Goal: Task Accomplishment & Management: Manage account settings

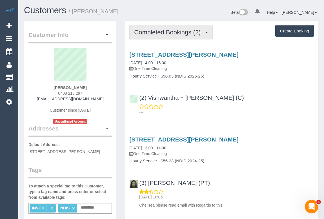
click at [174, 34] on span "Completed Bookings (2)" at bounding box center [168, 32] width 69 height 7
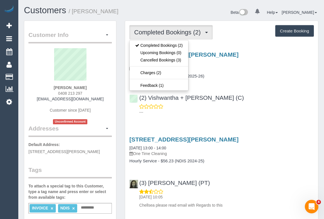
click at [256, 96] on div "(2) Vishwantha + Madhushika (C) ---" at bounding box center [221, 101] width 193 height 25
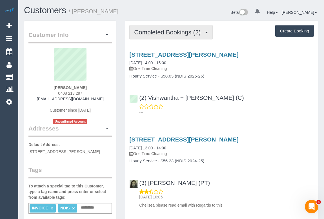
drag, startPoint x: 155, startPoint y: 31, endPoint x: 164, endPoint y: 46, distance: 17.3
click at [155, 31] on span "Completed Bookings (2)" at bounding box center [168, 32] width 69 height 7
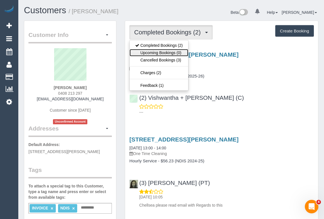
click at [162, 51] on link "Upcoming Bookings (0)" at bounding box center [158, 52] width 59 height 7
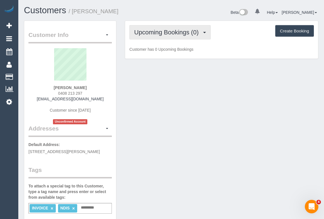
click at [177, 33] on span "Upcoming Bookings (0)" at bounding box center [167, 32] width 67 height 7
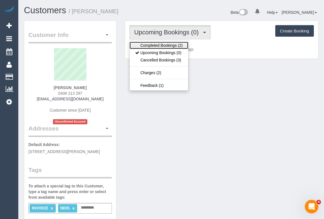
click at [166, 47] on link "Completed Bookings (2)" at bounding box center [158, 45] width 59 height 7
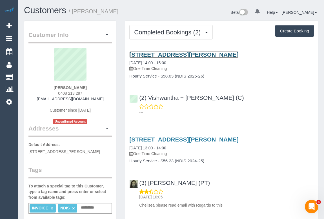
click at [214, 53] on link "108/280 Albert Street, East Melbourne, VIC 3002" at bounding box center [183, 54] width 109 height 6
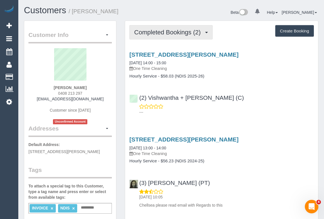
click at [162, 29] on span "Completed Bookings (2)" at bounding box center [168, 32] width 69 height 7
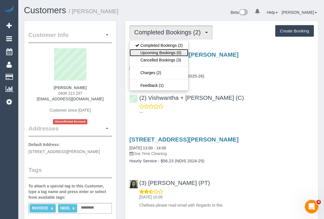
click at [162, 51] on link "Upcoming Bookings (0)" at bounding box center [158, 52] width 59 height 7
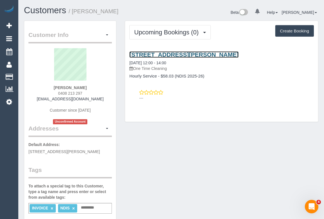
click at [194, 54] on link "108/280 Albert Street, East Melbourne, VIC 3002" at bounding box center [183, 54] width 109 height 6
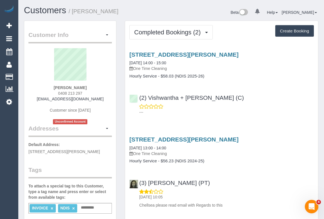
click at [296, 100] on div "(2) Vishwantha + Madhushika (C) ---" at bounding box center [221, 101] width 193 height 25
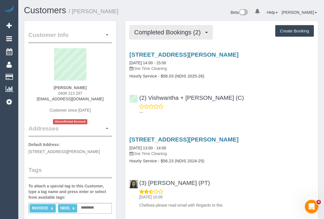
click at [154, 34] on span "Completed Bookings (2)" at bounding box center [168, 32] width 69 height 7
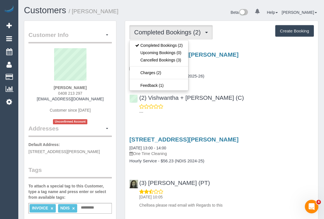
click at [264, 105] on div "---" at bounding box center [221, 109] width 184 height 11
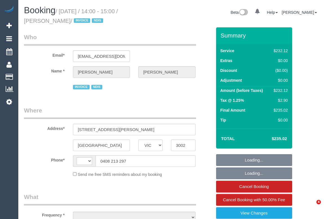
select select "VIC"
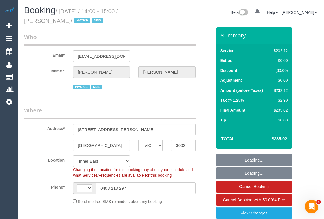
select select "string:AU"
select select "object:721"
select select "number:28"
select select "number:14"
select select "number:19"
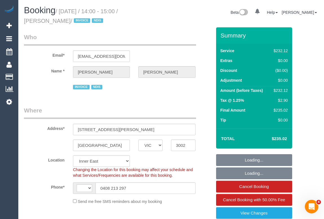
select select "number:23"
select select "240"
select select "object:1395"
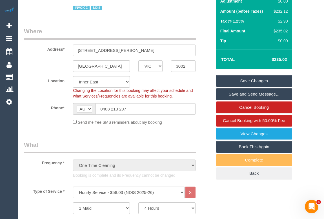
scroll to position [77, 0]
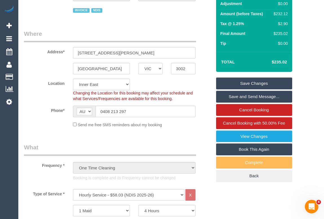
click at [243, 147] on link "Book This Again" at bounding box center [254, 149] width 76 height 12
click at [242, 148] on link "Book This Again" at bounding box center [254, 149] width 76 height 12
select select "VIC"
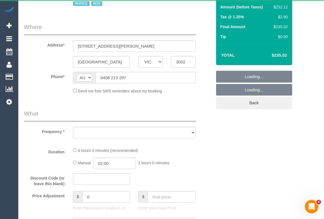
select select "string:stripe"
select select "number:28"
select select "number:14"
select select "number:19"
select select "number:23"
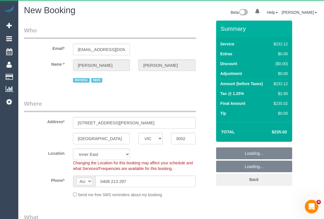
select select "object:2447"
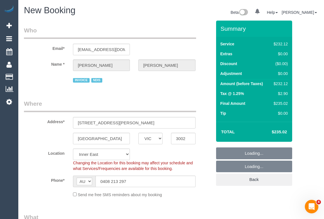
select select "240"
select select "object:3162"
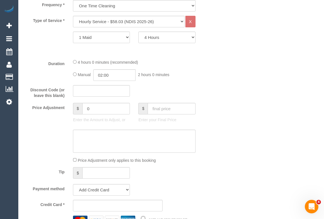
select select "54"
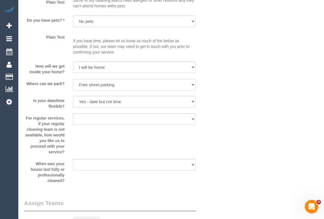
select select "object:3172"
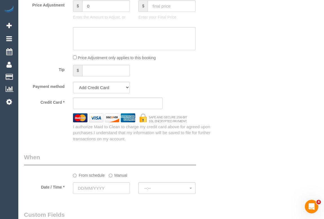
scroll to position [445, 0]
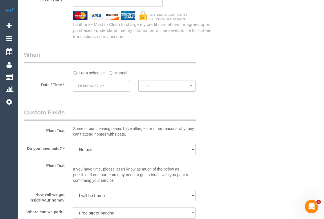
click at [90, 84] on input "text" at bounding box center [101, 86] width 57 height 12
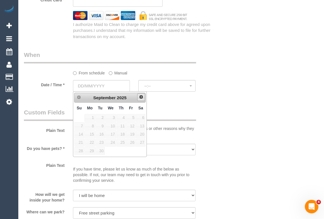
click at [140, 97] on span "Next" at bounding box center [141, 97] width 5 height 5
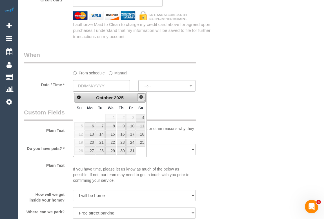
click at [141, 98] on span "Next" at bounding box center [141, 97] width 5 height 5
click at [79, 96] on span "Prev" at bounding box center [78, 97] width 5 height 5
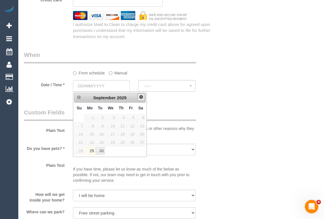
click at [142, 98] on span "Next" at bounding box center [141, 97] width 5 height 5
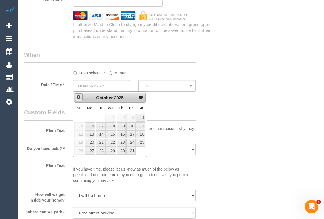
click at [79, 96] on span "Prev" at bounding box center [78, 97] width 5 height 5
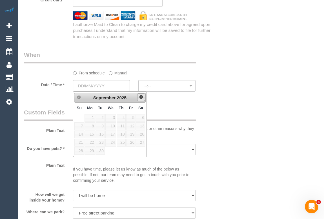
click at [142, 98] on span "Next" at bounding box center [141, 97] width 5 height 5
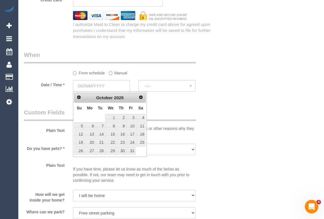
click at [273, 119] on div "Who Email* tomgilbert1@icloud.com Name * Tom Gilbert INVOICE NDIS Where Address…" at bounding box center [171, 88] width 294 height 1027
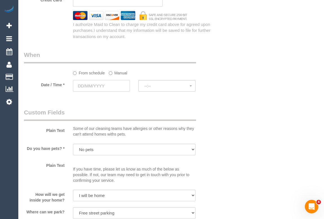
click at [103, 85] on input "text" at bounding box center [101, 86] width 57 height 12
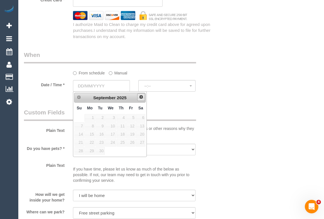
click at [142, 97] on span "Next" at bounding box center [141, 97] width 5 height 5
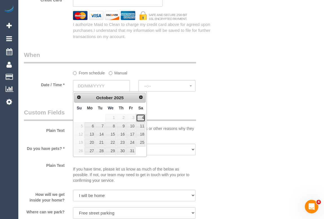
click at [142, 118] on link "4" at bounding box center [140, 118] width 9 height 8
type input "04/10/2025"
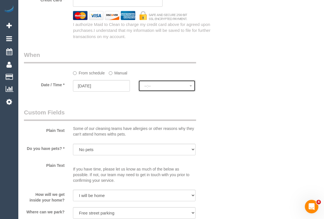
click at [160, 85] on span "--:--" at bounding box center [166, 86] width 45 height 5
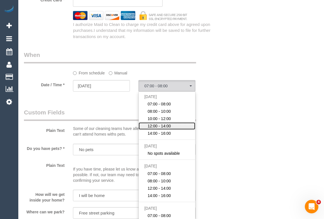
click at [161, 124] on span "12:00 - 14:00" at bounding box center [158, 126] width 23 height 6
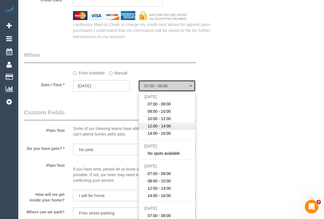
select select "spot9"
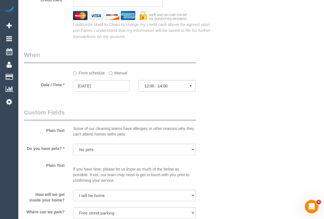
click at [235, 129] on div "Who Email* tomgilbert1@icloud.com Name * Tom Gilbert INVOICE NDIS Where Address…" at bounding box center [171, 88] width 294 height 1027
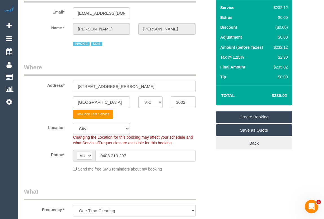
scroll to position [0, 0]
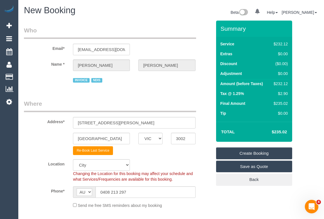
click at [252, 154] on link "Create Booking" at bounding box center [254, 153] width 76 height 12
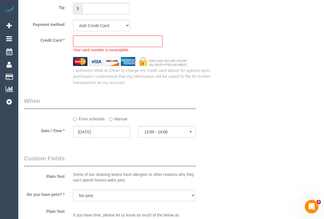
scroll to position [384, 0]
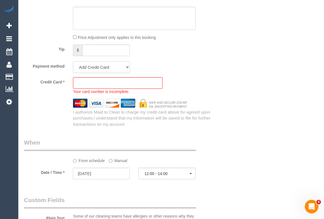
drag, startPoint x: 102, startPoint y: 65, endPoint x: 96, endPoint y: 72, distance: 9.0
click at [102, 65] on select "Add Credit Card Cash Check Paypal" at bounding box center [101, 67] width 57 height 12
select select "string:check"
click at [73, 61] on select "Add Credit Card Cash Check Paypal" at bounding box center [101, 67] width 57 height 12
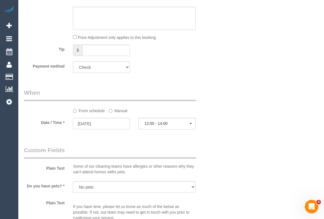
click at [245, 96] on div "Who Email* tomgilbert1@icloud.com Name * Tom Gilbert INVOICE NDIS Where Address…" at bounding box center [171, 148] width 294 height 983
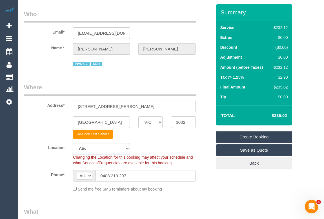
scroll to position [0, 0]
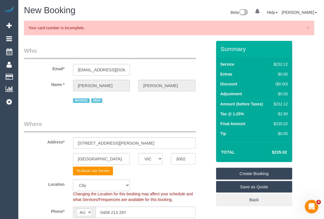
click at [246, 172] on link "Create Booking" at bounding box center [254, 173] width 76 height 12
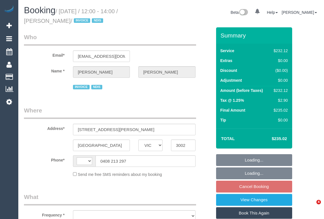
select select "VIC"
select select "object:272"
select select "string:AU"
select select "number:28"
select select "number:14"
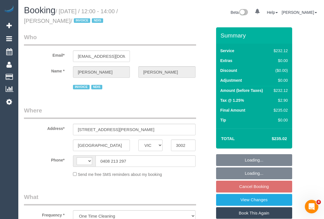
select select "number:19"
select select "number:23"
select select "240"
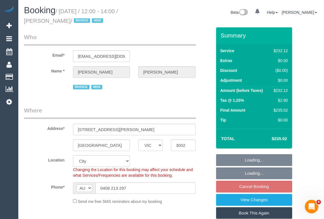
select select "object:1137"
select select "spot4"
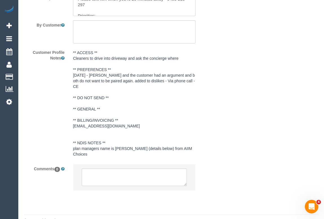
scroll to position [829, 0]
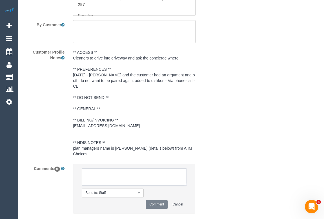
click at [98, 168] on textarea at bounding box center [134, 176] width 105 height 17
paste textarea "Vishwantha and Madhushika, Dharti and Kishan , lokesh and Manvi , Priya , Kavee…"
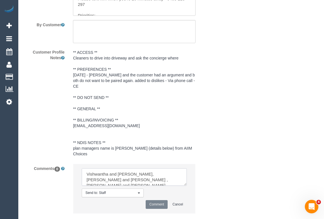
scroll to position [2, 0]
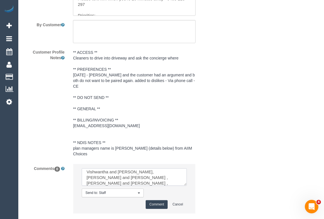
click at [87, 168] on textarea at bounding box center [134, 176] width 105 height 17
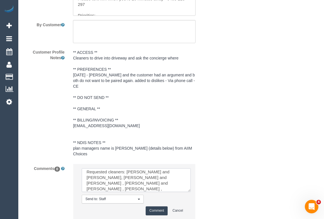
scroll to position [0, 0]
drag, startPoint x: 183, startPoint y: 172, endPoint x: 197, endPoint y: 189, distance: 21.4
click at [190, 189] on textarea at bounding box center [136, 180] width 109 height 24
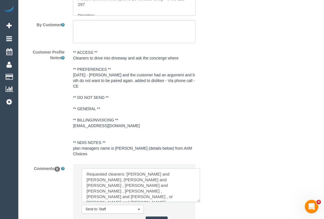
click at [150, 172] on textarea at bounding box center [141, 185] width 118 height 34
type textarea "Requested cleaners: Vishwantha and Madhushika, Dharti and Kishan , lokesh and M…"
click at [157, 216] on button "Comment" at bounding box center [156, 220] width 22 height 9
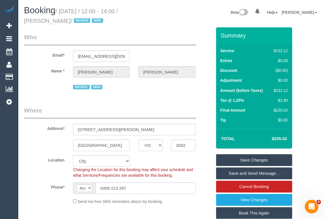
click at [247, 160] on link "Save Changes" at bounding box center [254, 160] width 76 height 12
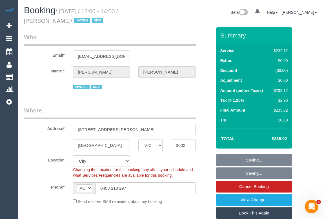
drag, startPoint x: 250, startPoint y: 160, endPoint x: 233, endPoint y: 100, distance: 62.3
click at [251, 154] on fieldset "Saving... Saving... Cancel Booking View Changes Book This Again Complete Back" at bounding box center [254, 199] width 76 height 91
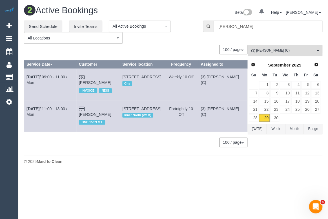
click at [126, 170] on div "2 Active Bookings Beta 0 Your Notifications You have 0 alerts Help Help Docs Ta…" at bounding box center [172, 86] width 309 height 172
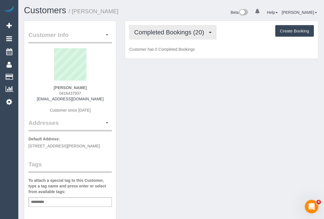
click at [165, 32] on span "Completed Bookings (20)" at bounding box center [170, 32] width 73 height 7
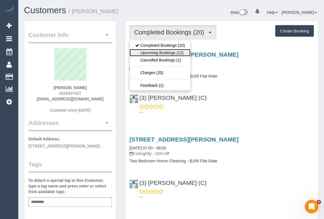
click at [162, 52] on link "Upcoming Bookings (12)" at bounding box center [159, 52] width 61 height 7
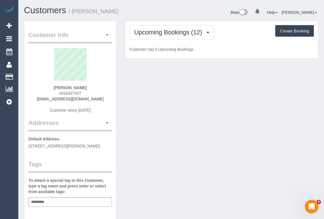
click at [242, 54] on div "Upcoming Bookings (12) Completed Bookings (20) Upcoming Bookings (12) Cancelled…" at bounding box center [221, 40] width 193 height 38
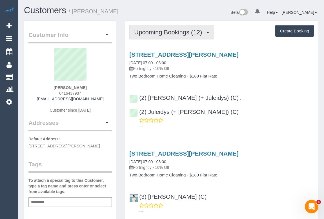
click at [148, 28] on button "Upcoming Bookings (12)" at bounding box center [171, 32] width 85 height 14
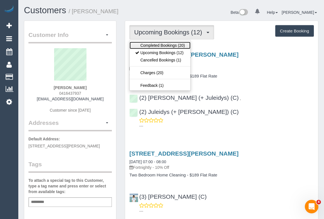
click at [156, 45] on link "Completed Bookings (20)" at bounding box center [159, 45] width 61 height 7
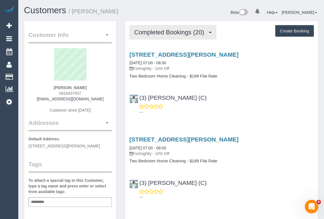
click at [177, 32] on span "Completed Bookings (20)" at bounding box center [170, 32] width 73 height 7
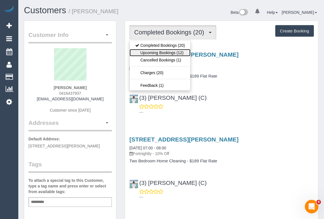
click at [165, 51] on link "Upcoming Bookings (12)" at bounding box center [159, 52] width 61 height 7
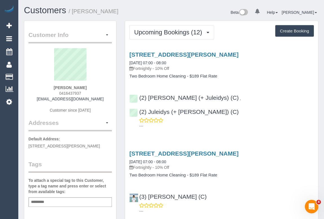
click at [284, 145] on div "[STREET_ADDRESS][PERSON_NAME] [DATE] 07:00 - 08:00 Fortnightly - 10% Off Two Be…" at bounding box center [221, 180] width 193 height 71
click at [274, 163] on div "[STREET_ADDRESS][PERSON_NAME] [DATE] 07:00 - 08:00 Fortnightly - 10% Off Two Be…" at bounding box center [221, 180] width 193 height 71
click at [51, 200] on div "Add a tag" at bounding box center [69, 202] width 83 height 10
type input "**********"
drag, startPoint x: 49, startPoint y: 84, endPoint x: 91, endPoint y: 84, distance: 42.5
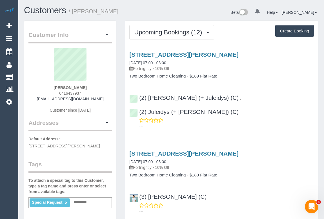
click at [91, 84] on div "[PERSON_NAME] 0416437937 [EMAIL_ADDRESS][DOMAIN_NAME] Customer since [DATE]" at bounding box center [69, 83] width 83 height 70
copy div
drag, startPoint x: 93, startPoint y: 88, endPoint x: 52, endPoint y: 86, distance: 40.5
click at [52, 86] on div "[PERSON_NAME] 0416437937 [EMAIL_ADDRESS][DOMAIN_NAME] Customer since [DATE]" at bounding box center [69, 83] width 83 height 70
copy strong "[PERSON_NAME]"
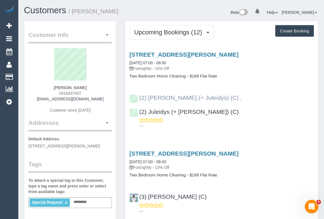
drag, startPoint x: 293, startPoint y: 97, endPoint x: 139, endPoint y: 98, distance: 153.6
click at [139, 98] on div "(2) [PERSON_NAME] (+ Juleidys) (C) , (2) Juleidys (+ [PERSON_NAME]) (C) ---" at bounding box center [221, 108] width 193 height 39
copy div "(2) [PERSON_NAME] (+ Juleidys) (C) , (2) Juleidys (+ [PERSON_NAME]) (C)"
click at [272, 164] on p "Fortnightly - 10% Off" at bounding box center [221, 167] width 184 height 6
click at [262, 84] on div "[STREET_ADDRESS][PERSON_NAME] [DATE] 07:00 - 08:00 Fortnightly - 10% Off Two Be…" at bounding box center [221, 88] width 193 height 85
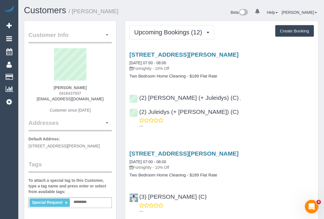
scroll to position [102, 0]
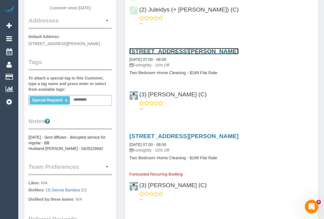
click at [191, 48] on link "[STREET_ADDRESS][PERSON_NAME]" at bounding box center [183, 51] width 109 height 6
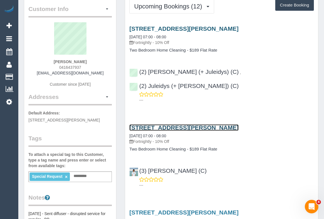
scroll to position [0, 0]
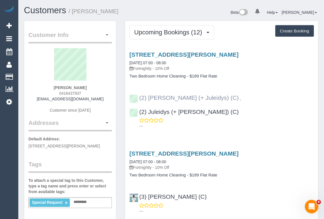
drag, startPoint x: 285, startPoint y: 97, endPoint x: 139, endPoint y: 98, distance: 146.3
click at [139, 98] on div "(2) [PERSON_NAME] (+ Juleidys) (C) , (2) Juleidys (+ [PERSON_NAME]) (C) ---" at bounding box center [221, 108] width 193 height 39
copy div "(2) [PERSON_NAME] (+ Juleidys) (C) , (2) Juleidys (+ [PERSON_NAME]) (C)"
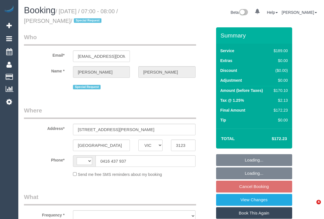
select select "VIC"
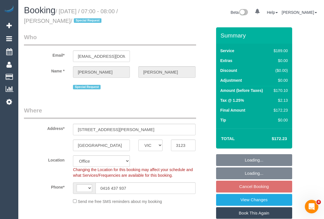
select select "object:539"
select select "string:stripe-pm_1P4MPT2GScqysDRVxvxFibMC"
select select "number:28"
select select "number:17"
select select "number:19"
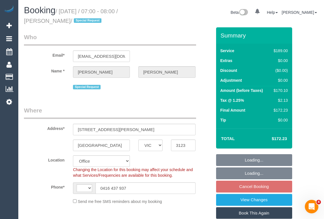
select select "number:36"
select select "number:33"
select select "number:11"
select select "string:AU"
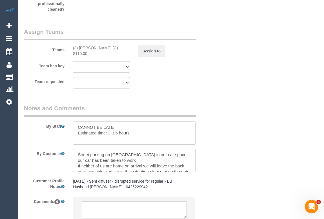
scroll to position [895, 0]
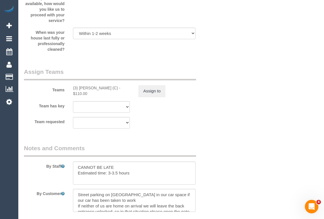
drag, startPoint x: 73, startPoint y: 89, endPoint x: 127, endPoint y: 89, distance: 54.9
click at [127, 89] on div "(3) Himasha Amarasinghe (C) - $110.00" at bounding box center [101, 90] width 65 height 11
copy div "(3) Himasha Amarasinghe (C) -"
click at [143, 95] on button "Assign to" at bounding box center [151, 91] width 27 height 12
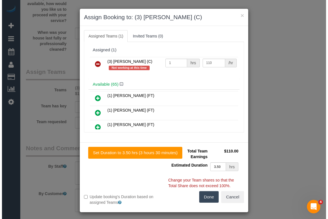
scroll to position [889, 0]
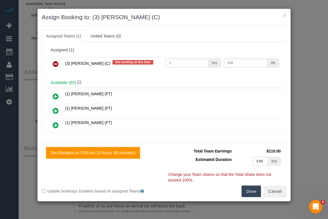
click at [55, 62] on icon at bounding box center [56, 63] width 6 height 7
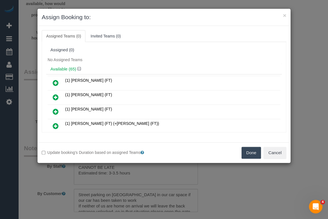
click at [255, 147] on button "Done" at bounding box center [251, 153] width 20 height 12
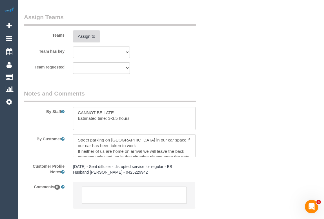
scroll to position [981, 0]
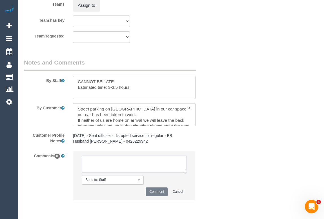
click at [114, 165] on textarea at bounding box center [134, 163] width 105 height 17
drag, startPoint x: 86, startPoint y: 162, endPoint x: 189, endPoint y: 207, distance: 112.6
click at [189, 207] on fieldset "Notes and Comments By Staff By Customer Customer Profile Notes 4/9/24 - Sent di…" at bounding box center [118, 134] width 188 height 152
paste textarea "(3) Himasha Amarasinghe (C) -"
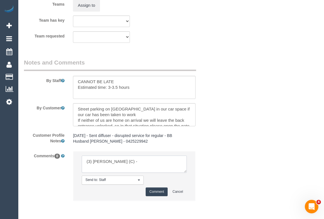
scroll to position [0, 0]
drag, startPoint x: 86, startPoint y: 161, endPoint x: 178, endPoint y: 163, distance: 91.8
click at [178, 163] on textarea at bounding box center [134, 163] width 105 height 17
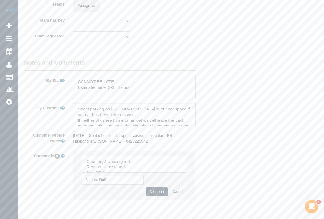
click at [157, 164] on textarea at bounding box center [134, 163] width 105 height 17
paste textarea "(3) Himasha Amarasinghe (C) -"
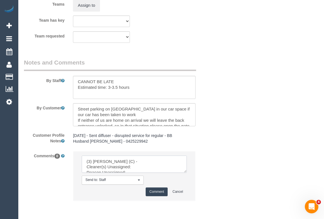
drag, startPoint x: 87, startPoint y: 160, endPoint x: 148, endPoint y: 160, distance: 60.8
click at [148, 160] on textarea at bounding box center [134, 163] width 105 height 17
paste textarea "(3) Himasha Amarasinghe (C) -"
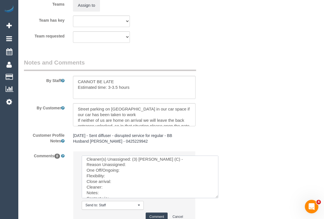
drag, startPoint x: 185, startPoint y: 172, endPoint x: 225, endPoint y: 206, distance: 52.7
click at [218, 198] on textarea at bounding box center [150, 176] width 136 height 42
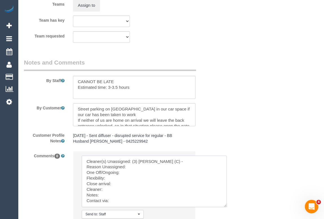
click at [131, 171] on textarea at bounding box center [154, 180] width 145 height 51
click at [124, 178] on textarea at bounding box center [154, 180] width 145 height 51
click at [123, 187] on textarea at bounding box center [154, 180] width 145 height 51
click at [112, 194] on textarea at bounding box center [154, 180] width 145 height 51
paste textarea "(2) Cris (+ Juleidys) (C) , (2) Juleidys (+ Cris) (C)"
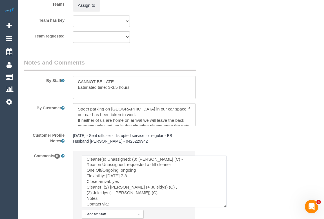
scroll to position [16, 0]
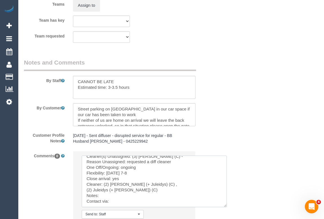
click at [107, 191] on textarea at bounding box center [154, 180] width 145 height 51
type textarea "Cleaner(s) Unassigned: (3) Himasha Amarasinghe (C) - Reason Unassigned: request…"
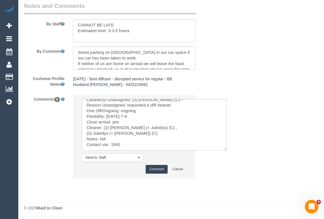
click at [159, 169] on button "Comment" at bounding box center [156, 169] width 22 height 9
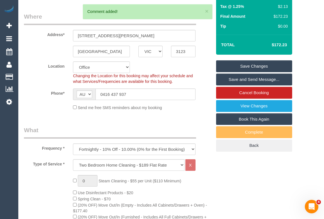
scroll to position [40, 0]
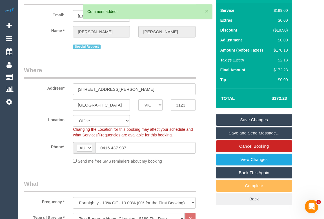
click at [247, 120] on link "Save Changes" at bounding box center [254, 120] width 76 height 12
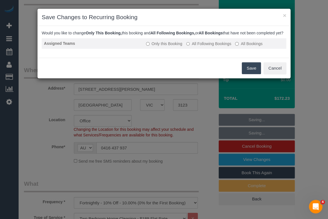
click at [209, 46] on label "All Following Bookings" at bounding box center [208, 44] width 45 height 6
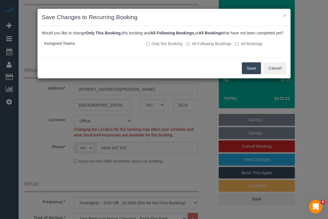
click at [246, 72] on button "Save" at bounding box center [250, 68] width 19 height 12
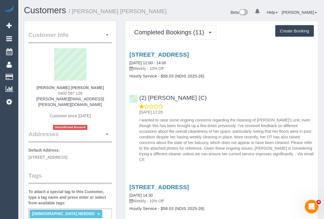
click at [262, 98] on div "(2) Loretta Chevalier (C) 24/09/2025 17:28 I wanted to raise some ongoing conce…" at bounding box center [221, 125] width 193 height 73
click at [215, 106] on div "24/09/2025 17:28 I wanted to raise some ongoing concerns regarding the cleaning…" at bounding box center [221, 133] width 184 height 59
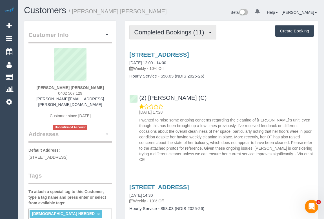
click at [166, 33] on span "Completed Bookings (11)" at bounding box center [170, 32] width 73 height 7
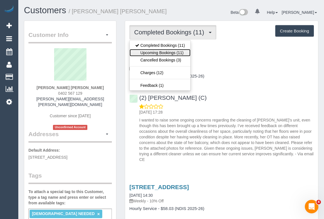
click at [162, 51] on link "Upcoming Bookings (11)" at bounding box center [159, 52] width 61 height 7
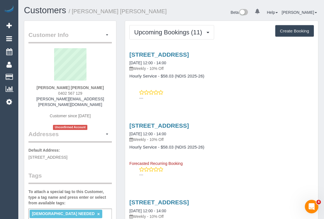
click at [214, 100] on p "---" at bounding box center [226, 98] width 174 height 6
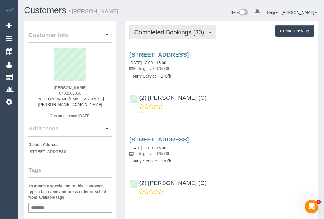
click at [170, 27] on button "Completed Bookings (30)" at bounding box center [172, 32] width 87 height 14
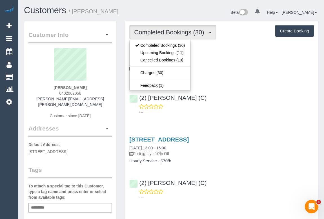
click at [265, 101] on div "(2) [PERSON_NAME] (C) ---" at bounding box center [221, 101] width 193 height 25
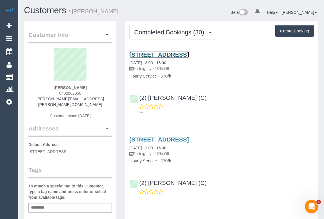
click at [189, 53] on link "[STREET_ADDRESS]" at bounding box center [158, 54] width 59 height 6
click at [225, 163] on h4 "Hourly Service - $70/h" at bounding box center [221, 160] width 184 height 5
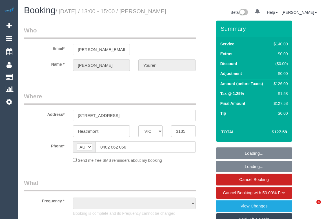
select select "VIC"
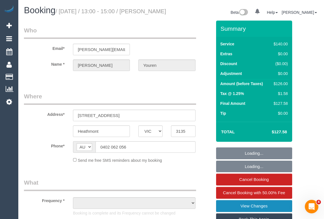
select select "string:stripe-pm_1OvXjo2GScqysDRVTdEVGb5D"
select select "object:701"
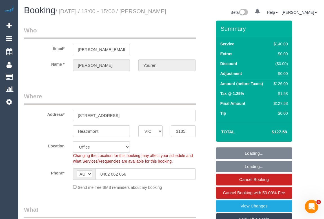
select select "number:27"
select select "number:14"
select select "number:19"
select select "number:36"
select select "number:34"
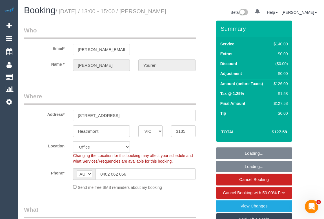
select select "object:2216"
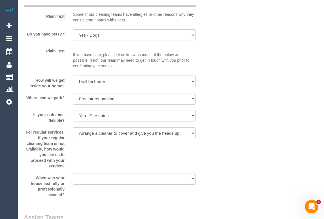
scroll to position [875, 0]
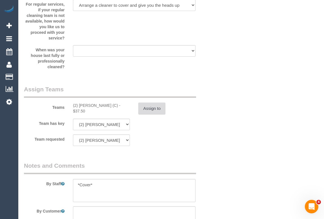
click at [150, 114] on button "Assign to" at bounding box center [151, 108] width 27 height 12
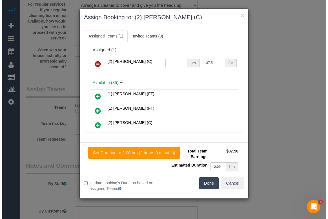
scroll to position [869, 0]
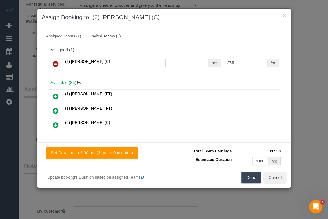
drag, startPoint x: 156, startPoint y: 61, endPoint x: 131, endPoint y: 61, distance: 24.8
click at [133, 61] on tr "(2) Danielle Wheeler (C) 1 hrs 37.5 /hr" at bounding box center [164, 64] width 232 height 14
type input "2"
click at [284, 14] on button "×" at bounding box center [284, 15] width 3 height 6
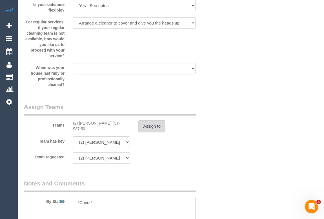
scroll to position [878, 0]
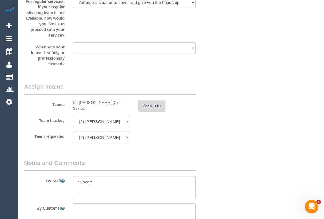
click at [150, 111] on button "Assign to" at bounding box center [151, 106] width 27 height 12
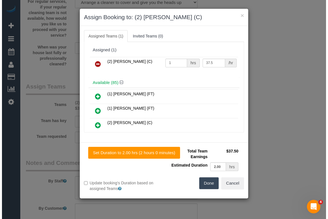
scroll to position [872, 0]
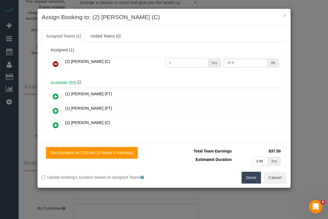
drag, startPoint x: 176, startPoint y: 63, endPoint x: 160, endPoint y: 63, distance: 16.0
click at [160, 63] on tr "(2) Danielle Wheeler (C) 1 hrs 37.5 /hr" at bounding box center [164, 64] width 232 height 14
type input "2"
click at [237, 76] on div "(2) Danielle Wheeler (C) 2 hrs 37.5 /hr" at bounding box center [163, 66] width 235 height 22
click at [250, 178] on button "Done" at bounding box center [251, 177] width 20 height 12
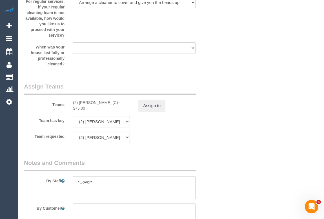
click at [212, 127] on div "Team has key (2) Danielle Wheeler (C) (0) Account - Tech (0) Office (0) Raunak …" at bounding box center [118, 122] width 196 height 12
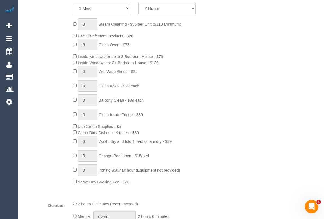
scroll to position [136, 0]
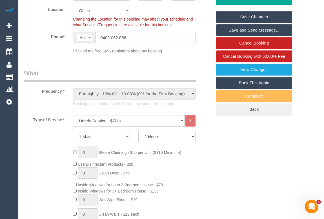
click at [250, 23] on link "Save Changes" at bounding box center [254, 17] width 76 height 12
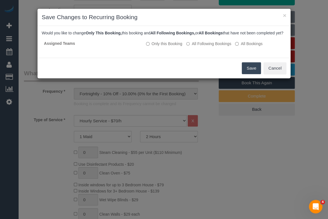
click at [248, 72] on button "Save" at bounding box center [250, 68] width 19 height 12
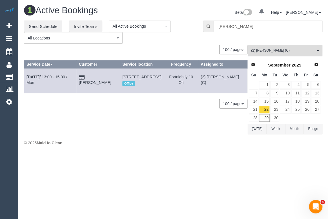
click at [285, 52] on span "(2) [PERSON_NAME] (C)" at bounding box center [283, 50] width 64 height 5
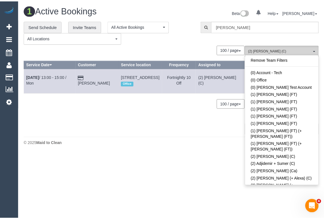
scroll to position [201, 0]
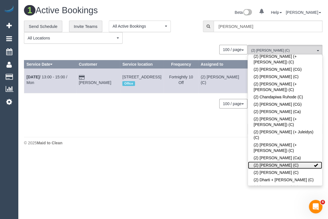
click at [308, 161] on link "(2) [PERSON_NAME] (C)" at bounding box center [285, 164] width 74 height 7
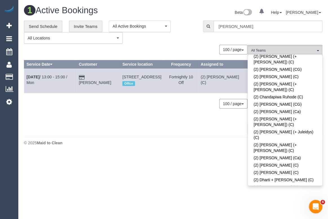
click at [193, 129] on div "0 Bookings found. We couldn't find any bookings that matched your search. Creat…" at bounding box center [135, 89] width 223 height 89
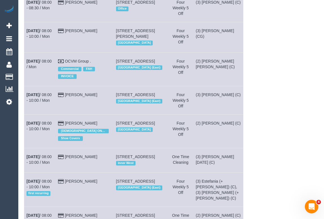
scroll to position [0, 0]
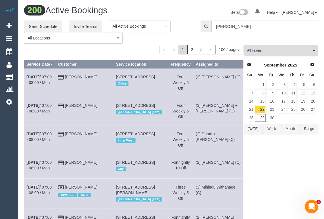
click at [272, 48] on span "All Teams" at bounding box center [279, 50] width 64 height 5
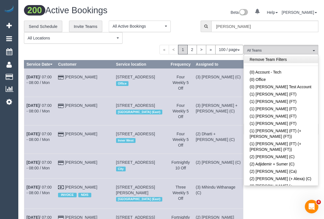
click at [286, 57] on link "Remove Team Filters" at bounding box center [281, 59] width 74 height 7
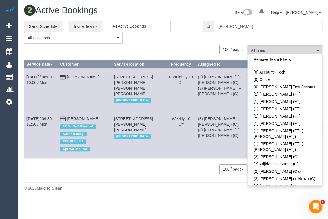
click at [162, 165] on div "0 Bookings found. We couldn't find any bookings that matched your search. Creat…" at bounding box center [135, 112] width 223 height 134
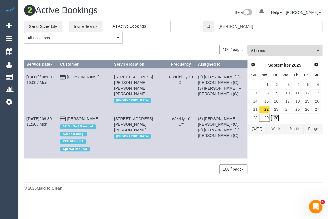
click at [273, 120] on link "30" at bounding box center [274, 118] width 9 height 8
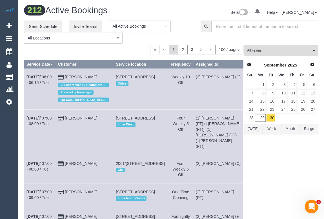
drag, startPoint x: 290, startPoint y: 167, endPoint x: 284, endPoint y: 169, distance: 6.3
click at [265, 52] on span "All Teams" at bounding box center [279, 50] width 64 height 5
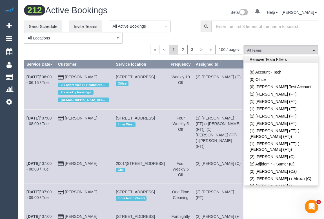
click at [271, 60] on link "Remove Team Filters" at bounding box center [281, 59] width 74 height 7
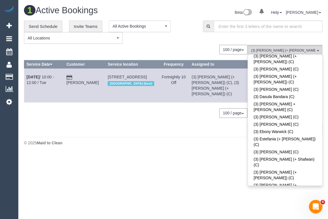
click at [145, 121] on div "0 Bookings found. We couldn't find any bookings that matched your search. Creat…" at bounding box center [135, 89] width 223 height 89
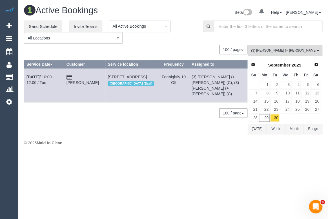
drag, startPoint x: 84, startPoint y: 76, endPoint x: 183, endPoint y: 136, distance: 116.3
click at [183, 137] on footer "© 2025 Maid to Clean" at bounding box center [173, 142] width 298 height 11
drag, startPoint x: 88, startPoint y: 81, endPoint x: 27, endPoint y: 77, distance: 61.2
click at [27, 77] on tr "Sep 30th / 10:00 - 12:00 / Tue Pam Kunst 7 Holbein Court, Scoresby, VIC 3179 So…" at bounding box center [135, 85] width 223 height 34
copy tr "Sep 30th / 10:00 - 12:00 / Tue Pam Kunst"
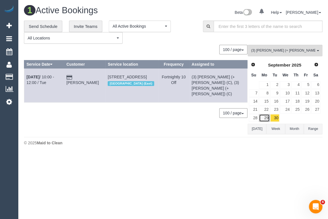
click at [264, 118] on link "29" at bounding box center [264, 118] width 10 height 8
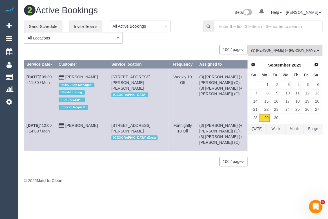
click at [270, 52] on span "(3) [PERSON_NAME] (+ [PERSON_NAME]) (C)" at bounding box center [283, 50] width 64 height 5
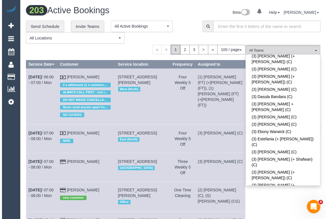
scroll to position [1020, 0]
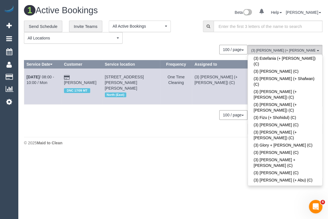
click at [123, 144] on div "© 2025 Maid to Clean" at bounding box center [173, 143] width 298 height 6
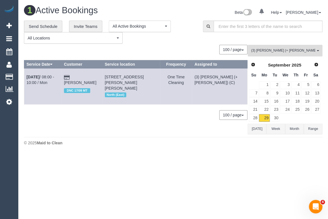
drag, startPoint x: 275, startPoint y: 51, endPoint x: 273, endPoint y: 62, distance: 10.3
click at [275, 51] on span "(3) Kaveen (+ Sangeeth) (C)" at bounding box center [283, 50] width 64 height 5
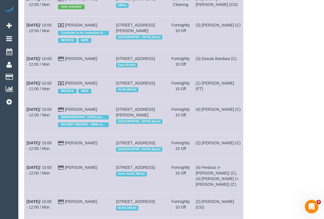
scroll to position [10, 0]
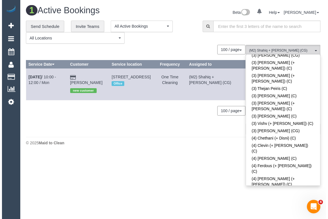
scroll to position [0, 0]
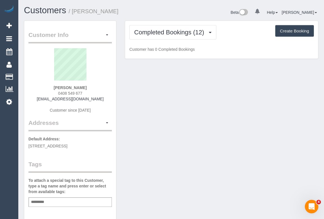
drag, startPoint x: 51, startPoint y: 93, endPoint x: 96, endPoint y: 93, distance: 44.7
click at [96, 93] on div "[PERSON_NAME] 0408 549 677 [EMAIL_ADDRESS][DOMAIN_NAME] Customer since [DATE]" at bounding box center [69, 83] width 83 height 70
copy span "0408 549 677"
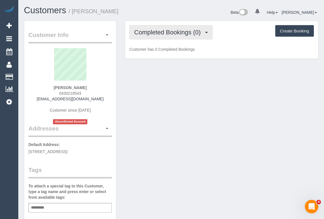
click at [171, 33] on span "Completed Bookings (0)" at bounding box center [168, 32] width 69 height 7
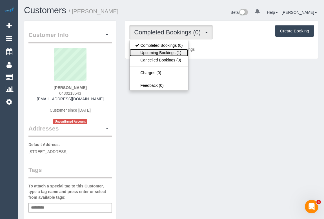
click at [168, 53] on link "Upcoming Bookings (1)" at bounding box center [158, 52] width 59 height 7
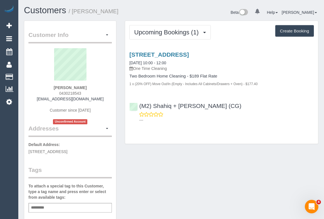
click at [256, 104] on div "(M2) Shahiq + [PERSON_NAME] (CG) ---" at bounding box center [221, 110] width 193 height 25
click at [186, 54] on link "[STREET_ADDRESS]" at bounding box center [158, 54] width 59 height 6
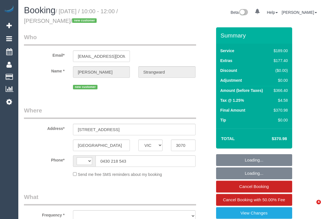
select select "VIC"
select select "object:294"
select select "string:stripe-pm_1S4AFS2GScqysDRVqVhFTd92"
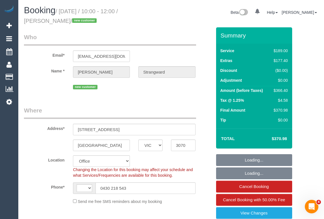
select select "string:AU"
select select "number:28"
select select "number:15"
select select "number:19"
select select "number:24"
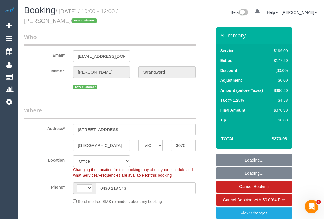
select select "number:33"
select select "number:13"
select select "object:814"
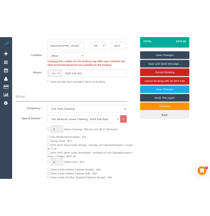
scroll to position [179, 0]
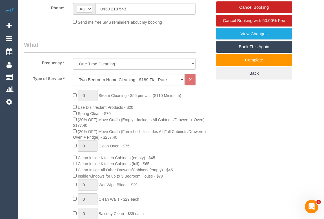
drag, startPoint x: 100, startPoint y: 118, endPoint x: 207, endPoint y: 117, distance: 106.4
click at [207, 117] on span "(20% OFF) Move Out/In (Empty - Includes All Cabinets/Drawers + Oven) - $177.40" at bounding box center [140, 122] width 134 height 10
copy span "Move Out/In (Empty - Includes All Cabinets/Drawers + Oven)"
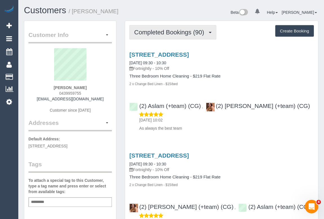
click at [168, 25] on button "Completed Bookings (90)" at bounding box center [172, 32] width 87 height 14
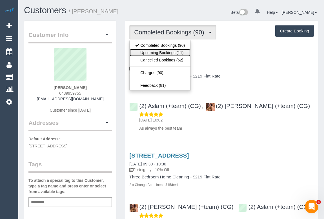
click at [162, 53] on link "Upcoming Bookings (11)" at bounding box center [159, 52] width 61 height 7
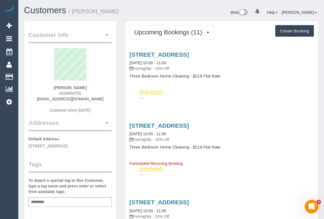
click at [192, 102] on div "807/125 Bell Street (Samma Place), Ivanhoe, VIC 3079 15/10/2025 10:00 - 11:00 F…" at bounding box center [221, 74] width 193 height 57
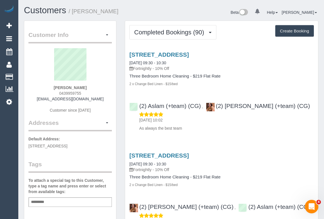
drag, startPoint x: 48, startPoint y: 86, endPoint x: 96, endPoint y: 86, distance: 47.8
click at [96, 86] on div "Sharon Solomidis 0439959755 ssoloms@gmail.com Customer since 2019" at bounding box center [69, 83] width 83 height 70
copy strong "[PERSON_NAME]"
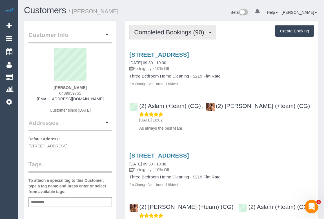
click at [177, 32] on span "Completed Bookings (90)" at bounding box center [170, 32] width 73 height 7
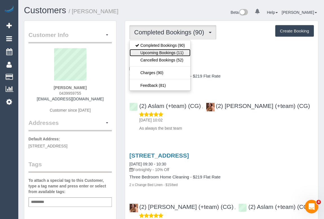
click at [157, 53] on link "Upcoming Bookings (11)" at bounding box center [159, 52] width 61 height 7
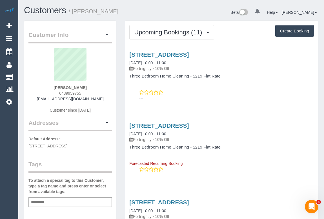
drag, startPoint x: 268, startPoint y: 142, endPoint x: 326, endPoint y: 163, distance: 62.0
click at [268, 142] on p "Fortnightly - 10% Off" at bounding box center [221, 139] width 184 height 6
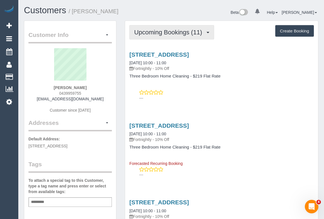
click at [176, 30] on span "Upcoming Bookings (11)" at bounding box center [169, 32] width 71 height 7
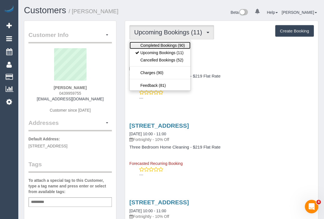
click at [165, 46] on link "Completed Bookings (90)" at bounding box center [159, 45] width 61 height 7
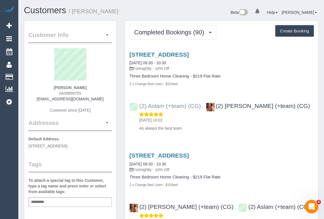
drag, startPoint x: 291, startPoint y: 105, endPoint x: 140, endPoint y: 102, distance: 151.7
click at [140, 102] on div "(2) Aslam (+team) (CG) , (2) Maria (+team) (CG) 18/09/2025 10:02 As always the …" at bounding box center [221, 114] width 193 height 33
copy div "(2) Aslam (+team) (CG) , (2) Maria (+team) (CG)"
click at [51, 207] on div "Add a tag" at bounding box center [69, 202] width 83 height 10
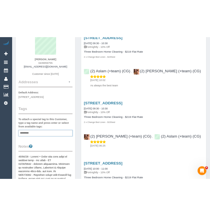
scroll to position [102, 0]
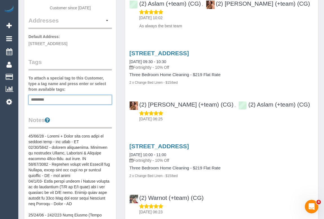
click at [84, 104] on div "Add a tag" at bounding box center [69, 100] width 83 height 10
type input "*"
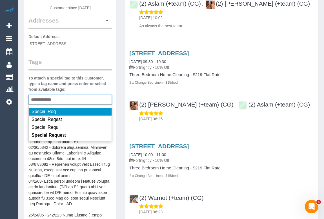
type input "**********"
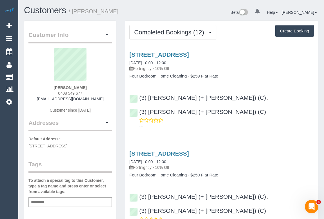
click at [267, 78] on h4 "Four Bedroom Home Cleaning - $259 Flat Rate" at bounding box center [221, 76] width 184 height 5
drag, startPoint x: 280, startPoint y: 129, endPoint x: 278, endPoint y: 123, distance: 6.8
drag, startPoint x: 64, startPoint y: 92, endPoint x: 97, endPoint y: 93, distance: 32.1
click at [97, 93] on div "Pam Kunst 0408 549 677 pamkunst@gmail.com Customer since 2025" at bounding box center [69, 83] width 83 height 70
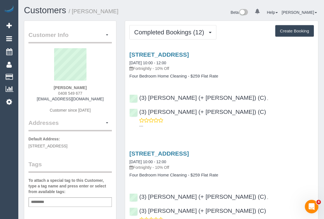
copy span "0408 549 677"
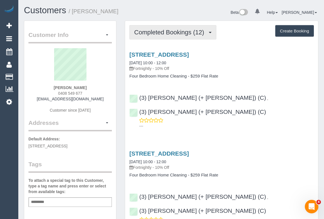
click at [182, 33] on span "Completed Bookings (12)" at bounding box center [170, 32] width 73 height 7
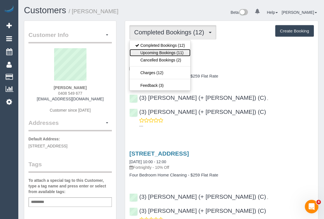
click at [166, 53] on link "Upcoming Bookings (11)" at bounding box center [159, 52] width 61 height 7
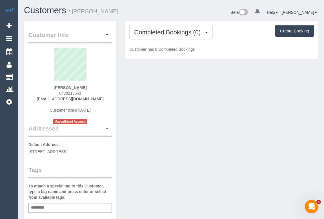
click at [167, 131] on div "Customer Info Edit Contact Info Send Message Email Preferences Special Sales Ta…" at bounding box center [171, 212] width 302 height 383
drag, startPoint x: 55, startPoint y: 90, endPoint x: 96, endPoint y: 90, distance: 40.5
click at [96, 90] on div "[PERSON_NAME] 0430218543 [EMAIL_ADDRESS][DOMAIN_NAME] Customer since [DATE] Unc…" at bounding box center [69, 86] width 83 height 76
copy span "0430218543"
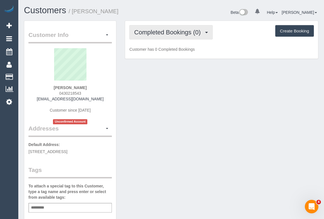
click at [158, 30] on span "Completed Bookings (0)" at bounding box center [168, 32] width 69 height 7
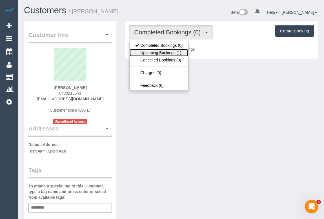
click at [159, 53] on link "Upcoming Bookings (1)" at bounding box center [158, 52] width 59 height 7
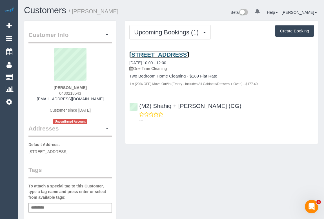
click at [181, 55] on link "[STREET_ADDRESS]" at bounding box center [158, 54] width 59 height 6
click at [163, 55] on link "[STREET_ADDRESS]" at bounding box center [158, 54] width 59 height 6
click at [164, 54] on link "[STREET_ADDRESS]" at bounding box center [158, 54] width 59 height 6
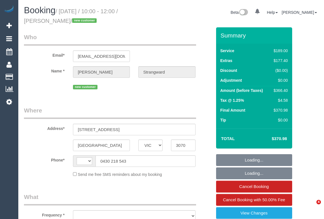
select select "VIC"
select select "object:294"
select select "string:stripe-pm_1S4AFS2GScqysDRVqVhFTd92"
select select "number:28"
select select "number:15"
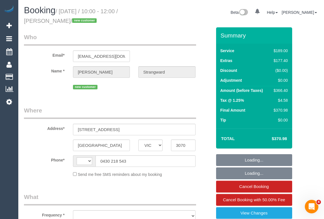
select select "number:19"
select select "number:24"
select select "number:33"
select select "number:13"
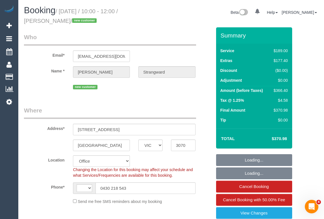
select select "object:718"
select select "string:AU"
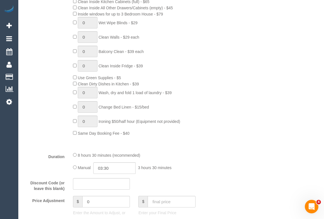
scroll to position [281, 0]
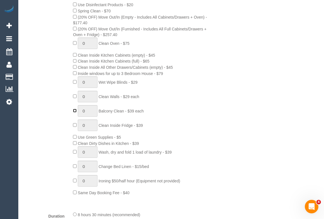
type input "1"
click at [210, 135] on div "0 Steam Cleaning - $55 per Unit ($110 Minimum) Use Disinfectant Products - $20 …" at bounding box center [142, 91] width 147 height 208
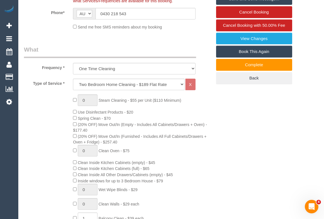
scroll to position [256, 0]
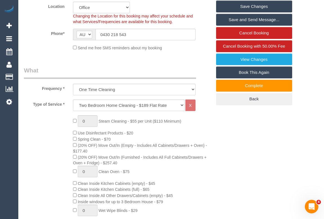
scroll to position [51, 0]
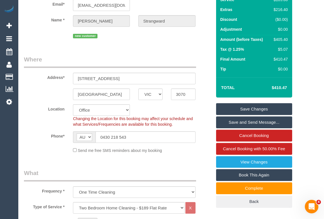
click at [248, 109] on link "Save Changes" at bounding box center [254, 109] width 76 height 12
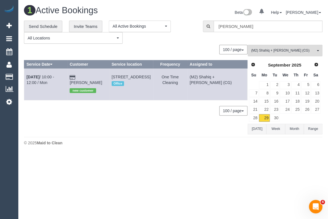
drag, startPoint x: 140, startPoint y: 148, endPoint x: 137, endPoint y: 146, distance: 3.8
click at [137, 147] on div "1 Active Bookings Beta 0 Your Notifications You have 0 alerts Help Help Docs Ta…" at bounding box center [172, 77] width 309 height 154
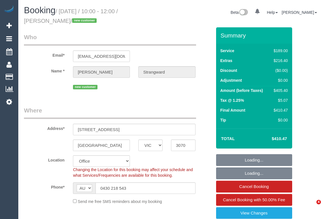
select select "VIC"
select select "number:28"
select select "number:15"
select select "number:19"
select select "number:24"
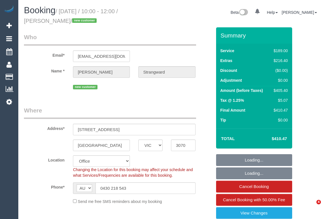
select select "number:33"
select select "number:13"
select select "object:2152"
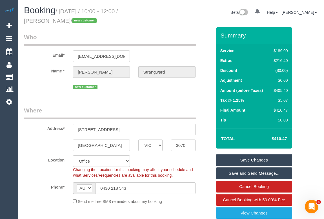
click at [184, 34] on legend "Who" at bounding box center [110, 39] width 172 height 13
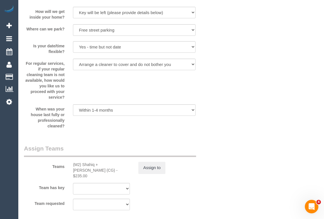
scroll to position [921, 0]
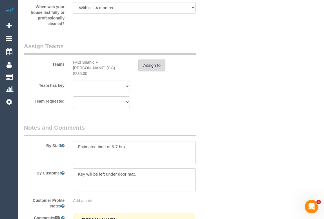
click at [155, 69] on button "Assign to" at bounding box center [151, 65] width 27 height 12
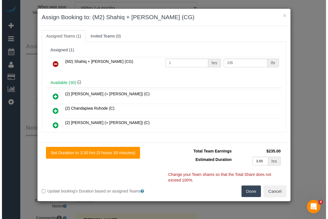
scroll to position [915, 0]
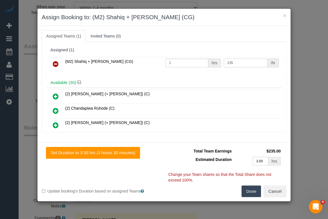
click at [226, 62] on input "235" at bounding box center [245, 63] width 44 height 9
type input "285"
click at [239, 84] on h4 "Available (30)" at bounding box center [163, 82] width 227 height 5
click at [246, 191] on button "Done" at bounding box center [251, 191] width 20 height 12
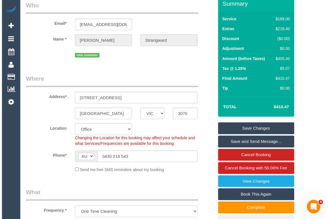
scroll to position [0, 0]
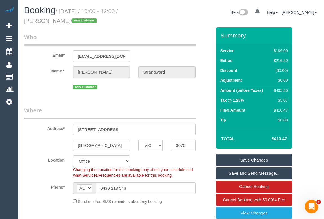
click at [245, 158] on link "Save Changes" at bounding box center [254, 160] width 76 height 12
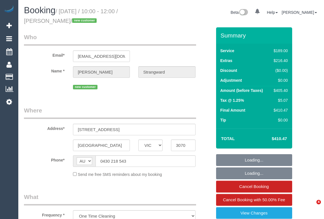
select select "VIC"
select select "string:stripe-pm_1S4AFS2GScqysDRVqVhFTd92"
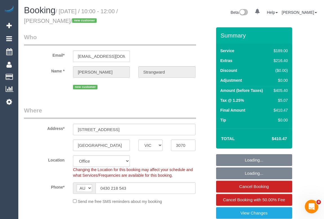
select select "object:572"
select select "number:28"
select select "number:15"
select select "number:19"
select select "number:24"
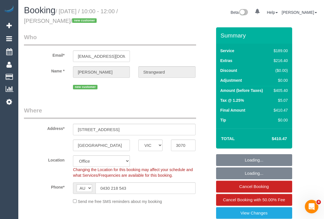
select select "number:33"
select select "number:13"
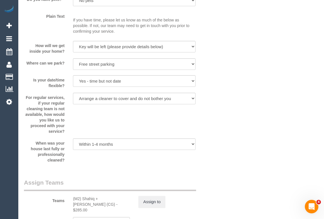
scroll to position [869, 0]
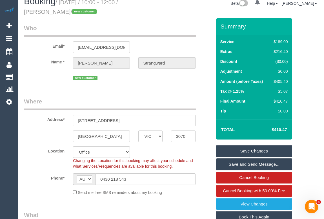
scroll to position [0, 0]
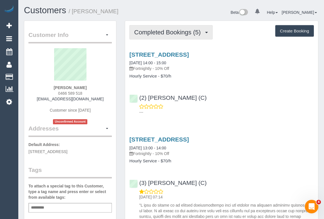
click at [162, 34] on span "Completed Bookings (5)" at bounding box center [168, 32] width 69 height 7
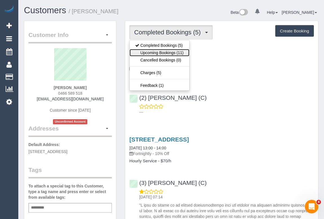
click at [160, 53] on link "Upcoming Bookings (11)" at bounding box center [158, 52] width 59 height 7
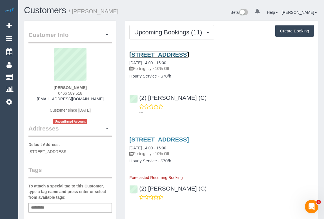
click at [184, 53] on link "3 Orford Road, Ashburton, VIC 3147" at bounding box center [158, 54] width 59 height 6
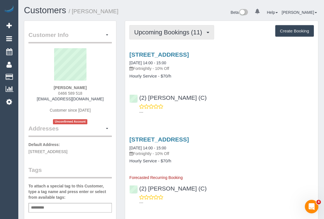
click at [154, 32] on span "Upcoming Bookings (11)" at bounding box center [169, 32] width 71 height 7
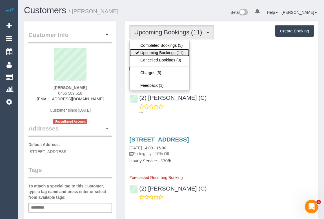
click at [157, 53] on link "Upcoming Bookings (11)" at bounding box center [158, 52] width 59 height 7
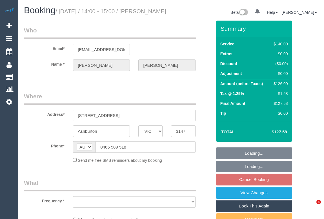
select select "VIC"
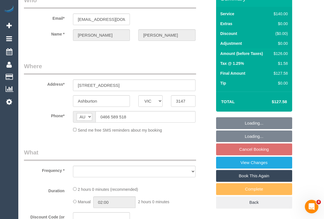
select select "string:stripe-pm_1RkbqF2GScqysDRVzS3GPrnV"
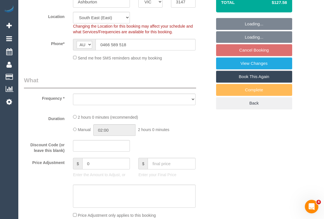
select select "object:530"
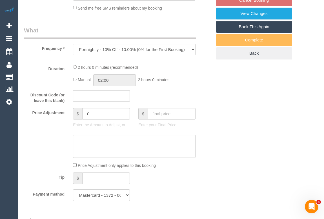
select select "number:28"
select select "number:14"
select select "number:18"
select select "number:23"
select select "number:34"
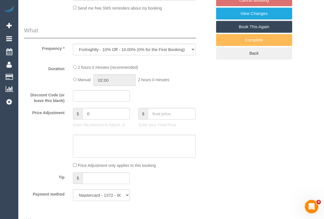
select select "number:26"
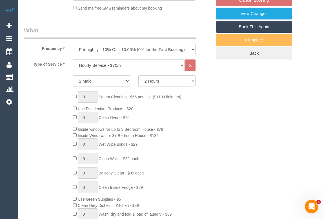
select select "object:1376"
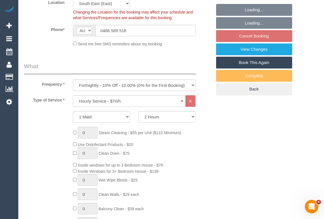
scroll to position [128, 0]
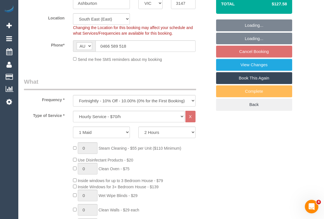
click at [250, 59] on fieldset "Loading... Loading... Cancel Booking View Changes Book This Again Complete Back" at bounding box center [254, 64] width 76 height 91
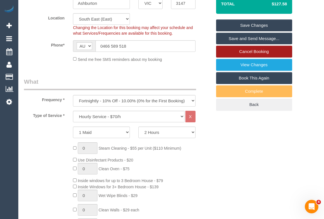
click at [243, 57] on link "Cancel Booking" at bounding box center [254, 52] width 76 height 12
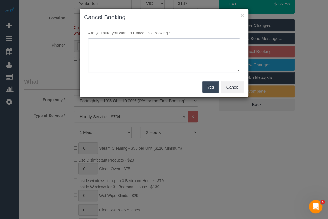
click at [123, 50] on textarea at bounding box center [163, 55] width 151 height 34
type textarea "N"
type textarea "Customer requested - OM"
click at [202, 86] on button "Yes" at bounding box center [210, 87] width 16 height 12
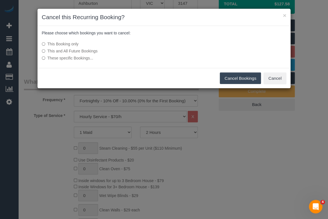
click at [64, 50] on label "This and All Future Bookings" at bounding box center [122, 51] width 160 height 6
click at [232, 76] on button "Cancel Bookings" at bounding box center [239, 78] width 41 height 12
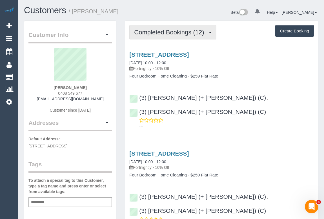
click at [165, 34] on span "Completed Bookings (12)" at bounding box center [170, 32] width 73 height 7
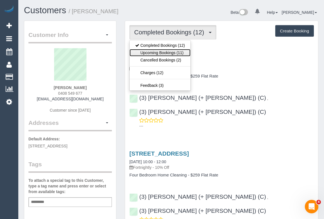
click at [163, 53] on link "Upcoming Bookings (11)" at bounding box center [159, 52] width 61 height 7
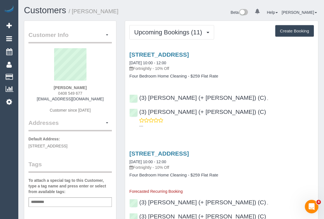
click at [270, 74] on h4 "Four Bedroom Home Cleaning - $259 Flat Rate" at bounding box center [221, 76] width 184 height 5
drag, startPoint x: 275, startPoint y: 75, endPoint x: 252, endPoint y: 61, distance: 27.0
click at [274, 72] on div "7 Holbein Court, Scoresby, VIC 3179 30/09/2025 10:00 - 12:00 Fortnightly - 10% …" at bounding box center [221, 64] width 193 height 27
click at [172, 53] on link "[STREET_ADDRESS]" at bounding box center [158, 54] width 59 height 6
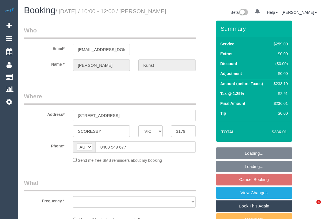
select select "VIC"
select select "string:stripe-pm_1Qy2pQ2GScqysDRVMSSW5WMh"
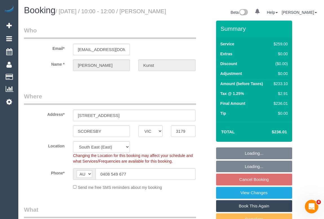
select select "object:630"
select select "number:27"
select select "number:14"
select select "number:18"
select select "number:22"
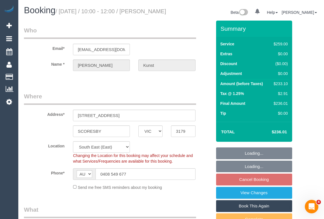
select select "number:34"
select select "number:11"
select select "object:1325"
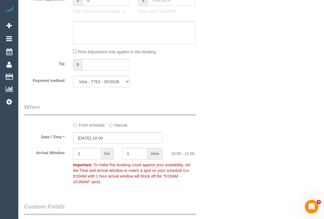
scroll to position [563, 0]
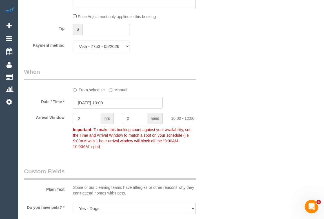
click at [88, 108] on input "30/09/2025 10:00" at bounding box center [117, 103] width 89 height 12
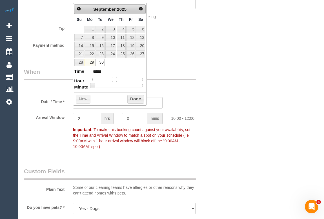
type input "30/09/2025 09:00"
type input "*****"
type input "30/09/2025 08:00"
type input "*****"
drag, startPoint x: 115, startPoint y: 79, endPoint x: 112, endPoint y: 79, distance: 3.4
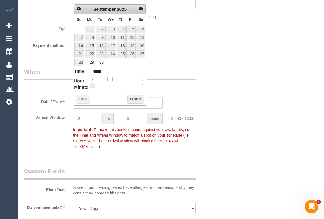
click at [112, 79] on span at bounding box center [109, 79] width 5 height 5
click at [135, 96] on button "Done" at bounding box center [135, 99] width 17 height 9
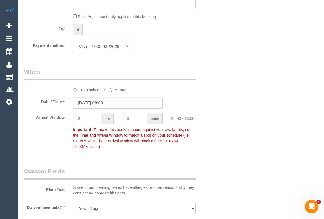
click at [243, 115] on div "Who Email* pamkunst@gmail.com Name * Pam Kunst Where Address* 7 Holbein Court S…" at bounding box center [171, 75] width 294 height 1234
drag, startPoint x: 80, startPoint y: 126, endPoint x: 76, endPoint y: 125, distance: 4.6
click at [76, 124] on input "2" at bounding box center [87, 119] width 28 height 12
type input "1"
click at [283, 148] on div "Who Email* pamkunst@gmail.com Name * Pam Kunst Where Address* 7 Holbein Court S…" at bounding box center [171, 75] width 294 height 1234
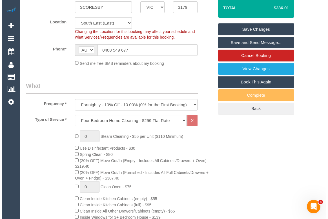
scroll to position [25, 0]
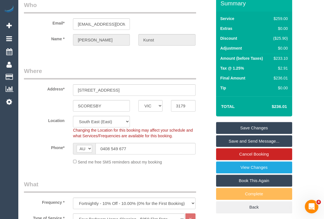
click at [258, 134] on link "Save Changes" at bounding box center [254, 128] width 76 height 12
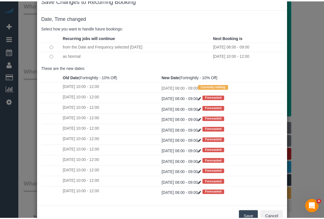
scroll to position [33, 0]
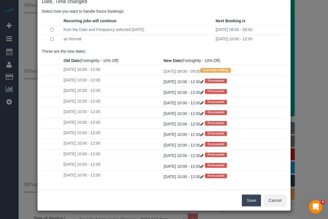
click at [247, 203] on button "Save" at bounding box center [250, 200] width 19 height 12
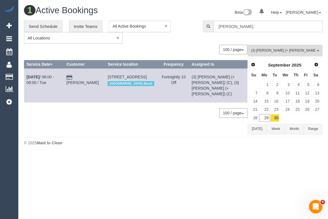
drag, startPoint x: 158, startPoint y: 168, endPoint x: 155, endPoint y: 172, distance: 5.2
click at [158, 167] on body "0 Beta Your Notifications You have 0 alerts Add Booking Bookings Active Booking…" at bounding box center [164, 109] width 328 height 219
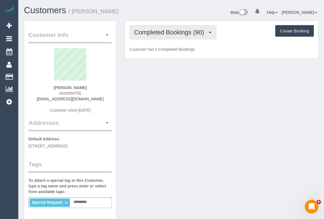
click at [164, 33] on span "Completed Bookings (90)" at bounding box center [170, 32] width 73 height 7
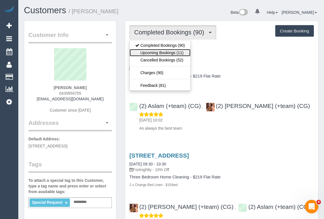
click at [165, 53] on link "Upcoming Bookings (11)" at bounding box center [159, 52] width 61 height 7
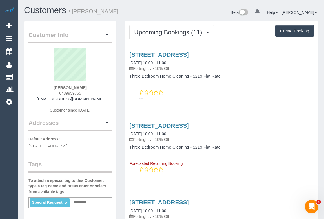
click at [208, 97] on p "---" at bounding box center [226, 98] width 174 height 6
click at [187, 54] on link "807/125 Bell Street (Samma Place), Ivanhoe, VIC 3079" at bounding box center [158, 54] width 59 height 6
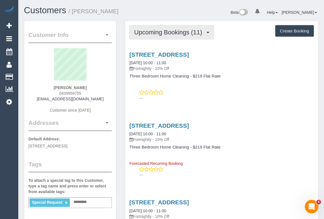
click at [169, 29] on span "Upcoming Bookings (11)" at bounding box center [169, 32] width 71 height 7
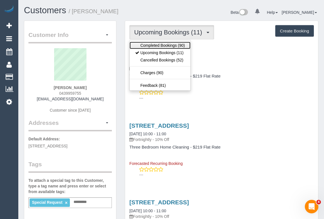
click at [163, 43] on link "Completed Bookings (90)" at bounding box center [159, 45] width 61 height 7
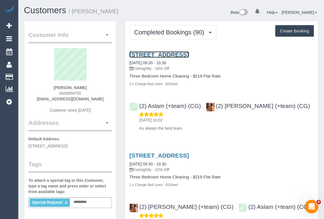
click at [168, 54] on link "807/125 Bell Street (Samma Place), Ivanhoe, VIC 3079" at bounding box center [158, 54] width 59 height 6
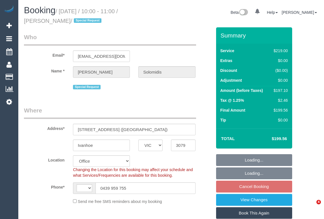
select select "VIC"
select select "number:28"
select select "number:14"
select select "number:18"
select select "number:36"
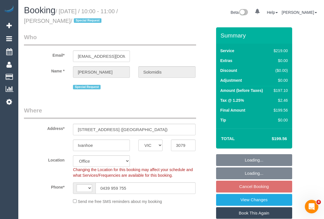
select select "object:705"
select select "string:AU"
select select "string:stripe-pm_1KjL7d2GScqysDRVrm1wOwwZ"
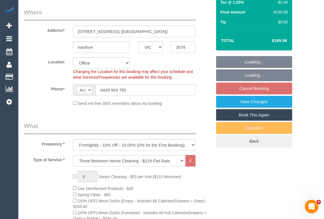
scroll to position [153, 0]
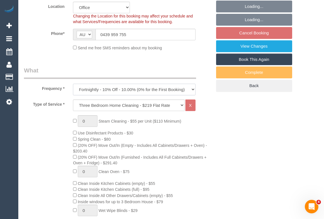
click at [192, 88] on select "One Time Cleaning Weekly - 10% Off - 10.00% (0% for the First Booking) Fortnigh…" at bounding box center [134, 90] width 122 height 12
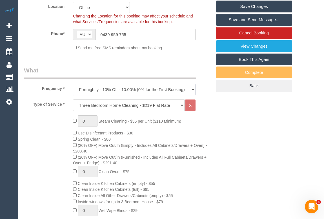
select select "object:709"
click at [73, 84] on select "One Time Cleaning Weekly - 10% Off - 10.00% (0% for the First Booking) Fortnigh…" at bounding box center [134, 90] width 122 height 12
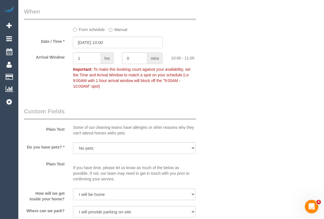
scroll to position [639, 0]
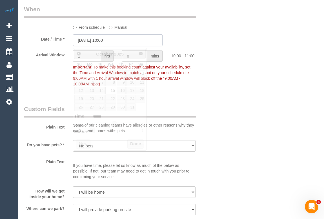
click at [93, 39] on input "[DATE] 10:00" at bounding box center [117, 40] width 89 height 12
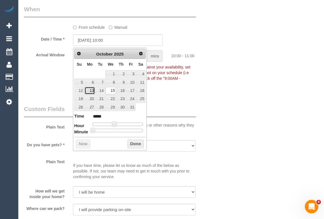
click at [92, 91] on link "13" at bounding box center [89, 91] width 10 height 8
type input "[DATE] 10:00"
click at [137, 144] on button "Done" at bounding box center [135, 143] width 17 height 9
click at [239, 121] on div "Who Email* ssoloms@gmail.com Name * Sharon Solomidis Special Request Where Addr…" at bounding box center [171, 137] width 294 height 1498
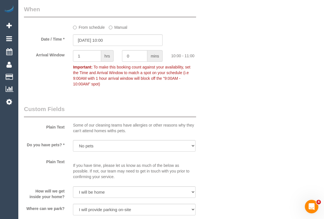
click at [242, 131] on div "Who Email* ssoloms@gmail.com Name * Sharon Solomidis Special Request Where Addr…" at bounding box center [171, 137] width 294 height 1498
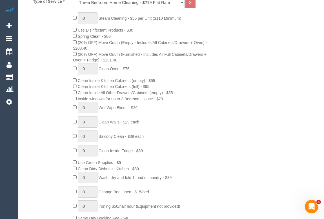
scroll to position [307, 0]
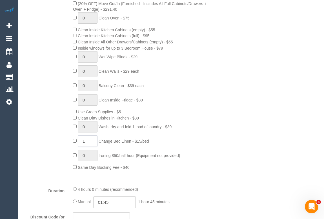
drag, startPoint x: 87, startPoint y: 144, endPoint x: 82, endPoint y: 143, distance: 4.8
click at [82, 143] on input "1" at bounding box center [88, 141] width 20 height 12
type input "2"
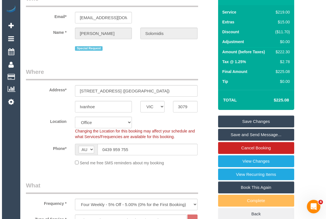
scroll to position [0, 0]
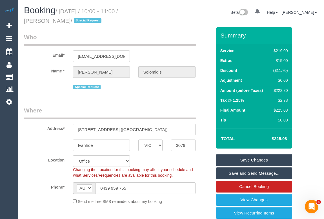
click at [252, 160] on link "Save Changes" at bounding box center [254, 160] width 76 height 12
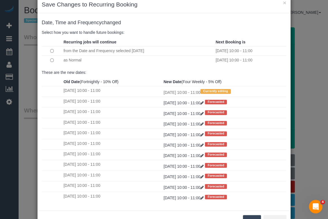
scroll to position [33, 0]
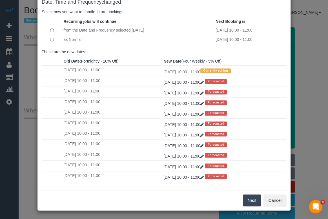
click at [250, 201] on button "Next" at bounding box center [252, 200] width 18 height 12
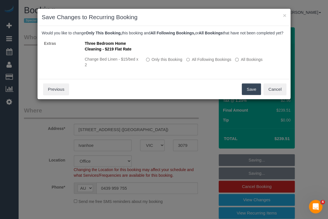
scroll to position [0, 0]
click at [248, 94] on button "Save" at bounding box center [250, 89] width 19 height 12
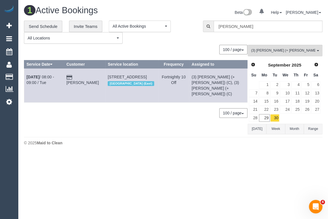
click at [199, 158] on body "0 Beta Your Notifications You have 0 alerts Add Booking Bookings Active Booking…" at bounding box center [164, 109] width 328 height 219
click at [315, 65] on span "Next" at bounding box center [316, 64] width 5 height 5
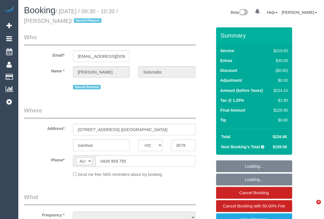
select select "VIC"
select select "string:stripe-pm_1KjL7d2GScqysDRVrm1wOwwZ"
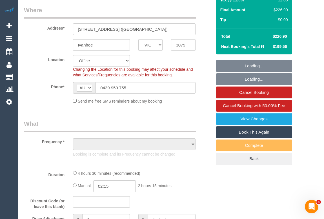
select select "object:743"
select select "number:28"
select select "number:14"
select select "number:18"
select select "number:36"
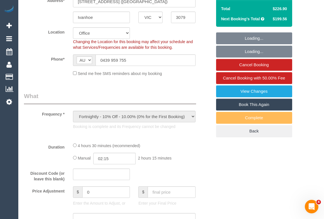
scroll to position [102, 0]
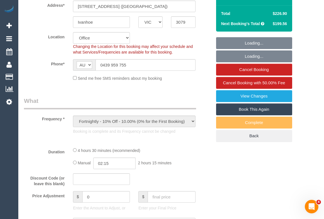
select select "object:2205"
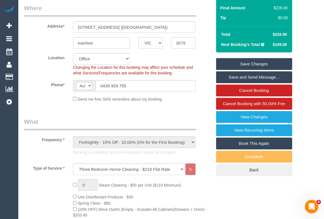
scroll to position [0, 0]
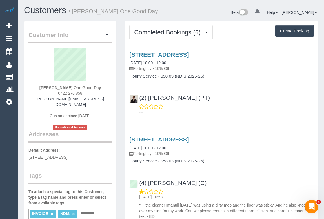
click at [239, 103] on div "(2) [PERSON_NAME] (PT) ---" at bounding box center [221, 101] width 193 height 25
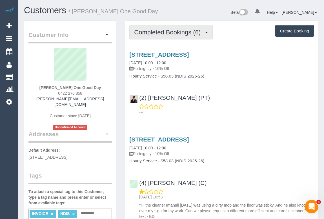
click at [158, 31] on span "Completed Bookings (6)" at bounding box center [168, 32] width 69 height 7
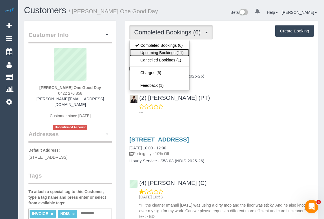
click at [162, 51] on link "Upcoming Bookings (11)" at bounding box center [158, 52] width 59 height 7
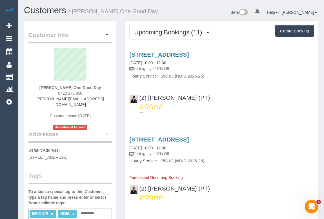
click at [232, 110] on p "---" at bounding box center [226, 112] width 174 height 6
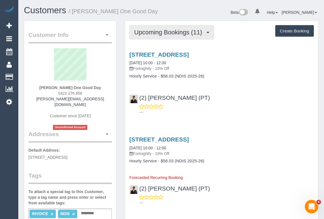
click at [155, 29] on span "Upcoming Bookings (11)" at bounding box center [169, 32] width 71 height 7
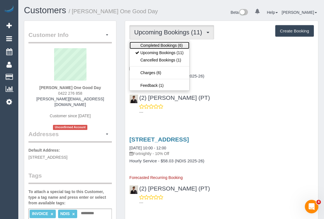
click at [159, 46] on link "Completed Bookings (6)" at bounding box center [158, 45] width 59 height 7
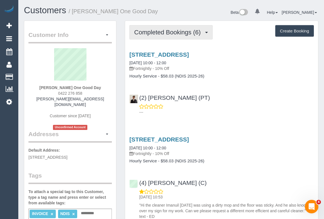
click at [172, 34] on span "Completed Bookings (6)" at bounding box center [168, 32] width 69 height 7
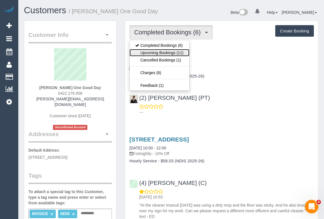
click at [167, 51] on link "Upcoming Bookings (11)" at bounding box center [158, 52] width 59 height 7
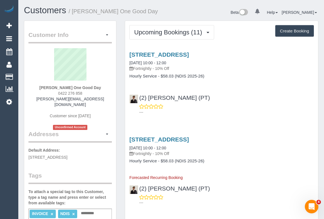
click at [169, 56] on link "507/41 Bank Street, South Melbourne, VIC 3205" at bounding box center [158, 54] width 59 height 6
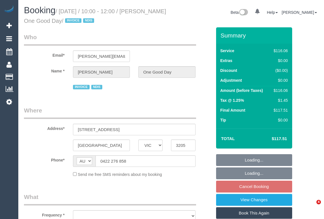
select select "VIC"
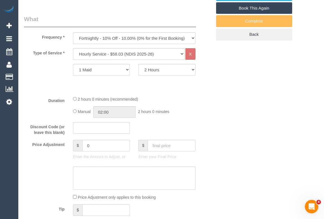
select select "object:737"
select select "number:28"
select select "number:14"
select select "number:20"
select select "number:25"
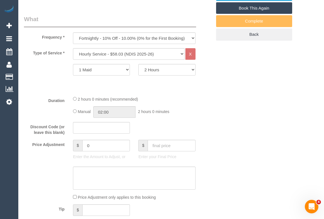
select select "number:34"
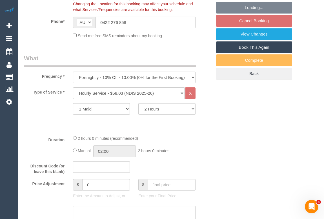
scroll to position [153, 0]
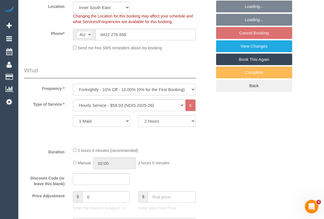
click at [193, 90] on select "One Time Cleaning Weekly - 10% Off - 10.00% (0% for the First Booking) Fortnigh…" at bounding box center [134, 90] width 122 height 12
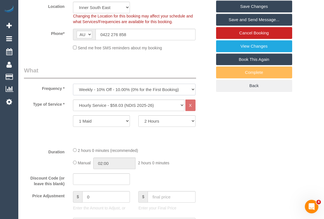
click at [73, 84] on select "One Time Cleaning Weekly - 10% Off - 10.00% (0% for the First Booking) Fortnigh…" at bounding box center [134, 90] width 122 height 12
click at [207, 146] on fieldset "What Frequency * One Time Cleaning Weekly - 10% Off - 10.00% (0% for the First …" at bounding box center [118, 177] width 188 height 222
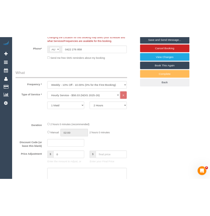
scroll to position [128, 0]
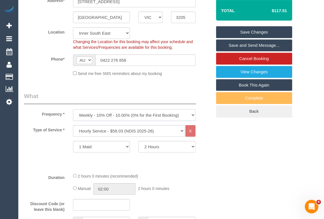
click at [137, 113] on select "One Time Cleaning Weekly - 10% Off - 10.00% (0% for the First Booking) Fortnigh…" at bounding box center [134, 115] width 122 height 12
select select "object:737"
click at [73, 109] on select "One Time Cleaning Weekly - 10% Off - 10.00% (0% for the First Booking) Fortnigh…" at bounding box center [134, 115] width 122 height 12
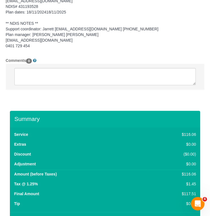
scroll to position [1202, 0]
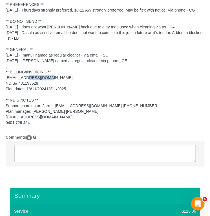
drag, startPoint x: 24, startPoint y: 76, endPoint x: 42, endPoint y: 76, distance: 17.7
click at [42, 76] on pre "** ACCESS ** ** PREFERENCES ** 27/06/25 - Thursdays strongly preferred, 10-12 A…" at bounding box center [105, 57] width 198 height 135
copy pre "planassure"
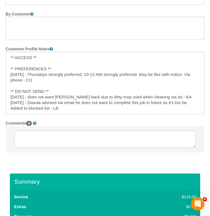
scroll to position [1097, 0]
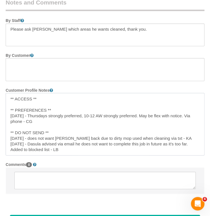
click at [60, 134] on textarea "** ACCESS ** ** PREFERENCES ** 27/06/25 - Thursdays strongly preferred, 10-12 A…" at bounding box center [105, 124] width 198 height 62
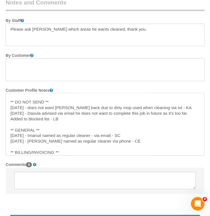
scroll to position [77, 0]
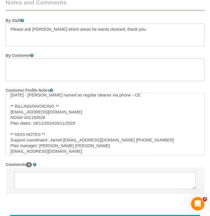
drag, startPoint x: 30, startPoint y: 110, endPoint x: 50, endPoint y: 110, distance: 19.7
click at [50, 110] on textarea "** ACCESS ** ** PREFERENCES ** 27/06/25 - Thursdays strongly preferred, 10-12 A…" at bounding box center [105, 124] width 198 height 62
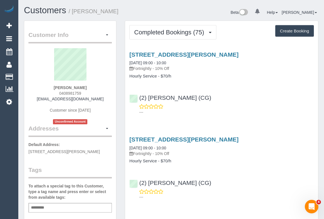
click at [273, 90] on div "(2) [PERSON_NAME] (CG) ---" at bounding box center [221, 101] width 193 height 25
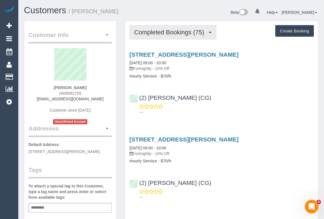
click at [155, 33] on span "Completed Bookings (75)" at bounding box center [170, 32] width 73 height 7
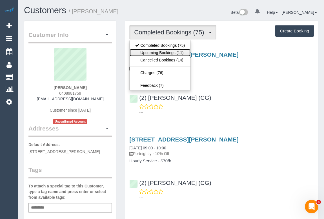
click at [160, 52] on link "Upcoming Bookings (11)" at bounding box center [159, 52] width 61 height 7
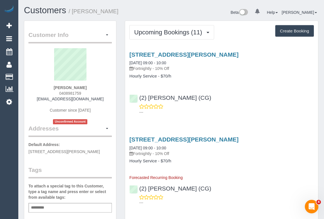
drag, startPoint x: 254, startPoint y: 89, endPoint x: 248, endPoint y: 88, distance: 6.3
click at [254, 89] on div "(2) [PERSON_NAME] (CG) ---" at bounding box center [221, 101] width 193 height 25
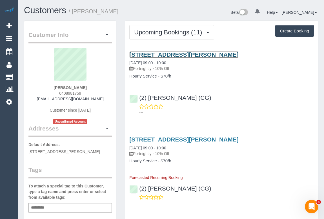
click at [173, 55] on link "[STREET_ADDRESS][PERSON_NAME]" at bounding box center [183, 54] width 109 height 6
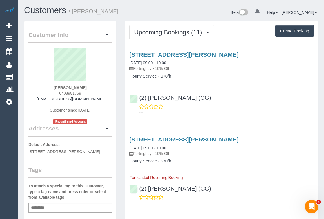
drag, startPoint x: 213, startPoint y: 122, endPoint x: 209, endPoint y: 128, distance: 6.9
click at [257, 111] on p "---" at bounding box center [226, 112] width 174 height 6
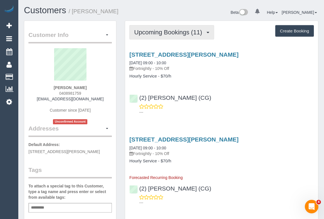
click at [156, 32] on span "Upcoming Bookings (11)" at bounding box center [169, 32] width 71 height 7
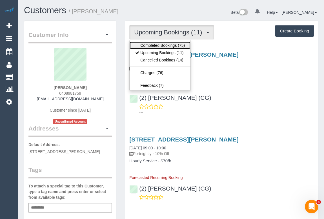
click at [158, 45] on link "Completed Bookings (75)" at bounding box center [159, 45] width 61 height 7
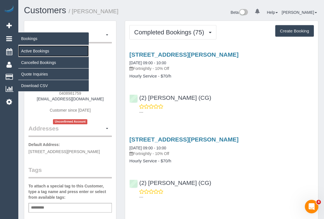
click at [35, 51] on link "Active Bookings" at bounding box center [53, 50] width 70 height 11
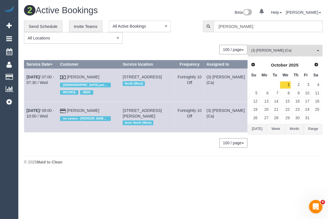
click at [279, 53] on button "(3) Melissa Alampi (Ca) All Teams" at bounding box center [284, 51] width 75 height 12
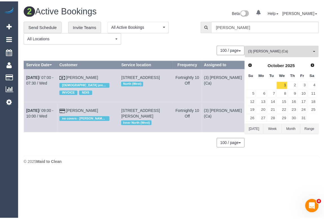
scroll to position [1130, 0]
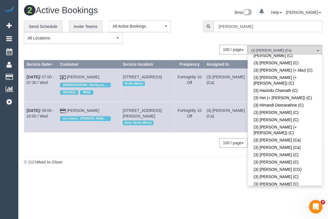
click at [181, 40] on div "**********" at bounding box center [109, 32] width 170 height 23
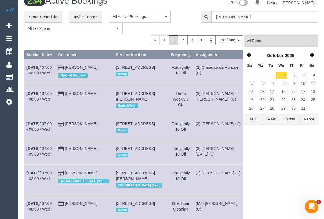
scroll to position [0, 0]
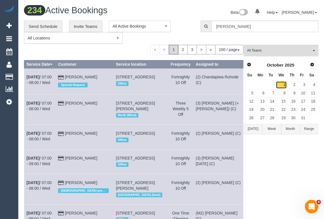
click at [283, 85] on link "1" at bounding box center [280, 85] width 11 height 8
click at [249, 65] on span "Prev" at bounding box center [248, 64] width 5 height 5
click at [259, 118] on link "29" at bounding box center [260, 118] width 10 height 8
click at [263, 53] on button "All Teams" at bounding box center [280, 51] width 75 height 12
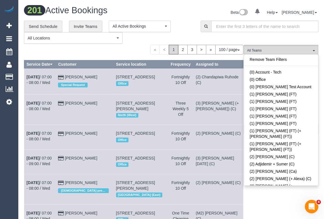
click at [278, 62] on link "Remove Team Filters" at bounding box center [281, 59] width 74 height 7
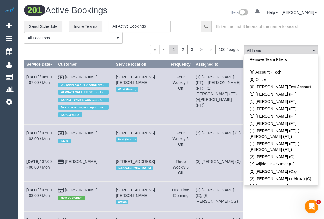
scroll to position [1707, 0]
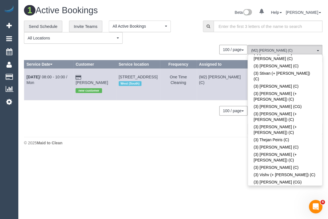
click at [181, 9] on div "Beta 0 Your Notifications You have 0 alerts Help Help Docs Take a Tour Contact …" at bounding box center [249, 13] width 153 height 15
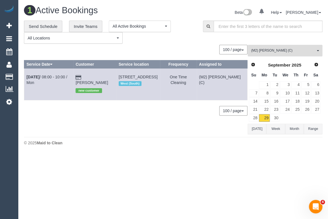
drag, startPoint x: 283, startPoint y: 51, endPoint x: 282, endPoint y: 59, distance: 7.7
click at [283, 51] on span "(M2) Joseph Tshibangu (C)" at bounding box center [283, 50] width 64 height 5
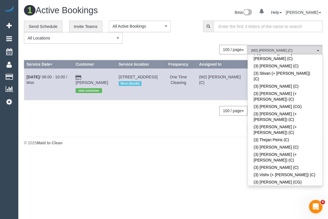
click at [167, 144] on div "© 2025 Maid to Clean" at bounding box center [173, 143] width 298 height 6
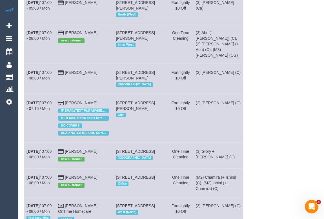
scroll to position [0, 0]
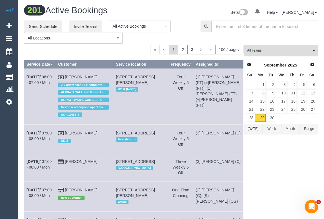
click at [267, 50] on span "All Teams" at bounding box center [279, 50] width 64 height 5
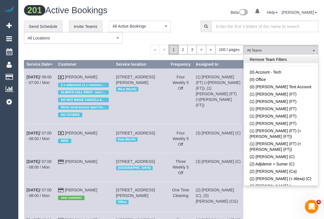
click at [264, 59] on link "Remove Team Filters" at bounding box center [281, 59] width 74 height 7
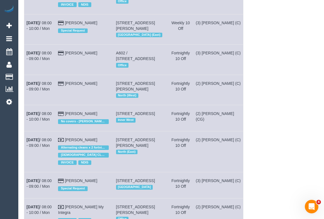
scroll to position [10, 0]
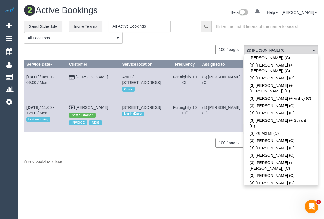
scroll to position [0, 0]
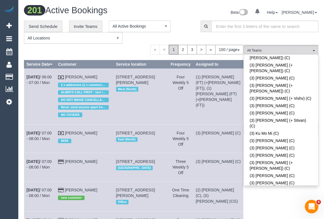
scroll to position [1678, 0]
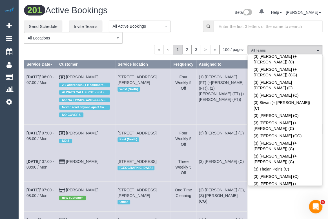
click at [115, 153] on td "Warren Anderson NDIS" at bounding box center [86, 138] width 58 height 28
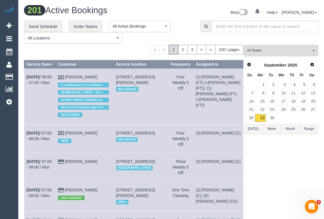
click at [271, 53] on button "All Teams" at bounding box center [280, 51] width 75 height 12
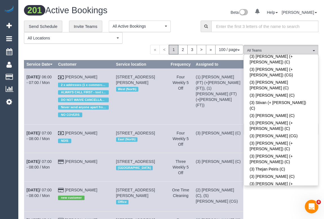
click at [182, 15] on div "Beta 0 Your Notifications You have 0 alerts Help Help Docs Take a Tour Contact …" at bounding box center [246, 13] width 151 height 15
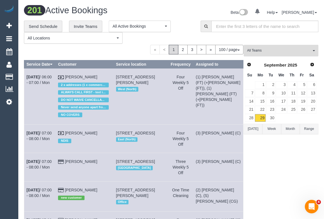
click at [269, 52] on span "All Teams" at bounding box center [279, 50] width 64 height 5
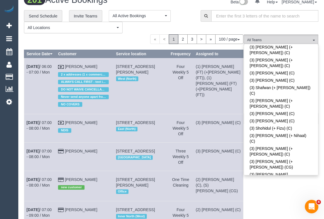
scroll to position [1759, 0]
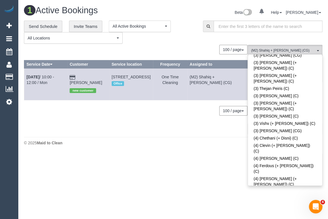
click at [143, 142] on div "© 2025 Maid to Clean" at bounding box center [173, 143] width 298 height 6
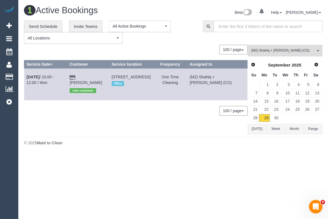
drag, startPoint x: 275, startPoint y: 48, endPoint x: 279, endPoint y: 89, distance: 41.1
click at [275, 48] on span "(M2) Shahiq + [PERSON_NAME] (CG)" at bounding box center [283, 50] width 64 height 5
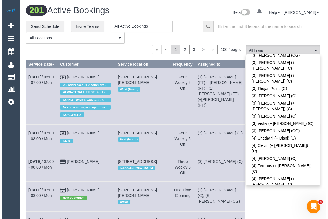
scroll to position [1686, 0]
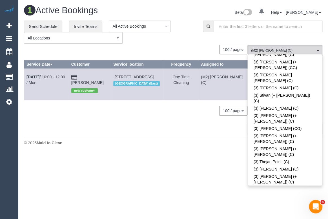
click at [147, 147] on footer "© 2025 Maid to Clean" at bounding box center [173, 142] width 298 height 11
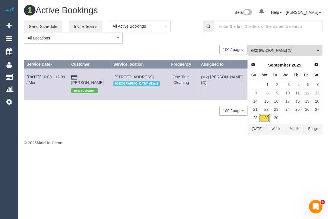
click at [267, 117] on link "29" at bounding box center [264, 118] width 10 height 8
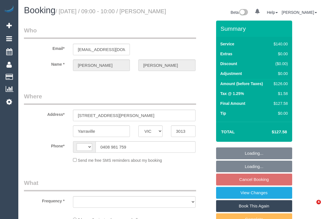
select select "VIC"
select select "object:281"
select select "string:stripe-pm_1QIJ0w2GScqysDRVdidmKR57"
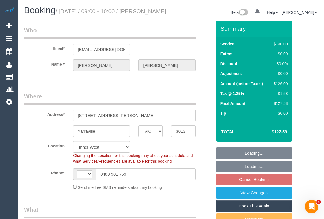
select select "object:699"
select select "string:AU"
select select "number:28"
select select "number:14"
select select "number:19"
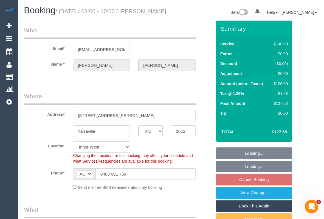
select select "number:22"
select select "number:11"
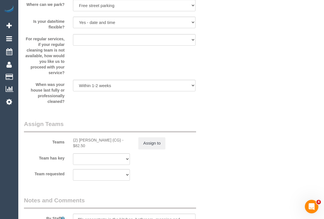
scroll to position [869, 0]
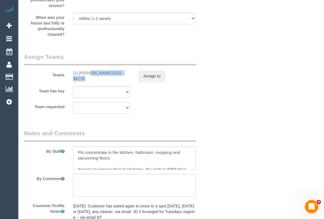
drag, startPoint x: 95, startPoint y: 80, endPoint x: 115, endPoint y: 79, distance: 20.0
click at [115, 79] on div "(2) Andrew Wrobel (CG) - $82.50" at bounding box center [101, 75] width 65 height 11
copy div "(2) [PERSON_NAME] (CG)"
click at [156, 82] on button "Assign to" at bounding box center [151, 76] width 27 height 12
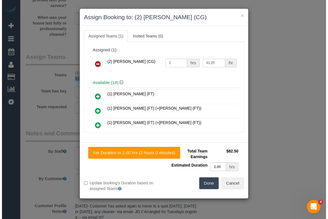
scroll to position [864, 0]
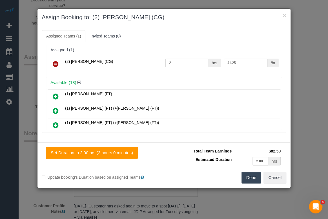
click at [53, 64] on icon at bounding box center [56, 63] width 6 height 7
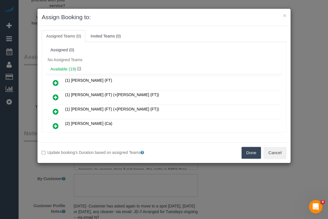
click at [248, 152] on button "Done" at bounding box center [251, 153] width 20 height 12
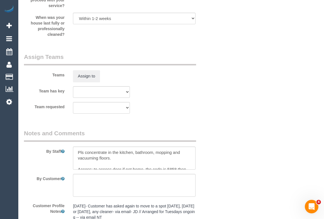
scroll to position [963, 0]
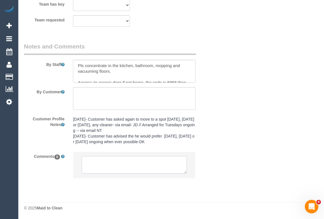
click at [129, 164] on textarea at bounding box center [134, 164] width 105 height 17
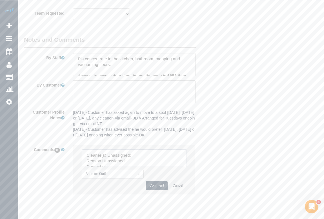
click at [138, 162] on textarea at bounding box center [134, 157] width 105 height 17
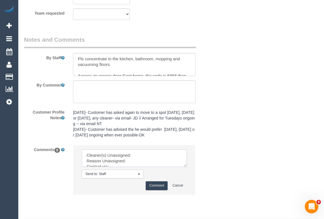
paste textarea "(2) [PERSON_NAME] (CG)"
click at [187, 172] on li "Send to: Staff Nothing selected Send to: Staff Send to: Customer Send to: Team …" at bounding box center [134, 169] width 122 height 49
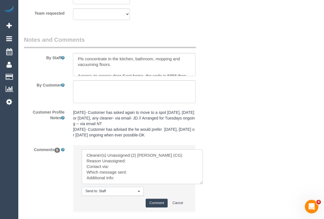
drag, startPoint x: 185, startPoint y: 172, endPoint x: 211, endPoint y: 200, distance: 37.6
click at [203, 184] on textarea at bounding box center [142, 166] width 121 height 35
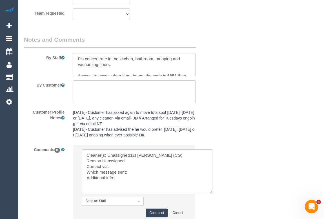
click at [130, 162] on textarea at bounding box center [147, 171] width 131 height 44
click at [133, 167] on textarea at bounding box center [147, 171] width 131 height 44
click at [129, 167] on textarea at bounding box center [147, 171] width 131 height 44
click at [112, 173] on textarea at bounding box center [147, 171] width 131 height 44
click at [118, 175] on textarea at bounding box center [147, 171] width 131 height 44
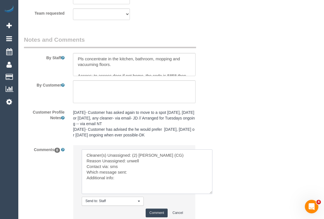
click at [135, 178] on textarea at bounding box center [147, 171] width 131 height 44
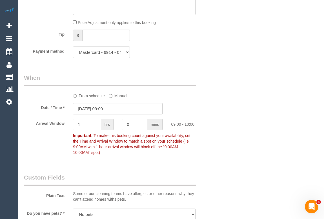
scroll to position [501, 0]
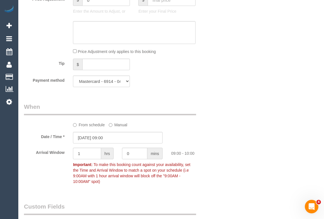
click at [243, 128] on div "Who Email* meissner81@gmail.com Name * Robert Meissner Where Address* 32 Freder…" at bounding box center [171, 111] width 294 height 1185
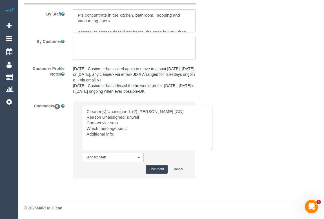
scroll to position [1013, 0]
click at [138, 129] on textarea at bounding box center [147, 128] width 131 height 44
click at [134, 129] on textarea at bounding box center [147, 128] width 131 height 44
click at [131, 126] on textarea at bounding box center [147, 128] width 131 height 44
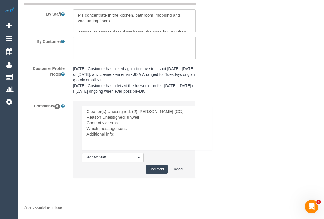
paste textarea "Following Day Options SMS"
click at [122, 136] on textarea at bounding box center [147, 128] width 131 height 44
type textarea "Cleaner(s) Unassigned: (2) Andrew Wrobel (CG) Reason Unassigned: unwell Contact…"
click at [159, 169] on button "Comment" at bounding box center [156, 169] width 22 height 9
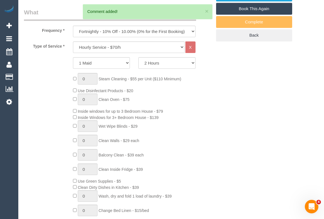
scroll to position [69, 0]
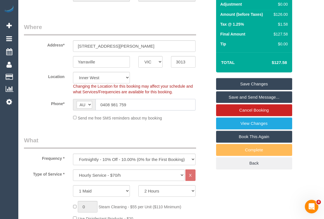
drag, startPoint x: 136, startPoint y: 109, endPoint x: 62, endPoint y: 106, distance: 74.6
click at [62, 106] on div "Phone* AF AL DZ AD AO AI AQ AG AR AM AW AU AT AZ BS BH BD BB BY BE BZ BJ BM BT …" at bounding box center [118, 105] width 196 height 12
click at [259, 89] on link "Save Changes" at bounding box center [254, 84] width 76 height 12
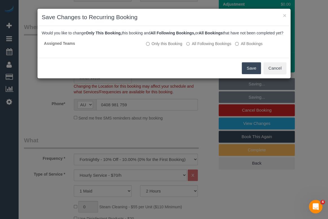
click at [246, 73] on button "Save" at bounding box center [250, 68] width 19 height 12
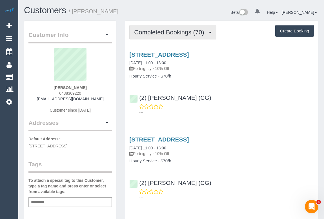
click at [157, 33] on span "Completed Bookings (70)" at bounding box center [170, 32] width 73 height 7
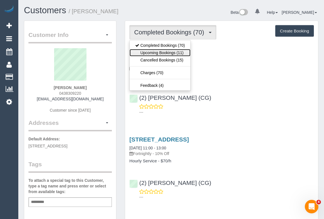
click at [160, 53] on link "Upcoming Bookings (11)" at bounding box center [159, 52] width 61 height 7
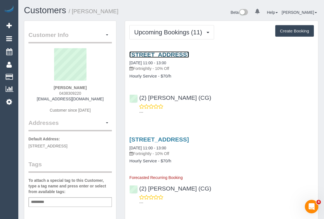
click at [180, 53] on link "[STREET_ADDRESS]" at bounding box center [158, 54] width 59 height 6
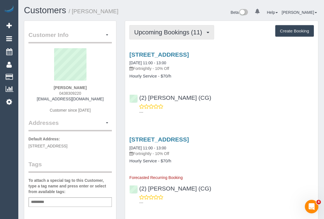
click at [170, 29] on span "Upcoming Bookings (11)" at bounding box center [169, 32] width 71 height 7
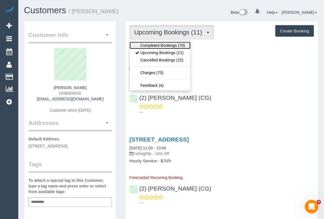
click at [163, 46] on link "Completed Bookings (70)" at bounding box center [159, 45] width 61 height 7
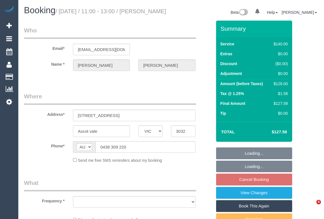
select select "VIC"
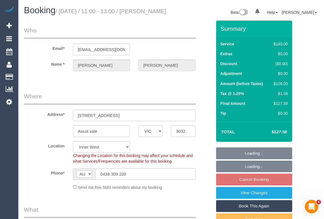
select select "object:699"
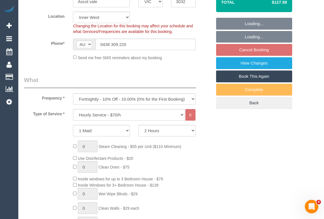
select select "string:stripe-pm_1QoD722GScqysDRVmKaIbZpN"
select select "number:27"
select select "number:14"
select select "number:19"
select select "number:22"
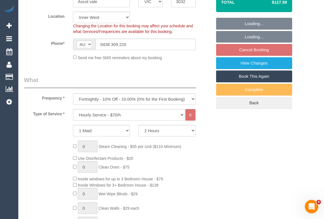
select select "number:35"
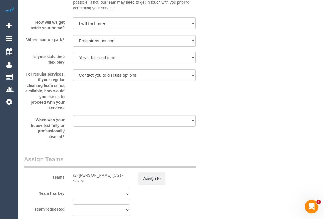
scroll to position [844, 0]
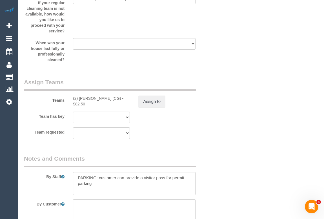
drag, startPoint x: 80, startPoint y: 104, endPoint x: 116, endPoint y: 104, distance: 36.0
click at [116, 104] on div "(2) Andrew Wrobel (CG) - $82.50" at bounding box center [101, 100] width 65 height 11
copy div "(2) [PERSON_NAME] (CG)"
click at [153, 107] on button "Assign to" at bounding box center [151, 101] width 27 height 12
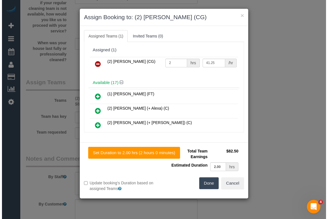
scroll to position [839, 0]
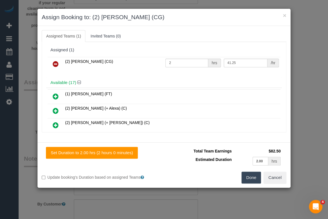
click at [55, 63] on icon at bounding box center [56, 63] width 6 height 7
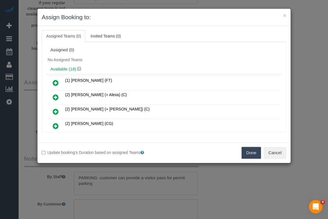
click at [250, 149] on button "Done" at bounding box center [251, 153] width 20 height 12
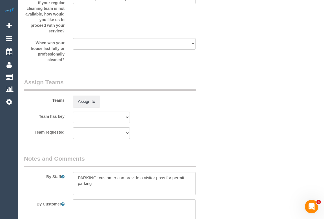
click at [231, 175] on div "× Assign Booking to: Assigned Teams (0) Invited Teams (0) Assigned (0) No Assig…" at bounding box center [162, 109] width 324 height 219
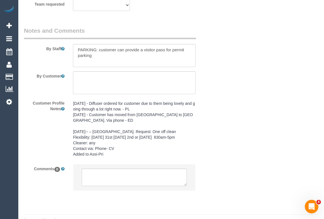
scroll to position [997, 0]
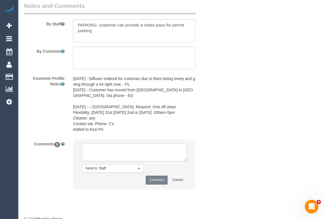
click at [124, 161] on textarea at bounding box center [134, 152] width 105 height 17
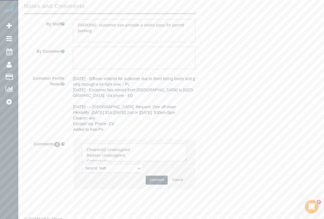
click at [138, 161] on textarea at bounding box center [134, 152] width 105 height 17
paste textarea "(2) [PERSON_NAME] (CG)"
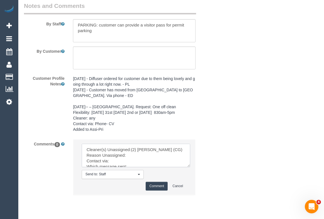
drag, startPoint x: 184, startPoint y: 171, endPoint x: 205, endPoint y: 197, distance: 34.2
click at [190, 167] on textarea at bounding box center [136, 155] width 108 height 23
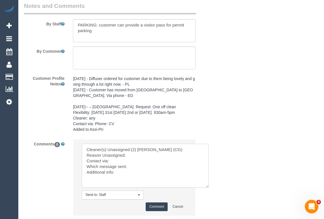
click at [134, 167] on textarea at bounding box center [145, 166] width 127 height 44
click at [126, 172] on textarea at bounding box center [145, 166] width 127 height 44
click at [138, 180] on textarea at bounding box center [145, 166] width 127 height 44
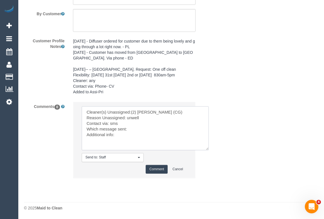
scroll to position [1046, 0]
click at [121, 135] on textarea at bounding box center [145, 128] width 127 height 44
click at [133, 129] on textarea at bounding box center [145, 128] width 127 height 44
paste textarea "Following Day Options SMS"
click at [123, 135] on textarea at bounding box center [145, 128] width 127 height 44
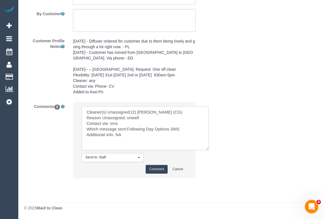
type textarea "Cleaner(s) Unassigned:(2) Andrew Wrobel (CG) Reason Unassigned: unwell Contact …"
click at [163, 172] on button "Comment" at bounding box center [156, 169] width 22 height 9
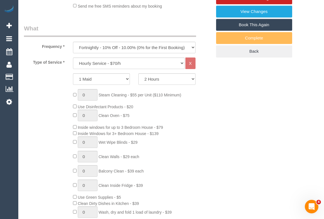
scroll to position [128, 0]
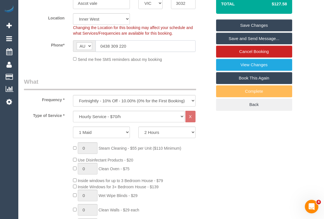
drag, startPoint x: 134, startPoint y: 51, endPoint x: 84, endPoint y: 50, distance: 49.8
click at [84, 50] on div "AF AL DZ AD AO AI AQ AG AR AM AW AU AT AZ BS BH BD BB BY BE BZ BJ BM BT BO BA B…" at bounding box center [134, 46] width 122 height 12
click at [254, 31] on link "Save Changes" at bounding box center [254, 25] width 76 height 12
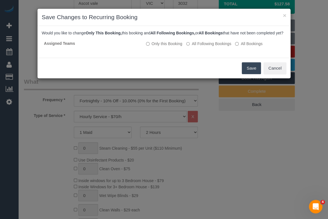
click at [251, 73] on button "Save" at bounding box center [250, 68] width 19 height 12
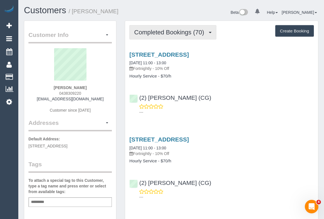
click at [166, 32] on span "Completed Bookings (70)" at bounding box center [170, 32] width 73 height 7
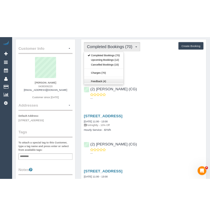
scroll to position [25, 0]
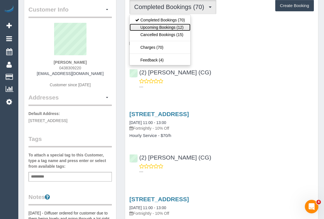
click at [160, 26] on link "Upcoming Bookings (12)" at bounding box center [159, 27] width 61 height 7
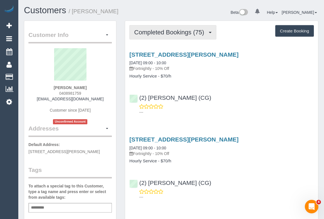
click at [167, 36] on button "Completed Bookings (75)" at bounding box center [172, 32] width 87 height 14
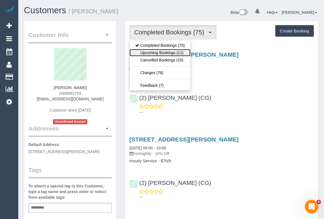
click at [161, 52] on link "Upcoming Bookings (11)" at bounding box center [159, 52] width 61 height 7
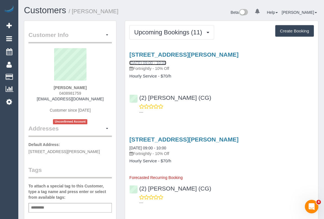
click at [132, 62] on link "[DATE] 09:00 - 10:00" at bounding box center [147, 62] width 37 height 5
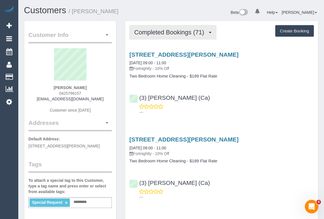
click at [181, 34] on span "Completed Bookings (71)" at bounding box center [170, 32] width 73 height 7
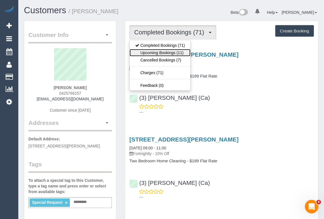
click at [165, 55] on link "Upcoming Bookings (11)" at bounding box center [159, 52] width 61 height 7
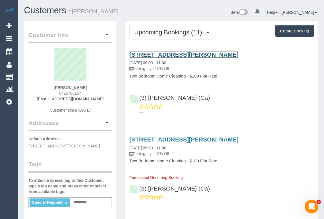
click at [174, 55] on link "[STREET_ADDRESS][PERSON_NAME]" at bounding box center [183, 54] width 109 height 6
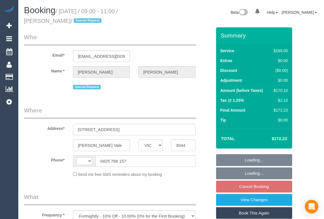
select select "VIC"
select select "string:AU"
select select "string:stripe-pm_1Lh95W2GScqysDRVtzVLXpGU"
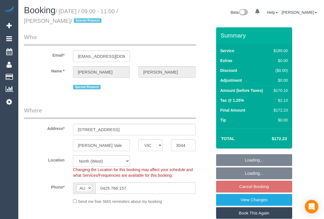
select select "object:544"
select select "number:28"
select select "number:16"
select select "number:19"
select select "number:22"
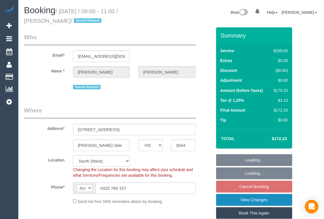
select select "number:35"
select select "number:11"
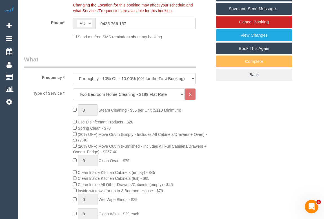
scroll to position [179, 0]
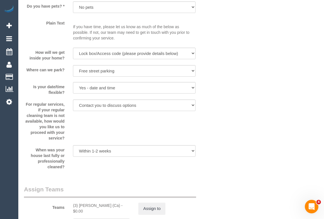
scroll to position [819, 0]
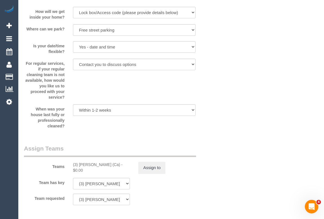
drag, startPoint x: 72, startPoint y: 166, endPoint x: 114, endPoint y: 165, distance: 42.5
click at [114, 165] on div "(3) [PERSON_NAME] (Ca) - $0.00" at bounding box center [101, 167] width 65 height 11
copy div "(3) [PERSON_NAME] (Ca)"
click at [158, 170] on button "Assign to" at bounding box center [151, 168] width 27 height 12
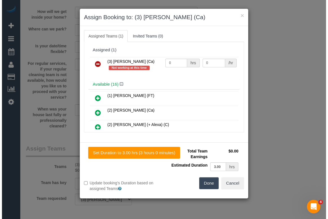
scroll to position [813, 0]
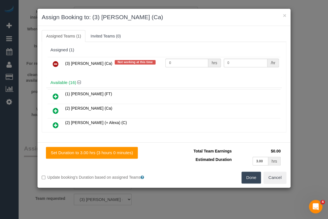
click at [56, 62] on icon at bounding box center [56, 63] width 6 height 7
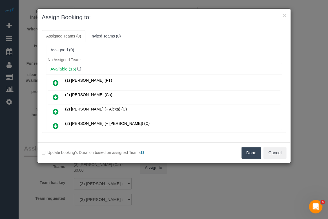
click at [250, 154] on button "Done" at bounding box center [251, 153] width 20 height 12
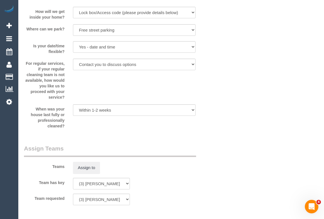
click at [211, 180] on div "× Assign Booking to: Assigned Teams (0) Invited Teams (0) Assigned (0) No Assig…" at bounding box center [162, 109] width 324 height 219
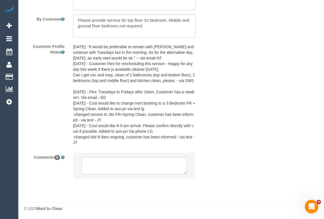
scroll to position [1071, 0]
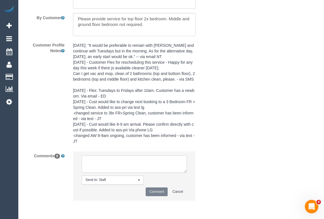
click at [117, 166] on textarea at bounding box center [134, 163] width 105 height 17
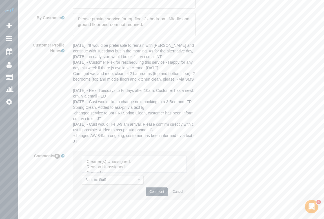
click at [138, 164] on textarea at bounding box center [134, 163] width 105 height 17
paste textarea "(3) [PERSON_NAME] (Ca)"
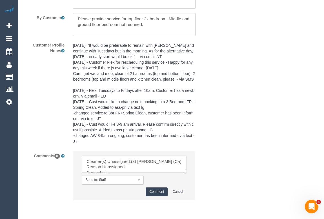
click at [129, 167] on textarea at bounding box center [134, 163] width 105 height 17
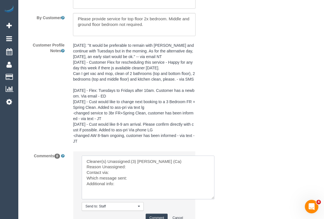
drag, startPoint x: 184, startPoint y: 172, endPoint x: 212, endPoint y: 198, distance: 38.4
click at [212, 198] on textarea at bounding box center [148, 177] width 133 height 44
click at [129, 168] on textarea at bounding box center [148, 177] width 133 height 44
click at [132, 172] on textarea at bounding box center [148, 177] width 133 height 44
click at [131, 167] on textarea at bounding box center [148, 177] width 133 height 44
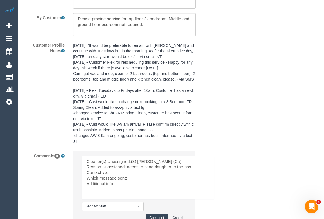
type textarea "Cleaner(s) Unassigned:(3) Melissa Alampi (Ca) Reason Unassigned: needs to send …"
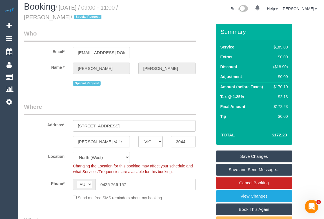
scroll to position [0, 0]
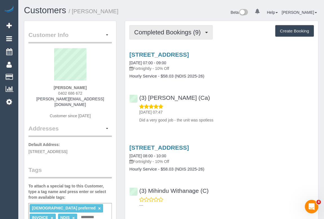
click at [169, 30] on span "Completed Bookings (9)" at bounding box center [168, 32] width 69 height 7
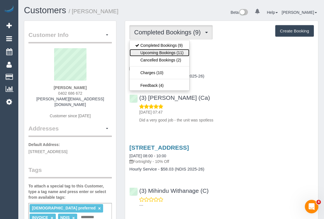
click at [166, 54] on link "Upcoming Bookings (11)" at bounding box center [158, 52] width 59 height 7
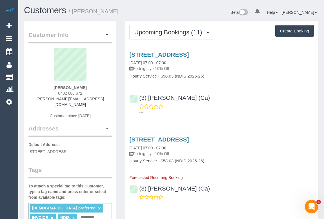
click at [229, 96] on div "(3) [PERSON_NAME] (Ca) ---" at bounding box center [221, 101] width 193 height 25
click at [171, 53] on link "15 Argyle Street, 2, Fawkner, VIC 3060" at bounding box center [158, 54] width 59 height 6
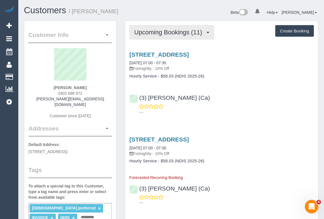
click at [158, 34] on span "Upcoming Bookings (11)" at bounding box center [169, 32] width 71 height 7
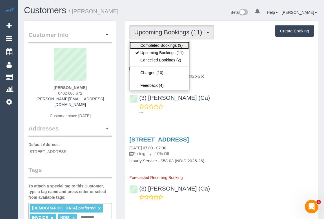
click at [161, 45] on link "Completed Bookings (9)" at bounding box center [158, 45] width 59 height 7
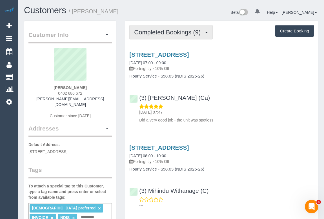
click at [166, 30] on span "Completed Bookings (9)" at bounding box center [168, 32] width 69 height 7
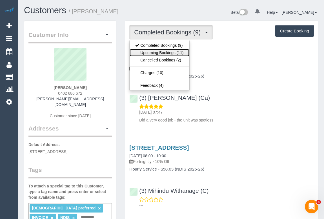
click at [156, 52] on link "Upcoming Bookings (11)" at bounding box center [158, 52] width 59 height 7
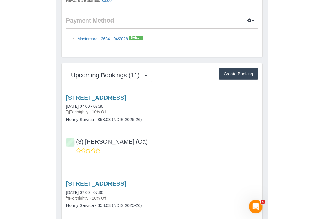
scroll to position [512, 0]
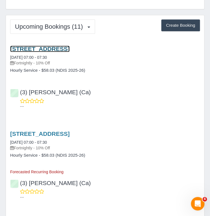
click at [57, 46] on link "15 Argyle Street, 2, Fawkner, VIC 3060" at bounding box center [39, 49] width 59 height 6
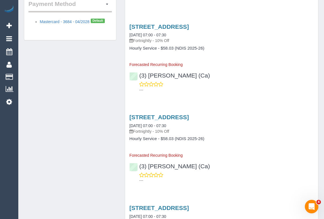
scroll to position [435, 0]
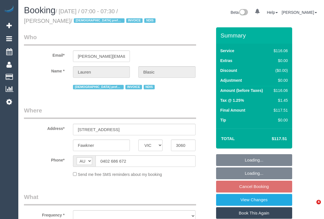
select select "VIC"
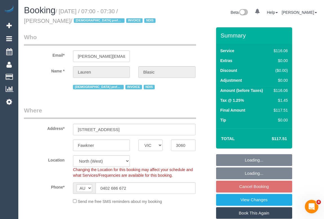
select select "object:698"
select select "number:29"
select select "number:14"
select select "number:18"
select select "number:36"
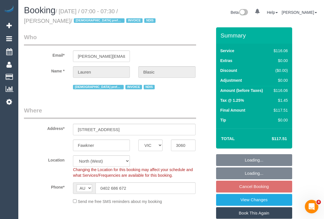
select select "number:34"
select select "number:11"
select select "object:703"
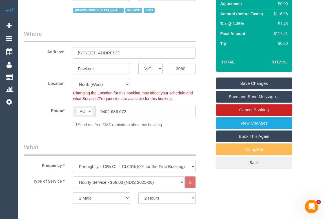
scroll to position [153, 0]
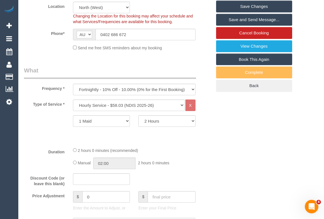
click at [210, 166] on div "Duration 2 hours 0 minutes (recommended) Manual 02:00 2 hours 0 minutes" at bounding box center [118, 158] width 196 height 22
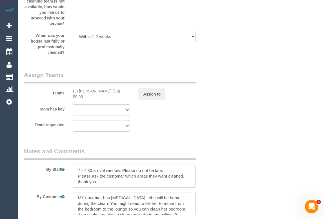
scroll to position [716, 0]
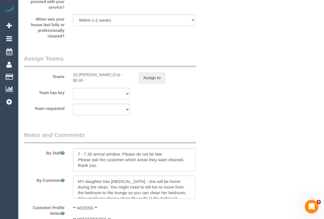
drag, startPoint x: 70, startPoint y: 73, endPoint x: 115, endPoint y: 73, distance: 45.0
click at [115, 73] on div "(3) [PERSON_NAME] (Ca) - $0.00" at bounding box center [101, 77] width 65 height 11
copy div "(3) [PERSON_NAME] (Ca)"
click at [148, 79] on button "Assign to" at bounding box center [151, 78] width 27 height 12
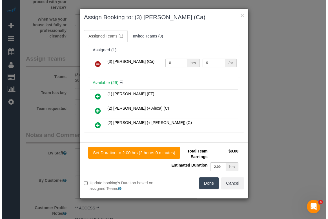
scroll to position [710, 0]
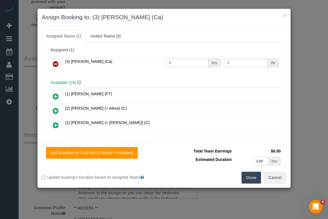
click at [54, 62] on icon at bounding box center [56, 63] width 6 height 7
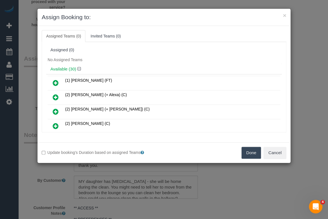
click at [247, 152] on button "Done" at bounding box center [251, 153] width 20 height 12
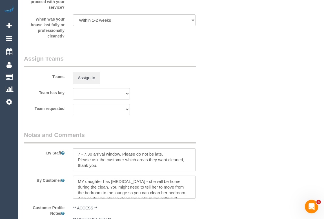
click at [225, 176] on div "× Assign Booking to: Assigned Teams (0) Invited Teams (0) Assigned (0) No Assig…" at bounding box center [162, 109] width 324 height 219
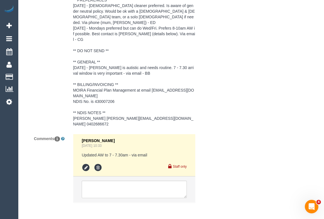
scroll to position [942, 0]
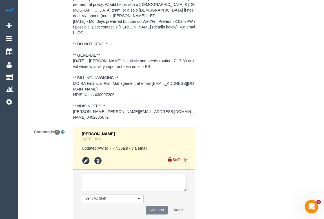
click at [119, 174] on textarea at bounding box center [134, 182] width 105 height 17
click at [138, 174] on textarea at bounding box center [134, 182] width 105 height 17
paste textarea "(3) [PERSON_NAME] (Ca)"
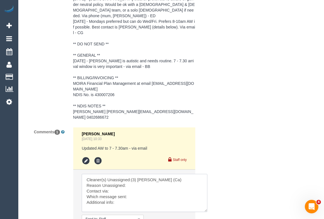
drag, startPoint x: 185, startPoint y: 172, endPoint x: 209, endPoint y: 196, distance: 33.2
click at [207, 196] on textarea at bounding box center [144, 193] width 125 height 38
click at [129, 174] on textarea at bounding box center [146, 194] width 128 height 41
click at [131, 174] on textarea at bounding box center [146, 194] width 128 height 41
click at [116, 174] on textarea at bounding box center [146, 194] width 128 height 41
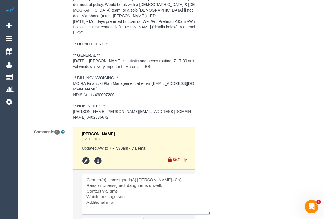
click at [132, 178] on textarea at bounding box center [146, 194] width 128 height 41
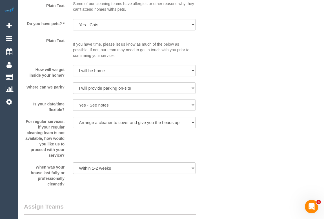
scroll to position [532, 0]
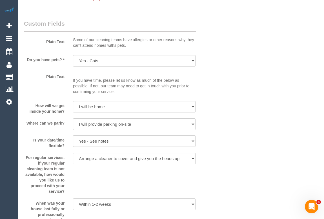
click at [216, 71] on div "Who Email* karen.williams3325@gmail.com Name * Lauren Blasic Female preferred I…" at bounding box center [171, 84] width 294 height 1178
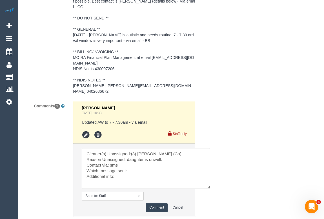
scroll to position [988, 0]
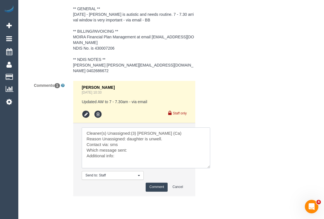
click at [129, 132] on textarea at bounding box center [146, 147] width 128 height 41
click at [133, 134] on textarea at bounding box center [146, 147] width 128 height 41
click at [136, 133] on textarea at bounding box center [146, 147] width 128 height 41
click at [133, 132] on textarea at bounding box center [146, 147] width 128 height 41
paste textarea "No contact"
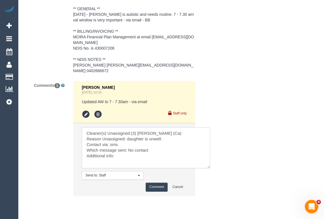
click at [122, 141] on textarea at bounding box center [146, 147] width 128 height 41
click at [126, 137] on textarea at bounding box center [146, 147] width 128 height 41
type textarea "Cleaner(s) Unassigned:(3) Melissa Alampi (Ca) Reason Unassigned: daughter is un…"
click at [151, 182] on button "Comment" at bounding box center [156, 186] width 22 height 9
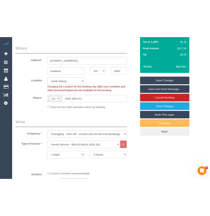
scroll to position [42, 0]
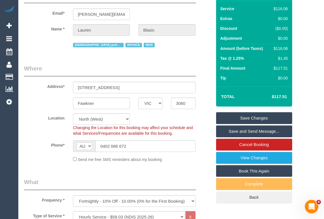
click at [252, 118] on link "Save Changes" at bounding box center [254, 118] width 76 height 12
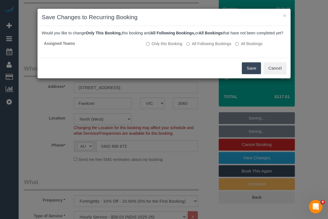
click at [251, 74] on button "Save" at bounding box center [250, 68] width 19 height 12
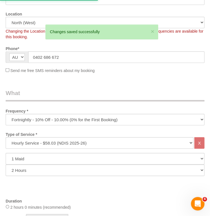
scroll to position [275, 0]
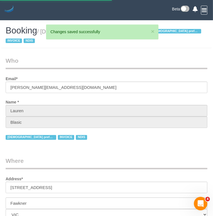
select select "***"
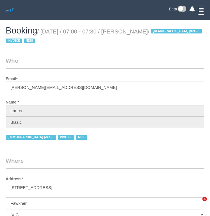
select select "VIC"
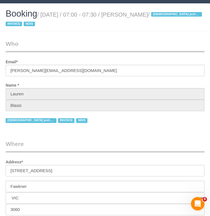
select select "number:29"
select select "number:14"
select select "number:18"
select select "number:36"
select select "number:34"
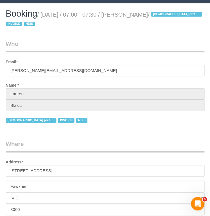
select select "number:11"
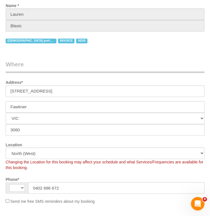
select select "string:AU"
select select "object:1524"
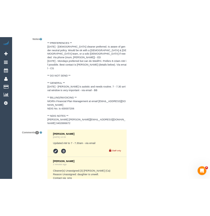
scroll to position [998, 0]
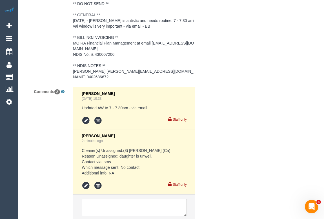
drag, startPoint x: 121, startPoint y: 150, endPoint x: 145, endPoint y: 153, distance: 24.4
click at [145, 153] on pre "Cleaner(s) Unassigned:(3) [PERSON_NAME] (Ca) Reason Unassigned: daughter is unw…" at bounding box center [134, 161] width 105 height 28
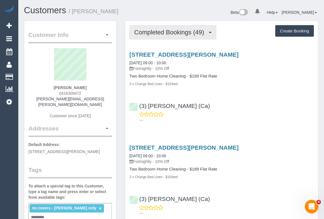
click at [157, 33] on span "Completed Bookings (49)" at bounding box center [170, 32] width 73 height 7
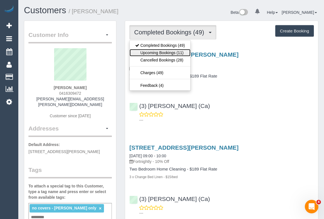
click at [160, 54] on link "Upcoming Bookings (11)" at bounding box center [159, 52] width 61 height 7
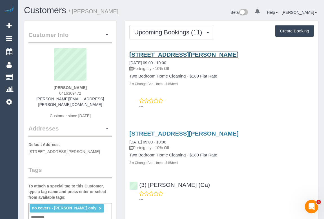
click at [181, 53] on link "324 Nicholson St, Fitzroy, VIC 3065" at bounding box center [183, 54] width 109 height 6
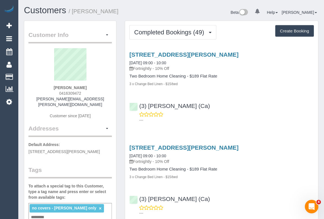
click at [268, 124] on div "324 Nicholson St, Fitzroy, VIC 3065 17/09/2025 09:00 - 10:00 Fortnightly - 10% …" at bounding box center [221, 85] width 193 height 79
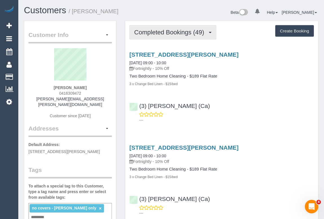
click at [173, 33] on span "Completed Bookings (49)" at bounding box center [170, 32] width 73 height 7
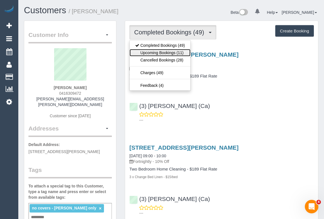
click at [166, 52] on link "Upcoming Bookings (11)" at bounding box center [159, 52] width 61 height 7
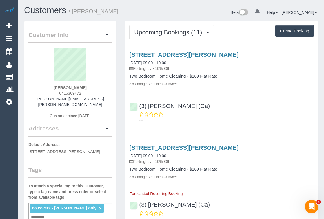
click at [239, 91] on div "324 Nicholson St, Fitzroy, VIC 3065 01/10/2025 09:00 - 10:00 Fortnightly - 10% …" at bounding box center [221, 85] width 193 height 79
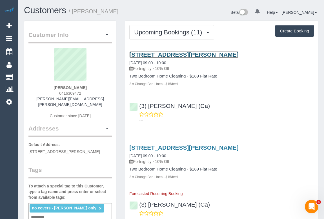
click at [184, 53] on link "324 Nicholson St, Fitzroy, VIC 3065" at bounding box center [183, 54] width 109 height 6
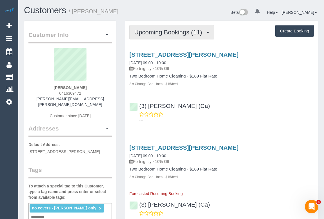
click at [166, 36] on button "Upcoming Bookings (11)" at bounding box center [171, 32] width 85 height 14
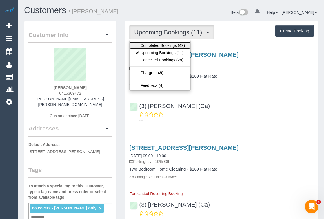
click at [158, 45] on link "Completed Bookings (49)" at bounding box center [159, 45] width 61 height 7
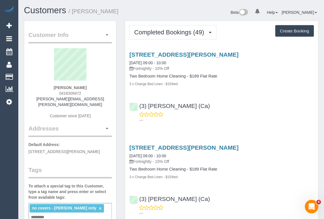
drag, startPoint x: 54, startPoint y: 93, endPoint x: 83, endPoint y: 93, distance: 29.3
click at [83, 93] on div "Lucy Fisher 0416309472 lucy.fisher@hotmail.co.uk Customer since 2022" at bounding box center [69, 86] width 83 height 76
drag, startPoint x: 54, startPoint y: 87, endPoint x: 97, endPoint y: 88, distance: 43.6
click at [97, 88] on div "Lucy Fisher 0416309472 lucy.fisher@hotmail.co.uk Customer since 2022" at bounding box center [69, 86] width 83 height 76
copy strong "[PERSON_NAME]"
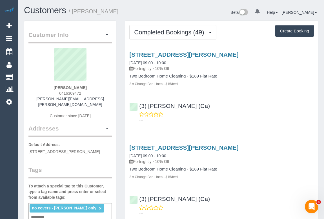
click at [289, 147] on h3 "[STREET_ADDRESS][PERSON_NAME]" at bounding box center [221, 147] width 184 height 6
click at [310, 100] on div "(3) Melissa Alampi (Ca) ---" at bounding box center [221, 110] width 193 height 25
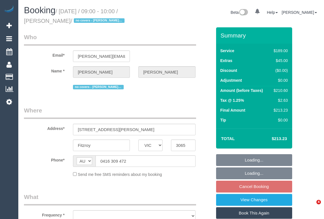
select select "VIC"
select select "number:27"
select select "number:16"
select select "number:19"
select select "number:23"
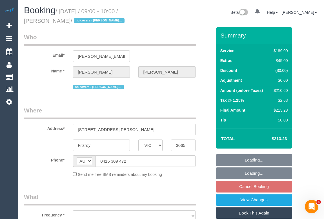
select select "number:34"
select select "number:11"
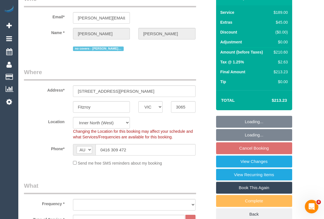
select select "object:783"
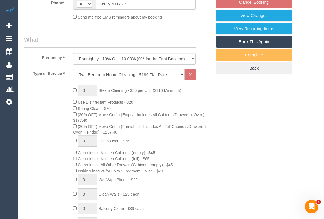
select select "string:stripe-pm_1PlJhY2GScqysDRVGF0kRPg7"
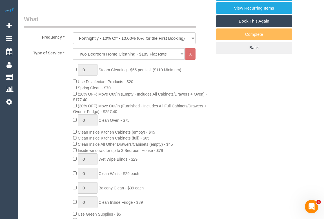
select select "object:788"
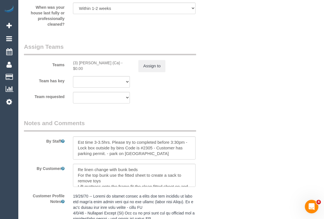
scroll to position [921, 0]
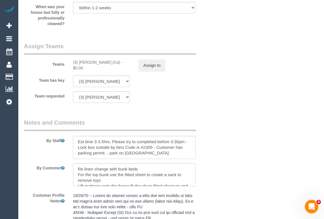
drag, startPoint x: 73, startPoint y: 64, endPoint x: 114, endPoint y: 62, distance: 40.8
click at [114, 62] on div "(3) [PERSON_NAME] (Ca) - $0.00" at bounding box center [101, 64] width 57 height 11
copy div "(3) [PERSON_NAME] (Ca)"
click at [161, 68] on button "Assign to" at bounding box center [151, 65] width 27 height 12
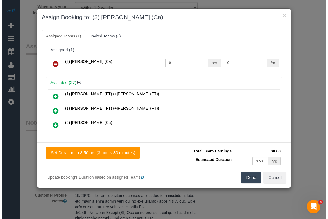
scroll to position [915, 0]
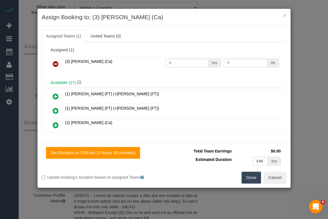
click at [56, 64] on icon at bounding box center [56, 63] width 6 height 7
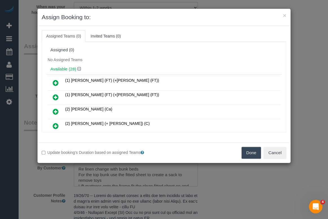
click at [248, 155] on button "Done" at bounding box center [251, 153] width 20 height 12
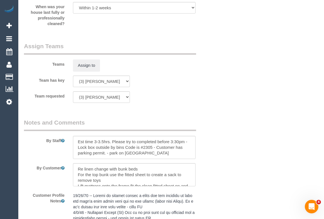
click at [233, 167] on div "× Assign Booking to: Assigned Teams (0) Invited Teams (0) Assigned (0) No Assig…" at bounding box center [162, 109] width 324 height 219
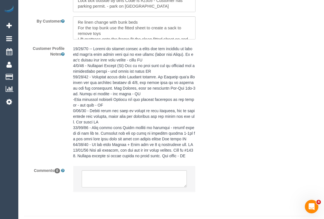
scroll to position [1082, 0]
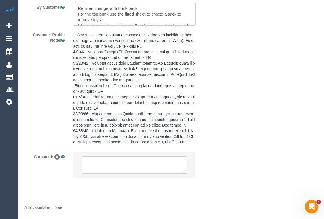
click at [112, 166] on textarea at bounding box center [134, 164] width 105 height 17
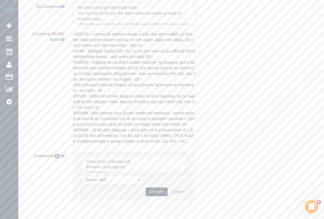
click at [141, 165] on textarea at bounding box center [134, 163] width 105 height 17
paste textarea "(3) [PERSON_NAME] (Ca)"
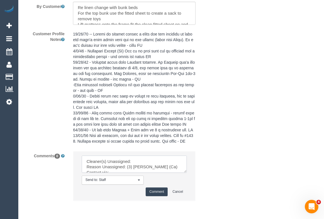
click at [140, 161] on textarea at bounding box center [134, 163] width 105 height 17
paste textarea "(3) [PERSON_NAME] (Ca)"
drag, startPoint x: 127, startPoint y: 167, endPoint x: 194, endPoint y: 171, distance: 67.7
click at [194, 171] on li "Send to: Staff Nothing selected Send to: Staff Send to: Customer Send to: Team …" at bounding box center [134, 175] width 122 height 49
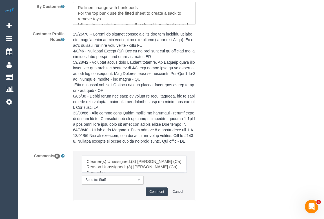
click at [129, 167] on textarea at bounding box center [134, 163] width 105 height 17
drag, startPoint x: 127, startPoint y: 168, endPoint x: 175, endPoint y: 168, distance: 47.6
click at [175, 168] on textarea at bounding box center [134, 163] width 105 height 17
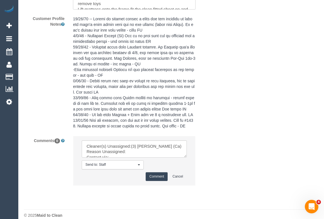
scroll to position [1105, 0]
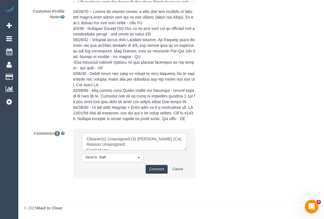
click at [133, 146] on textarea at bounding box center [134, 141] width 105 height 17
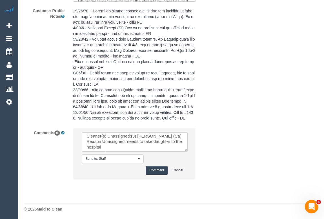
scroll to position [0, 0]
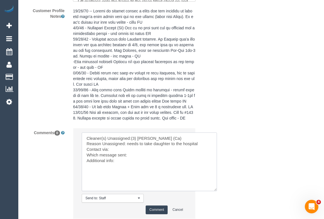
drag, startPoint x: 185, startPoint y: 149, endPoint x: 204, endPoint y: 183, distance: 39.3
click at [217, 191] on textarea at bounding box center [149, 161] width 135 height 59
click at [136, 156] on textarea at bounding box center [150, 162] width 137 height 61
drag, startPoint x: 129, startPoint y: 156, endPoint x: 146, endPoint y: 155, distance: 17.2
click at [146, 155] on textarea at bounding box center [150, 162] width 137 height 61
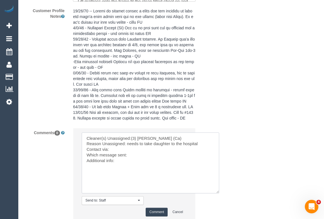
click at [136, 149] on textarea at bounding box center [150, 162] width 137 height 61
drag, startPoint x: 249, startPoint y: 129, endPoint x: 241, endPoint y: 147, distance: 20.2
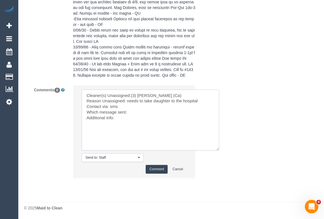
click at [135, 113] on textarea at bounding box center [150, 119] width 137 height 61
paste textarea "No contact"
click at [121, 118] on textarea at bounding box center [150, 119] width 137 height 61
type textarea "Cleaner(s) Unassigned:(3) Melissa Alampi (Ca) Reason Unassigned: needs to take …"
click at [152, 168] on button "Comment" at bounding box center [156, 169] width 22 height 9
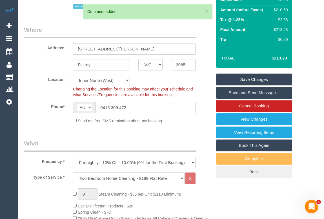
scroll to position [70, 0]
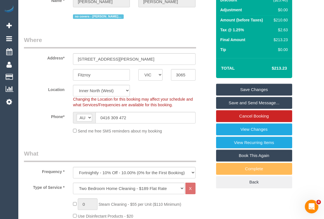
click at [250, 90] on link "Save Changes" at bounding box center [254, 90] width 76 height 12
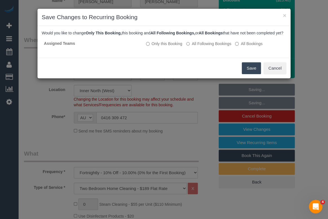
click at [251, 73] on button "Save" at bounding box center [250, 68] width 19 height 12
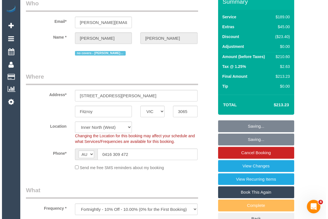
scroll to position [0, 0]
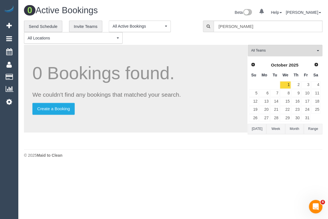
click at [188, 35] on div "**********" at bounding box center [109, 32] width 170 height 23
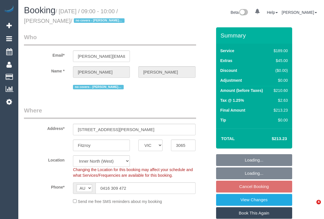
select select "VIC"
select select "string:stripe-pm_1PlJhY2GScqysDRVGF0kRPg7"
select select "number:27"
select select "number:16"
select select "number:19"
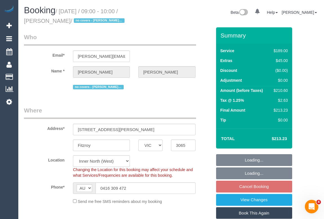
select select "number:23"
select select "number:34"
select select "number:11"
select select "object:705"
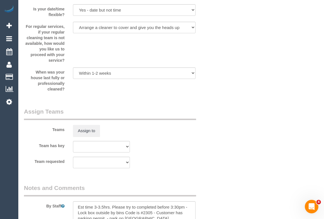
scroll to position [844, 0]
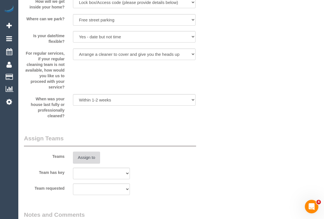
click at [91, 159] on button "Assign to" at bounding box center [86, 157] width 27 height 12
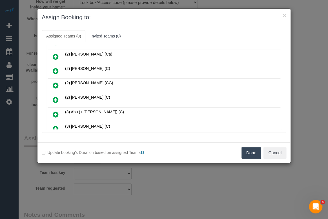
scroll to position [95, 0]
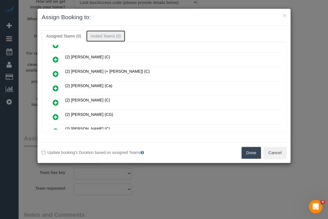
click at [105, 37] on link "Invited Teams (0)" at bounding box center [105, 36] width 39 height 12
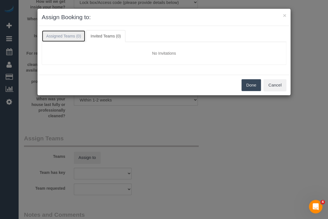
click at [65, 36] on link "Assigned Teams (0)" at bounding box center [64, 36] width 44 height 12
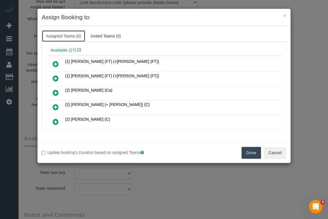
scroll to position [0, 0]
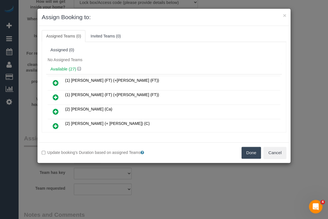
click at [63, 69] on h4 "Available (27)" at bounding box center [163, 69] width 227 height 5
click at [113, 69] on h4 "Available (27)" at bounding box center [163, 69] width 227 height 5
click at [278, 153] on button "Cancel" at bounding box center [274, 153] width 23 height 12
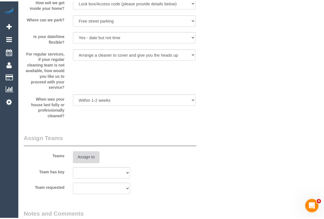
scroll to position [844, 0]
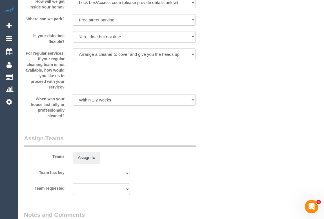
click at [84, 157] on button "Assign to" at bounding box center [86, 157] width 27 height 12
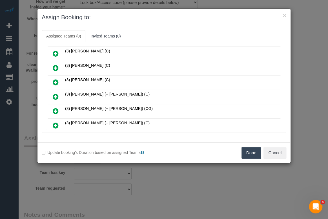
scroll to position [351, 0]
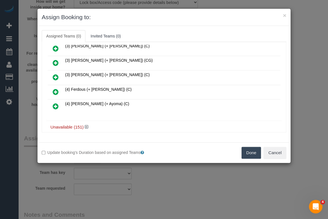
click at [67, 125] on h4 "Unavailable (151)" at bounding box center [163, 127] width 227 height 5
click at [85, 125] on icon at bounding box center [86, 127] width 3 height 4
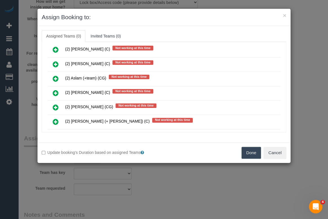
scroll to position [1104, 0]
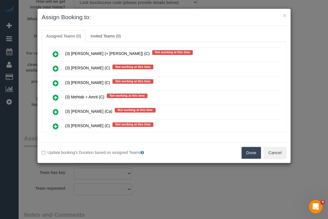
click at [53, 108] on icon at bounding box center [56, 111] width 6 height 7
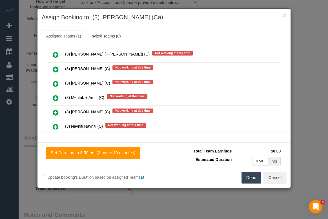
click at [248, 178] on button "Done" at bounding box center [251, 177] width 20 height 12
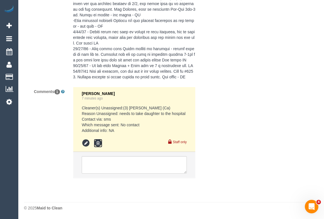
click at [97, 144] on icon at bounding box center [98, 143] width 8 height 8
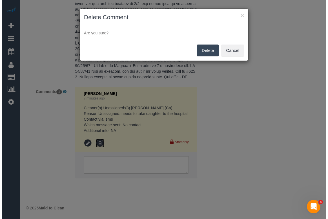
scroll to position [1156, 0]
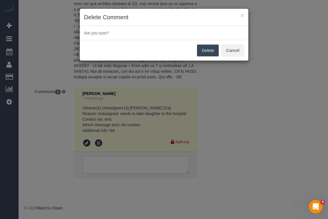
click at [203, 49] on button "Delete" at bounding box center [208, 50] width 22 height 12
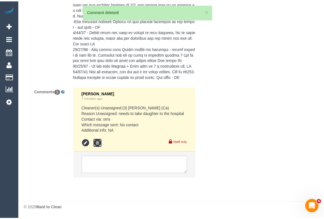
scroll to position [1162, 0]
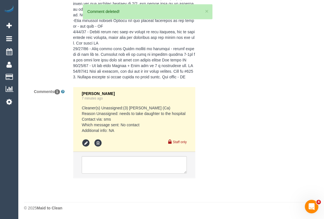
click at [239, 123] on div "× Delete Comment Are you sure? Delete Cancel" at bounding box center [162, 109] width 324 height 219
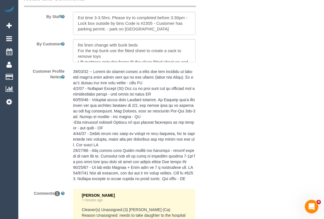
scroll to position [1137, 0]
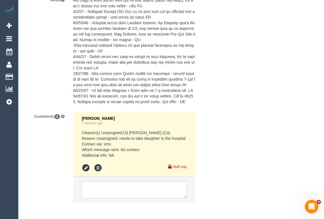
click at [124, 149] on pre "Cleaner(s) Unassigned:(3) Melissa Alampi (Ca) Reason Unassigned: needs to take …" at bounding box center [134, 144] width 105 height 28
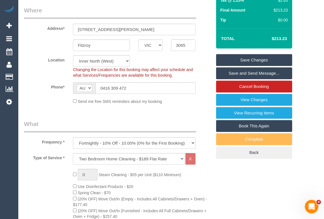
scroll to position [98, 0]
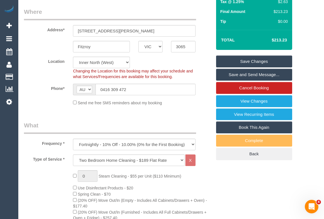
click at [258, 61] on link "Save Changes" at bounding box center [254, 61] width 76 height 12
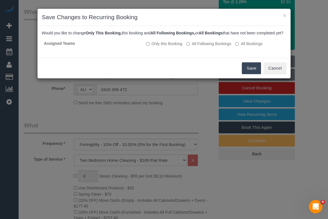
click at [253, 71] on button "Save" at bounding box center [250, 68] width 19 height 12
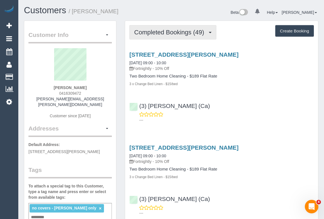
click at [163, 30] on span "Completed Bookings (49)" at bounding box center [170, 32] width 73 height 7
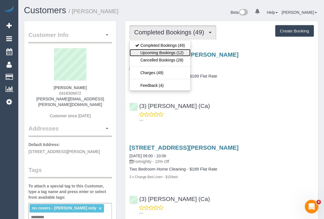
click at [161, 51] on link "Upcoming Bookings (12)" at bounding box center [159, 52] width 61 height 7
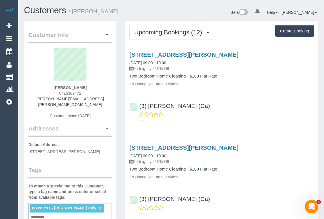
click at [224, 118] on p "---" at bounding box center [226, 120] width 174 height 6
click at [227, 124] on div "[STREET_ADDRESS][PERSON_NAME] [DATE] 09:00 - 10:00 Fortnightly - 10% Off Two Be…" at bounding box center [221, 85] width 193 height 79
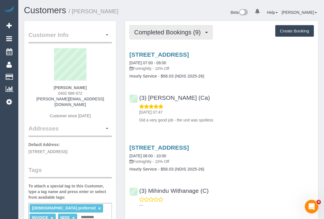
click at [175, 36] on button "Completed Bookings (9)" at bounding box center [170, 32] width 83 height 14
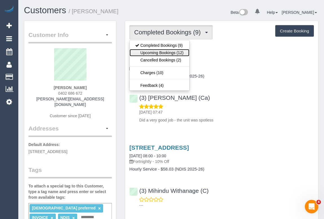
click at [163, 53] on link "Upcoming Bookings (12)" at bounding box center [158, 52] width 59 height 7
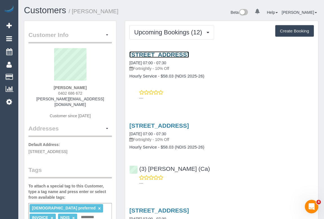
click at [179, 53] on link "[STREET_ADDRESS]" at bounding box center [158, 54] width 59 height 6
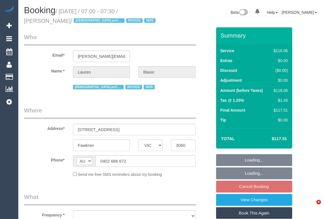
select select "VIC"
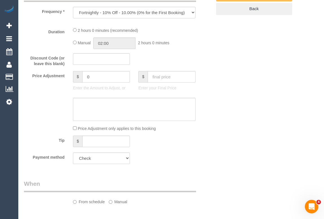
select select "object:569"
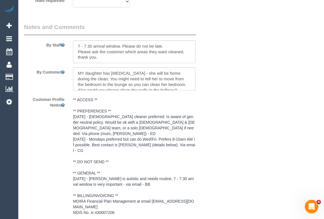
select select "number:29"
select select "number:14"
select select "number:18"
select select "number:36"
select select "number:34"
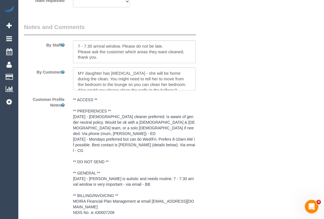
select select "number:11"
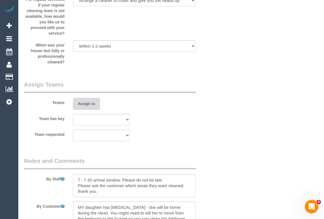
click at [88, 102] on button "Assign to" at bounding box center [86, 104] width 27 height 12
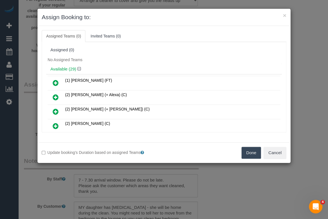
click at [64, 70] on h4 "Available (29)" at bounding box center [163, 69] width 227 height 5
click at [79, 69] on icon at bounding box center [78, 69] width 3 height 4
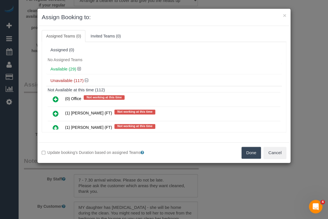
click at [69, 81] on h4 "Unavailable (117)" at bounding box center [163, 80] width 227 height 5
click at [85, 80] on icon at bounding box center [86, 80] width 3 height 4
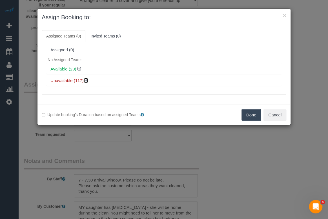
click at [85, 80] on icon at bounding box center [86, 80] width 3 height 4
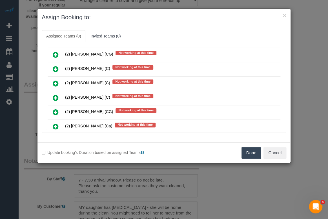
scroll to position [913, 0]
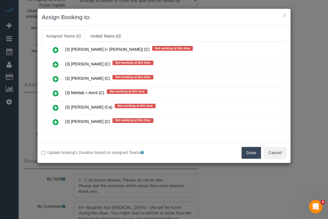
click at [56, 104] on icon at bounding box center [56, 107] width 6 height 7
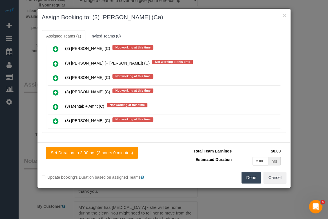
scroll to position [926, 0]
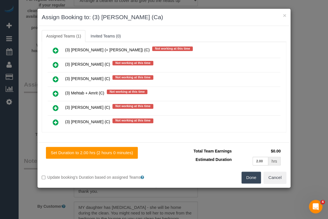
click at [251, 178] on button "Done" at bounding box center [251, 177] width 20 height 12
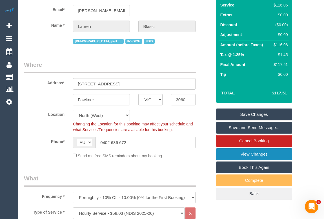
scroll to position [15, 0]
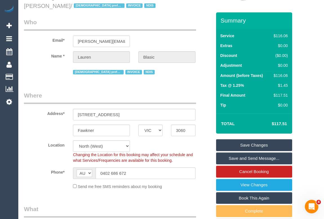
click at [247, 144] on link "Save Changes" at bounding box center [254, 145] width 76 height 12
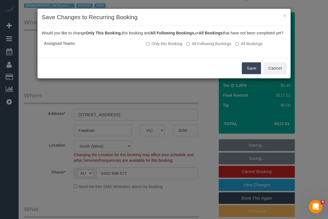
click at [247, 74] on button "Save" at bounding box center [250, 68] width 19 height 12
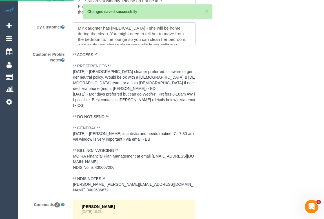
scroll to position [1013, 0]
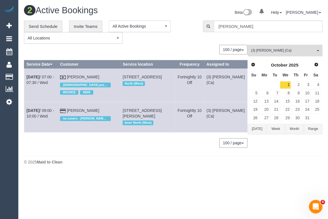
click at [113, 64] on th "Customer" at bounding box center [89, 64] width 62 height 8
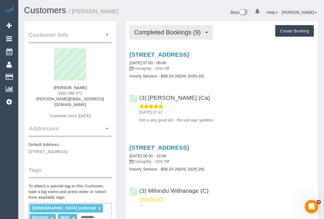
click at [161, 33] on span "Completed Bookings (9)" at bounding box center [168, 32] width 69 height 7
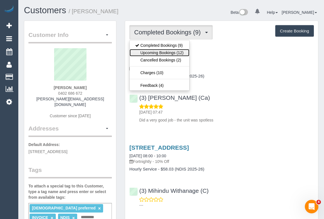
click at [158, 53] on link "Upcoming Bookings (12)" at bounding box center [158, 52] width 59 height 7
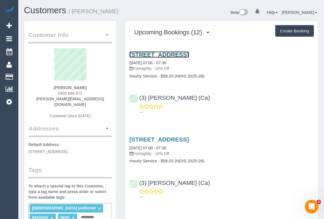
click at [184, 52] on link "[STREET_ADDRESS]" at bounding box center [158, 54] width 59 height 6
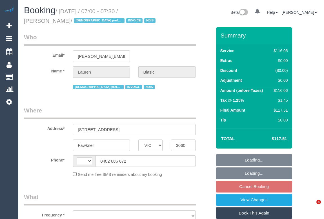
select select "VIC"
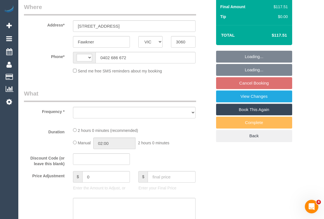
select select "string:AU"
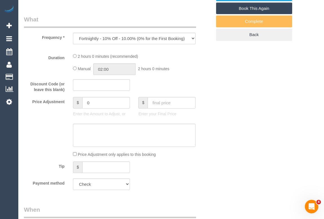
select select "object:780"
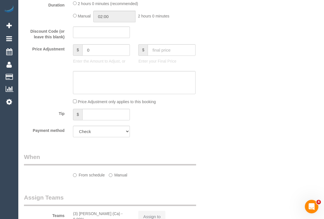
select select "number:29"
select select "number:14"
select select "number:18"
select select "number:36"
select select "number:34"
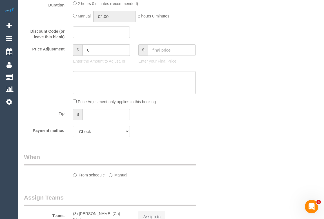
select select "number:11"
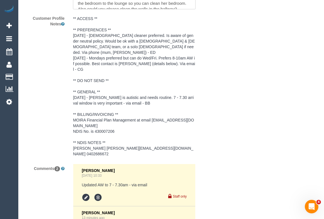
scroll to position [1022, 0]
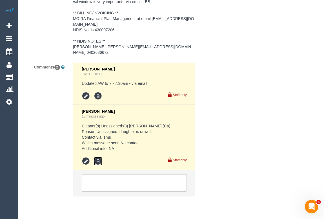
click at [97, 157] on icon at bounding box center [98, 161] width 8 height 8
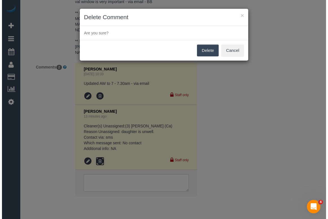
scroll to position [1016, 0]
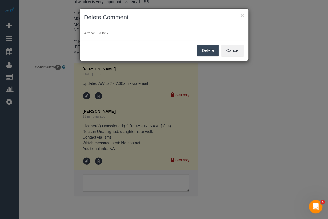
click at [208, 48] on button "Delete" at bounding box center [208, 50] width 22 height 12
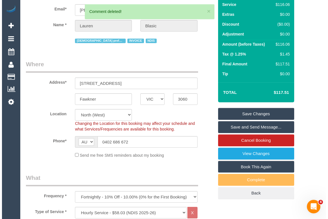
scroll to position [0, 0]
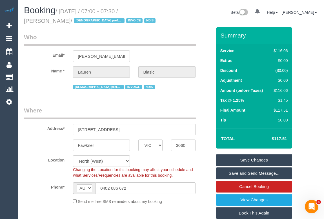
click at [255, 157] on link "Save Changes" at bounding box center [254, 160] width 76 height 12
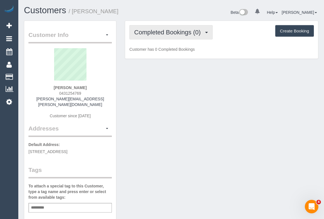
click at [169, 35] on span "Completed Bookings (0)" at bounding box center [168, 32] width 69 height 7
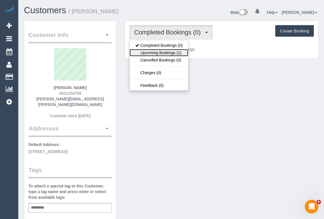
click at [163, 51] on link "Upcoming Bookings (1)" at bounding box center [158, 52] width 59 height 7
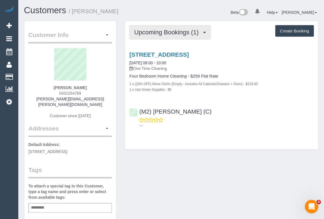
click at [162, 32] on span "Upcoming Bookings (1)" at bounding box center [167, 32] width 67 height 7
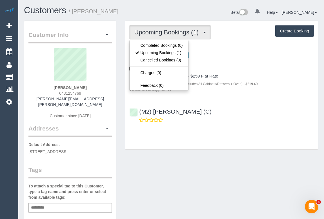
click at [252, 124] on p "---" at bounding box center [226, 126] width 174 height 6
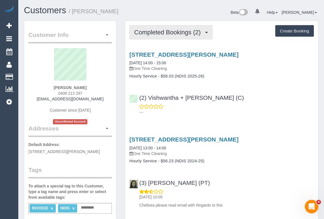
click at [160, 35] on button "Completed Bookings (2)" at bounding box center [170, 32] width 83 height 14
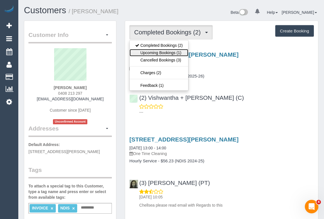
click at [158, 52] on link "Upcoming Bookings (1)" at bounding box center [158, 52] width 59 height 7
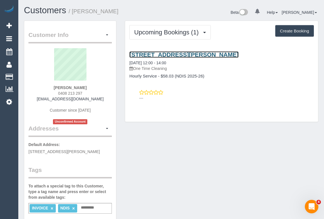
click at [188, 54] on link "108/280 Albert Street, East Melbourne, VIC 3002" at bounding box center [183, 54] width 109 height 6
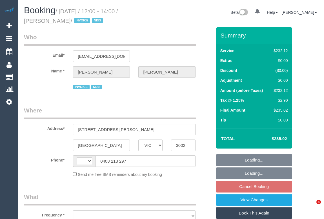
select select "VIC"
select select "object:293"
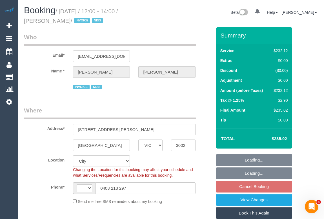
select select "string:AU"
select select "number:28"
select select "number:14"
select select "number:19"
select select "number:23"
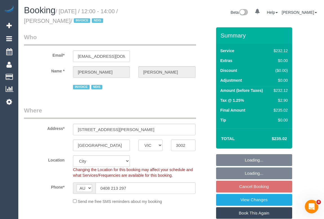
select select "object:693"
select select "240"
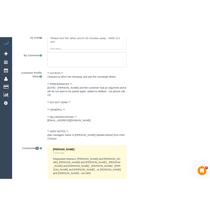
scroll to position [925, 0]
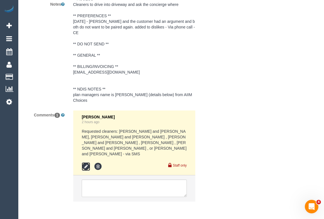
click at [84, 162] on icon at bounding box center [86, 166] width 8 height 8
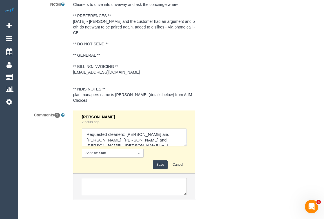
click at [186, 132] on textarea at bounding box center [134, 136] width 105 height 17
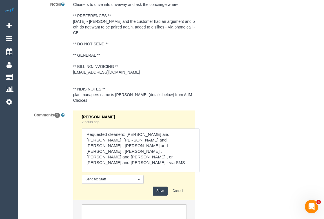
drag, startPoint x: 185, startPoint y: 132, endPoint x: 210, endPoint y: 177, distance: 51.7
click at [199, 172] on textarea at bounding box center [141, 150] width 118 height 44
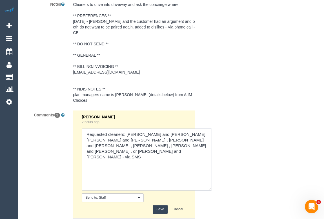
click at [120, 132] on textarea at bounding box center [147, 159] width 130 height 62
paste textarea "Tuesday- Sat after 12"
type textarea "Requested cleaners: Vishwantha and Madhushika, Dharti and Kishan , lokesh and M…"
click at [162, 205] on button "Save" at bounding box center [160, 209] width 15 height 9
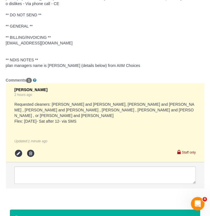
scroll to position [1232, 0]
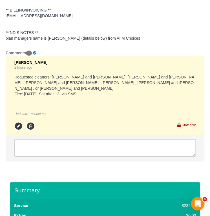
drag, startPoint x: 13, startPoint y: 59, endPoint x: 47, endPoint y: 60, distance: 34.3
click at [47, 60] on li "Odelle Marie 2 hours ago Requested cleaners: Vishwantha and Madhushika, Dharti …" at bounding box center [105, 95] width 198 height 79
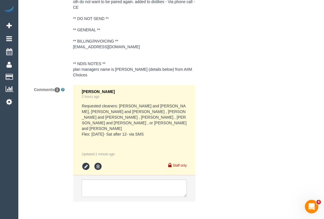
scroll to position [67, 0]
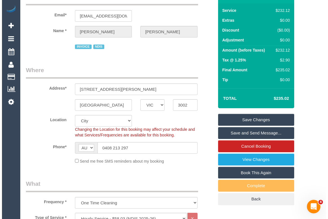
scroll to position [0, 0]
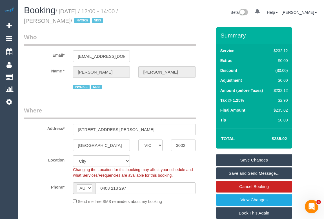
click at [255, 157] on link "Save Changes" at bounding box center [254, 160] width 76 height 12
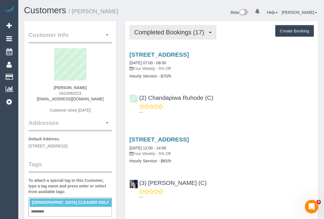
click at [160, 32] on span "Completed Bookings (17)" at bounding box center [170, 32] width 73 height 7
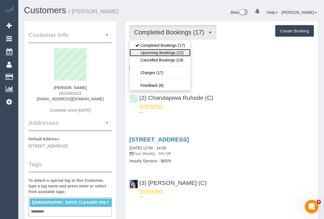
click at [158, 52] on link "Upcoming Bookings (12)" at bounding box center [159, 52] width 61 height 7
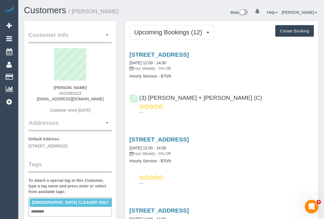
click at [253, 104] on div "---" at bounding box center [221, 109] width 184 height 11
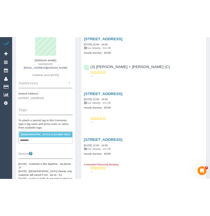
scroll to position [77, 0]
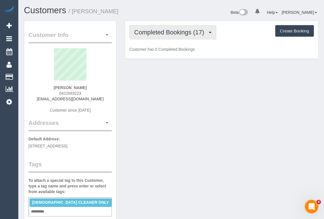
click at [168, 32] on span "Completed Bookings (17)" at bounding box center [170, 32] width 73 height 7
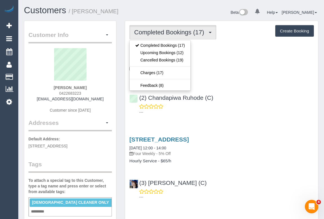
click at [224, 75] on h4 "Hourly Service - $70/h" at bounding box center [221, 76] width 184 height 5
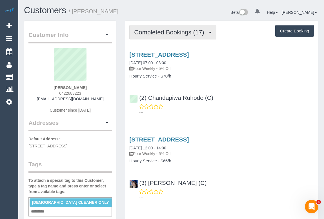
click at [169, 34] on span "Completed Bookings (17)" at bounding box center [170, 32] width 73 height 7
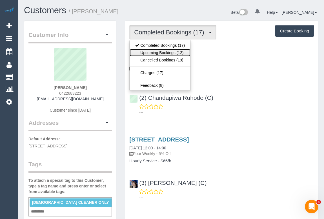
click at [158, 52] on link "Upcoming Bookings (12)" at bounding box center [159, 52] width 61 height 7
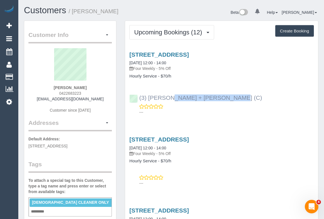
drag, startPoint x: 198, startPoint y: 99, endPoint x: 138, endPoint y: 99, distance: 60.2
click at [138, 99] on div "(3) Denis + Kaira (C) ---" at bounding box center [221, 101] width 193 height 25
copy link "(3) [PERSON_NAME] + [PERSON_NAME] (C)"
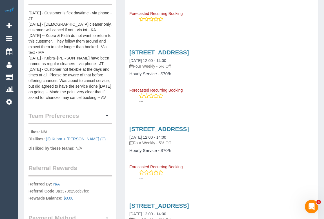
scroll to position [281, 0]
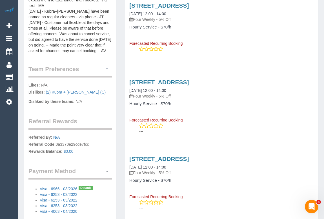
click at [107, 65] on button "button" at bounding box center [107, 69] width 10 height 9
click at [80, 76] on link "Manage Preferences" at bounding box center [88, 79] width 48 height 7
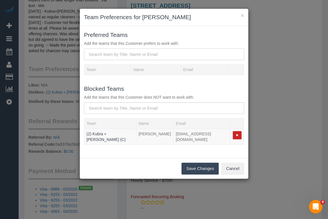
click at [122, 50] on input "text" at bounding box center [164, 54] width 160 height 12
paste input "(3) [PERSON_NAME] + [PERSON_NAME] (C)"
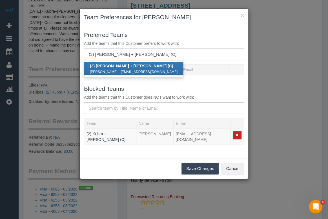
type input "(3) [PERSON_NAME] + [PERSON_NAME] (C)"
click at [110, 66] on strong "(3) [PERSON_NAME] + [PERSON_NAME] (C)" at bounding box center [131, 66] width 83 height 5
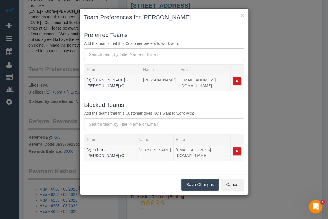
click at [194, 180] on button "Save Changes" at bounding box center [199, 184] width 37 height 12
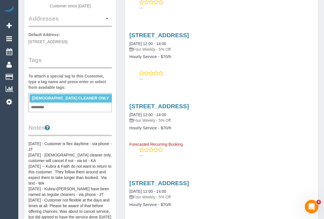
scroll to position [102, 0]
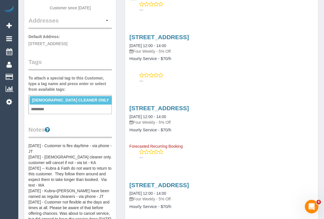
click at [27, 135] on div "Customer Info Edit Contact Info Send Message Email Preferences Special Sales Ta…" at bounding box center [70, 167] width 92 height 496
click at [28, 135] on div "Customer Info Edit Contact Info Send Message Email Preferences Special Sales Ta…" at bounding box center [70, 167] width 92 height 496
click at [28, 143] on pre "26/07/25 - Customer is flex day/time - via phone - JT 26/07/2025 - female clean…" at bounding box center [69, 188] width 83 height 90
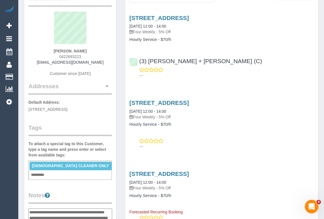
scroll to position [77, 0]
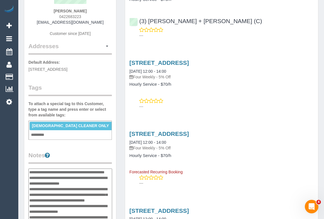
click at [30, 168] on textarea "**********" at bounding box center [70, 197] width 84 height 58
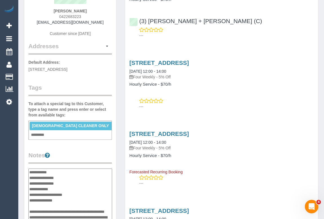
click at [63, 168] on textarea "**********" at bounding box center [70, 197] width 84 height 58
click at [76, 168] on textarea "**********" at bounding box center [70, 197] width 84 height 58
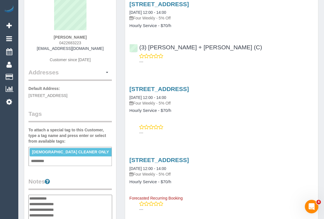
scroll to position [25, 0]
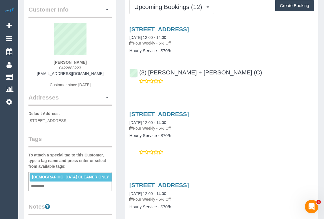
type textarea "**********"
click at [136, 70] on div "(3) Denis + Kaira (C) ---" at bounding box center [221, 76] width 193 height 25
copy link "(3) Denis + Kaira (C)"
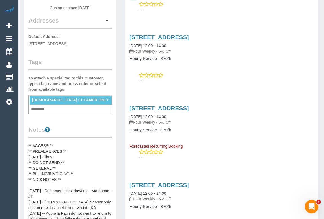
click at [63, 147] on pre "** ACCESS ** ** PREFERENCES ** 29/09/25 - likes ** DO NOT SEND ** ** GENERAL **…" at bounding box center [69, 199] width 83 height 113
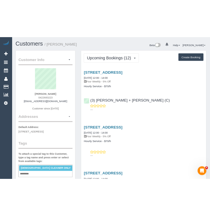
scroll to position [128, 0]
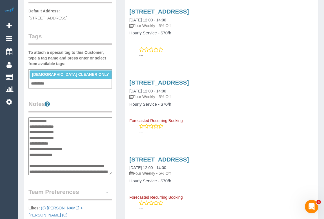
click at [61, 122] on textarea "**********" at bounding box center [70, 146] width 84 height 58
type textarea "**********"
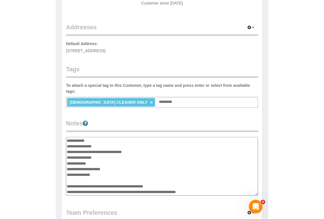
scroll to position [205, 0]
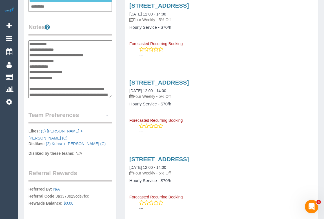
click at [108, 111] on button "button" at bounding box center [107, 115] width 10 height 9
click at [88, 122] on link "Manage Preferences" at bounding box center [88, 125] width 48 height 7
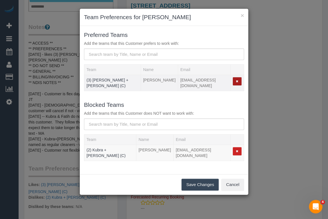
click at [233, 80] on button "button" at bounding box center [236, 81] width 9 height 8
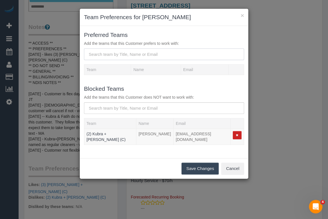
click at [122, 53] on input "text" at bounding box center [164, 54] width 160 height 12
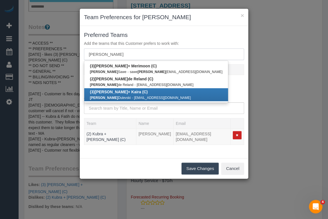
type input "denis"
click at [113, 91] on b "(3) Denis + Kaira (C)" at bounding box center [119, 91] width 58 height 5
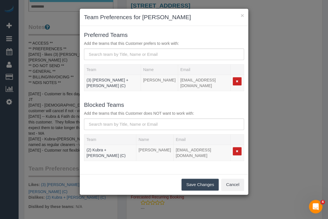
click at [195, 179] on button "Save Changes" at bounding box center [199, 184] width 37 height 12
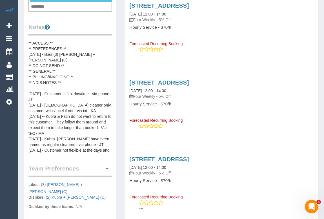
scroll to position [128, 0]
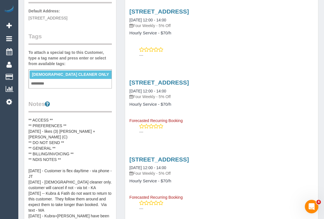
click at [95, 121] on pre "** ACCESS ** ** PREFERENCES ** 29/09/25 - likes (3) Denis + Kaira (C) ** DO NOT…" at bounding box center [69, 173] width 83 height 113
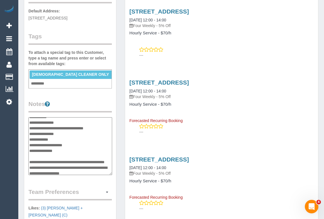
scroll to position [0, 0]
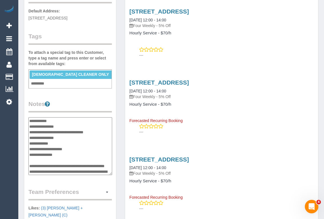
click at [96, 122] on textarea "**********" at bounding box center [70, 146] width 84 height 58
type textarea "**********"
click at [109, 100] on legend "Notes" at bounding box center [69, 106] width 83 height 13
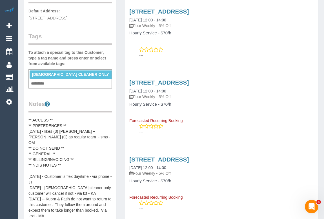
click at [250, 132] on p "---" at bounding box center [226, 132] width 174 height 6
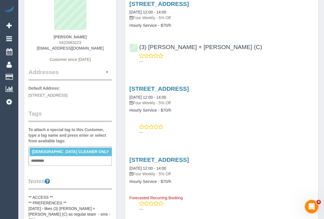
scroll to position [51, 0]
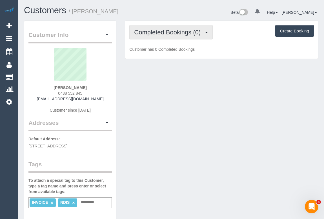
click at [177, 34] on span "Completed Bookings (0)" at bounding box center [168, 32] width 69 height 7
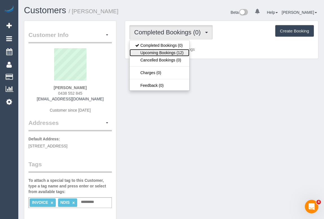
click at [168, 53] on link "Upcoming Bookings (12)" at bounding box center [158, 52] width 59 height 7
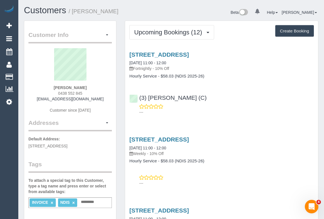
click at [273, 115] on div "[STREET_ADDRESS] [DATE] 11:00 - 12:00 Fortnightly - 10% Off Hourly Service - $5…" at bounding box center [221, 81] width 193 height 71
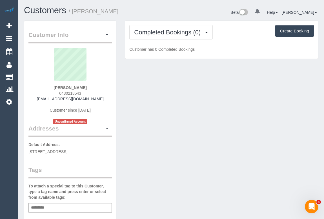
drag, startPoint x: 56, startPoint y: 90, endPoint x: 92, endPoint y: 90, distance: 35.5
click at [92, 90] on div "Dan Strangward 0430218543 strangwardd@gmail.com Customer since 2025 Unconfirmed…" at bounding box center [69, 86] width 83 height 76
copy span "0430218543"
click at [179, 103] on div "Customer Info Edit Contact Info Send Message Email Preferences Special Sales Ta…" at bounding box center [171, 212] width 302 height 383
drag, startPoint x: 56, startPoint y: 92, endPoint x: 89, endPoint y: 92, distance: 33.2
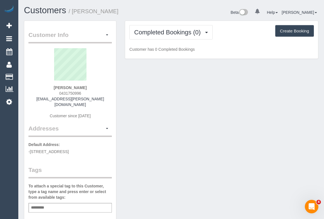
click at [89, 92] on div "[PERSON_NAME] 0431750996 [EMAIL_ADDRESS][PERSON_NAME][DOMAIN_NAME] Customer sin…" at bounding box center [69, 86] width 83 height 76
copy span "0431750996"
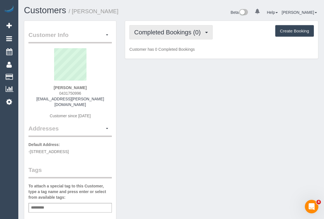
click at [160, 31] on span "Completed Bookings (0)" at bounding box center [168, 32] width 69 height 7
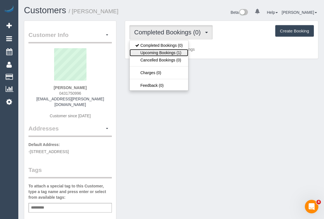
click at [158, 52] on link "Upcoming Bookings (1)" at bounding box center [158, 52] width 59 height 7
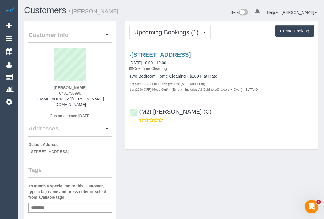
click at [55, 93] on div "Chris orr 0431750996 oracle.orr@gmail.com Customer since 2025" at bounding box center [69, 86] width 83 height 76
drag, startPoint x: 55, startPoint y: 92, endPoint x: 98, endPoint y: 91, distance: 43.1
click at [98, 91] on div "Chris orr 0431750996 oracle.orr@gmail.com Customer since 2025" at bounding box center [69, 86] width 83 height 76
copy span "0431750996"
click at [31, 87] on div "Chris orr 0431750996 oracle.orr@gmail.com Customer since 2025" at bounding box center [69, 86] width 83 height 76
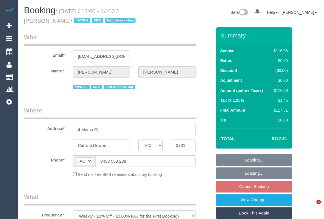
select select "VIC"
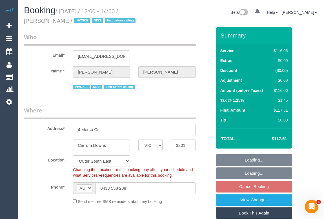
select select "object:540"
select select "number:27"
select select "number:14"
select select "number:18"
select select "number:36"
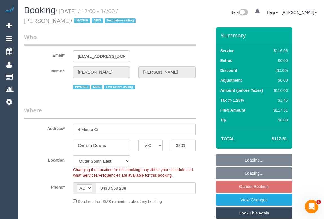
select select "number:34"
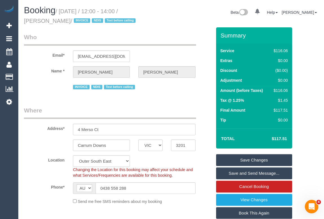
click at [194, 21] on div "Booking / October 01, 2025 / 12:00 - 14:00 / Cassandra Clarke / INVOICE NDIS Te…" at bounding box center [171, 17] width 302 height 22
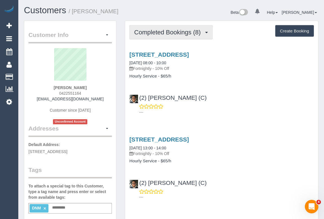
click at [182, 33] on span "Completed Bookings (8)" at bounding box center [168, 32] width 69 height 7
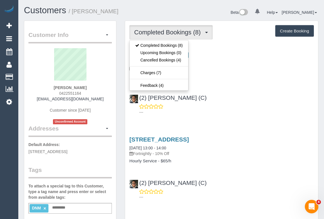
click at [225, 88] on div "[STREET_ADDRESS] [DATE] 08:00 - 10:00 Fortnightly - 10% Off Hourly Service - $6…" at bounding box center [221, 81] width 193 height 71
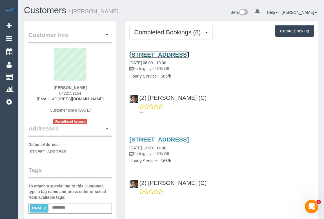
click at [182, 53] on link "1a Garden Street, Hawthorn East, VIC 3123" at bounding box center [158, 54] width 59 height 6
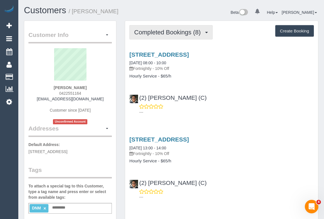
click at [162, 33] on span "Completed Bookings (8)" at bounding box center [168, 32] width 69 height 7
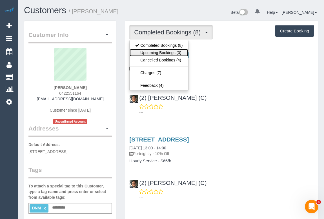
click at [160, 50] on link "Upcoming Bookings (0)" at bounding box center [158, 52] width 59 height 7
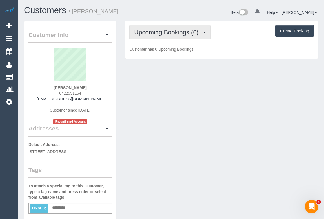
click at [165, 35] on button "Upcoming Bookings (0)" at bounding box center [169, 32] width 81 height 14
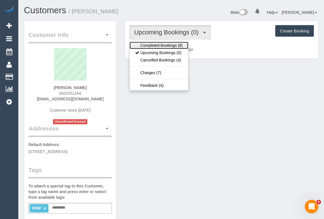
click at [163, 46] on link "Completed Bookings (8)" at bounding box center [158, 45] width 59 height 7
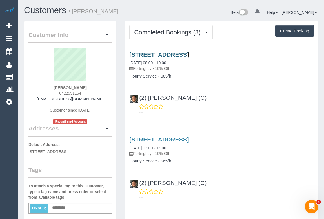
click at [189, 53] on link "1a Garden Street, Hawthorn East, VIC 3123" at bounding box center [158, 54] width 59 height 6
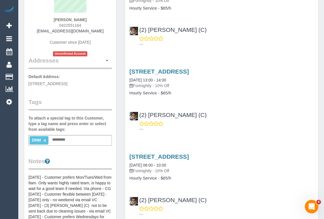
scroll to position [25, 0]
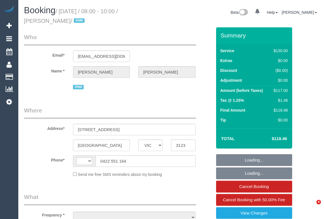
select select "VIC"
select select "string:stripe-pm_1PIOsi2GScqysDRVYoH7cPSr"
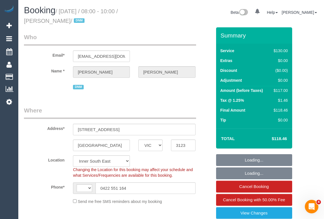
select select "string:AU"
select select "object:712"
select select "number:27"
select select "number:14"
select select "number:19"
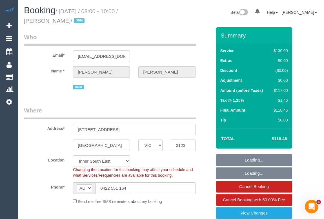
select select "number:36"
select select "number:35"
select select "object:1335"
select select "spot1"
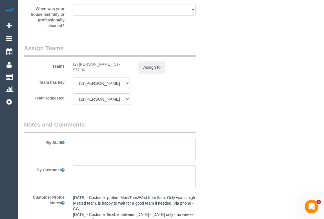
scroll to position [864, 0]
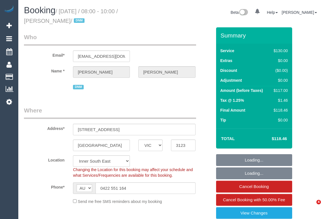
select select "VIC"
select select "object:553"
select select "number:27"
select select "number:14"
select select "number:19"
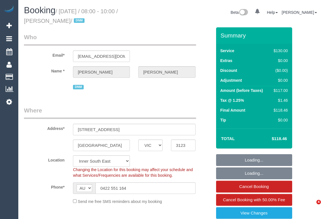
select select "number:36"
select select "number:35"
select select "spot1"
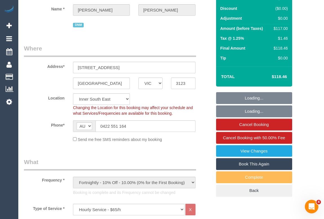
scroll to position [25, 0]
